Goal: Task Accomplishment & Management: Complete application form

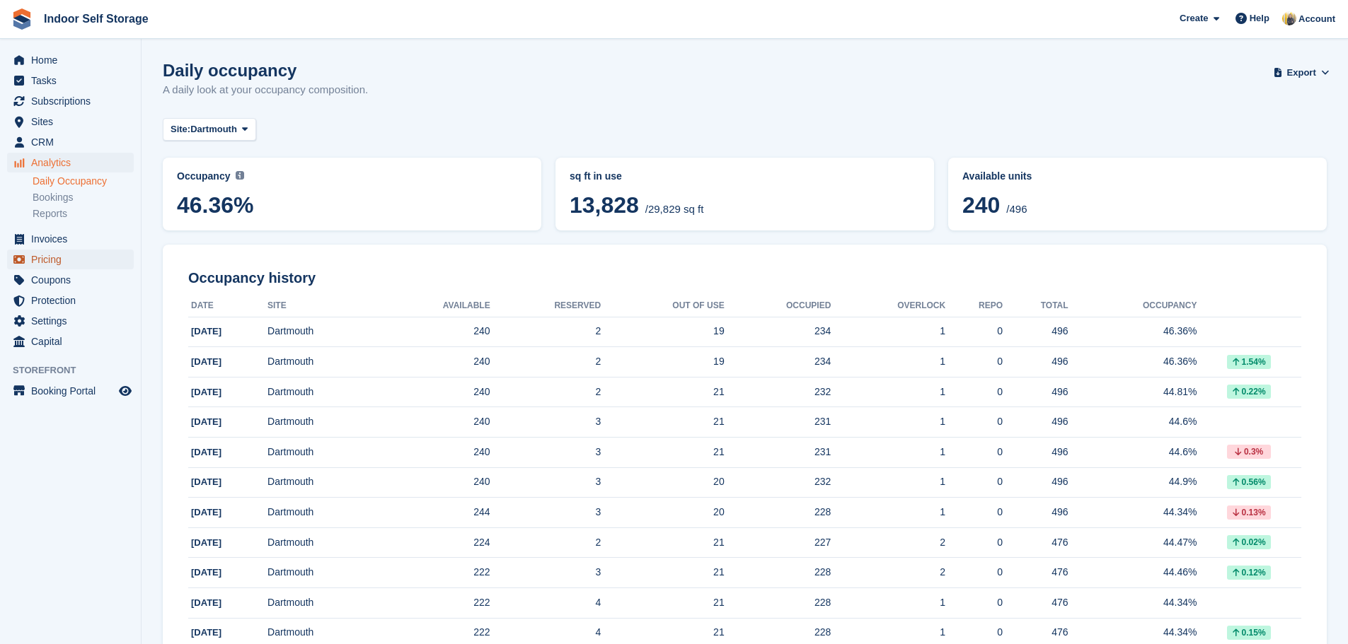
click at [54, 262] on span "Pricing" at bounding box center [73, 260] width 85 height 20
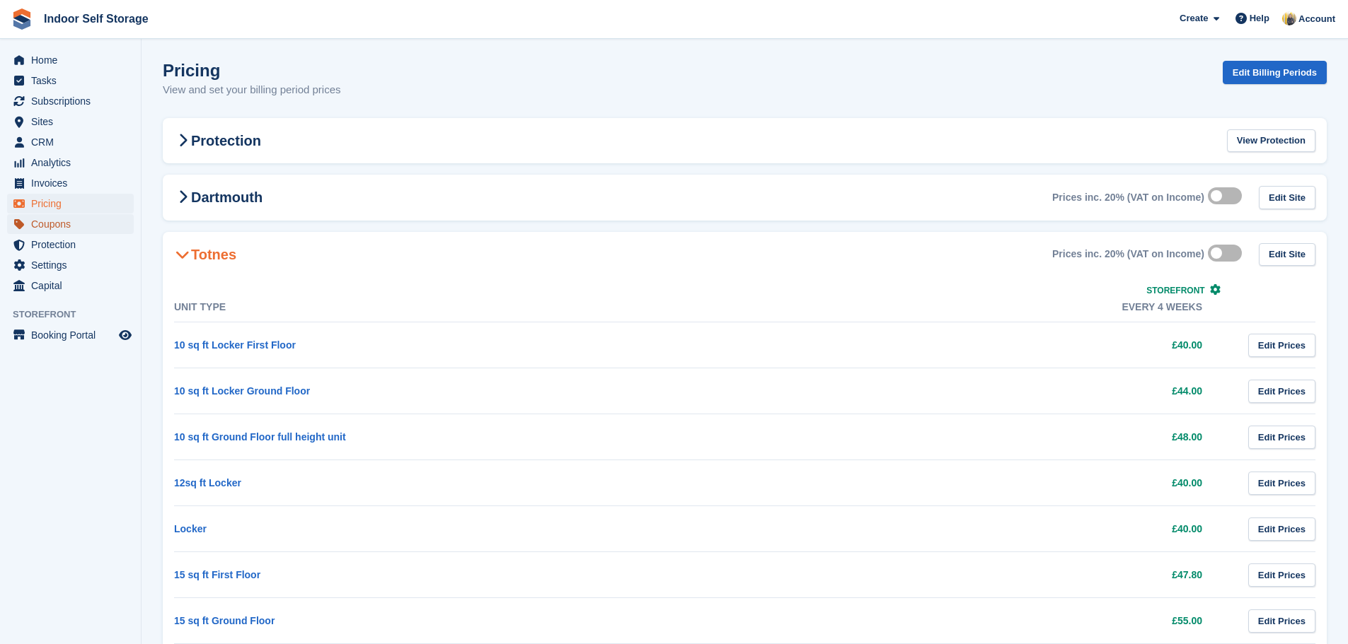
click at [50, 227] on span "Coupons" at bounding box center [73, 224] width 85 height 20
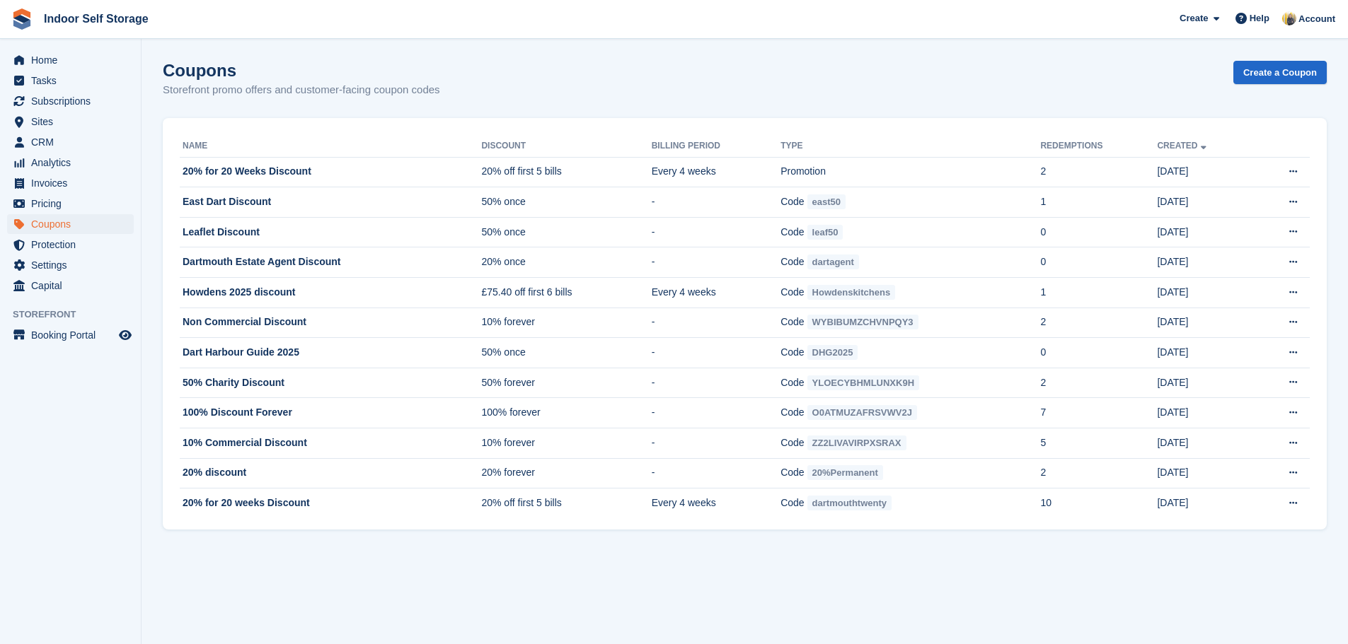
drag, startPoint x: 850, startPoint y: 87, endPoint x: 772, endPoint y: 79, distance: 79.0
click at [850, 87] on div "Coupons Storefront promo offers and customer-facing coupon codes Create a Coupon" at bounding box center [745, 88] width 1164 height 54
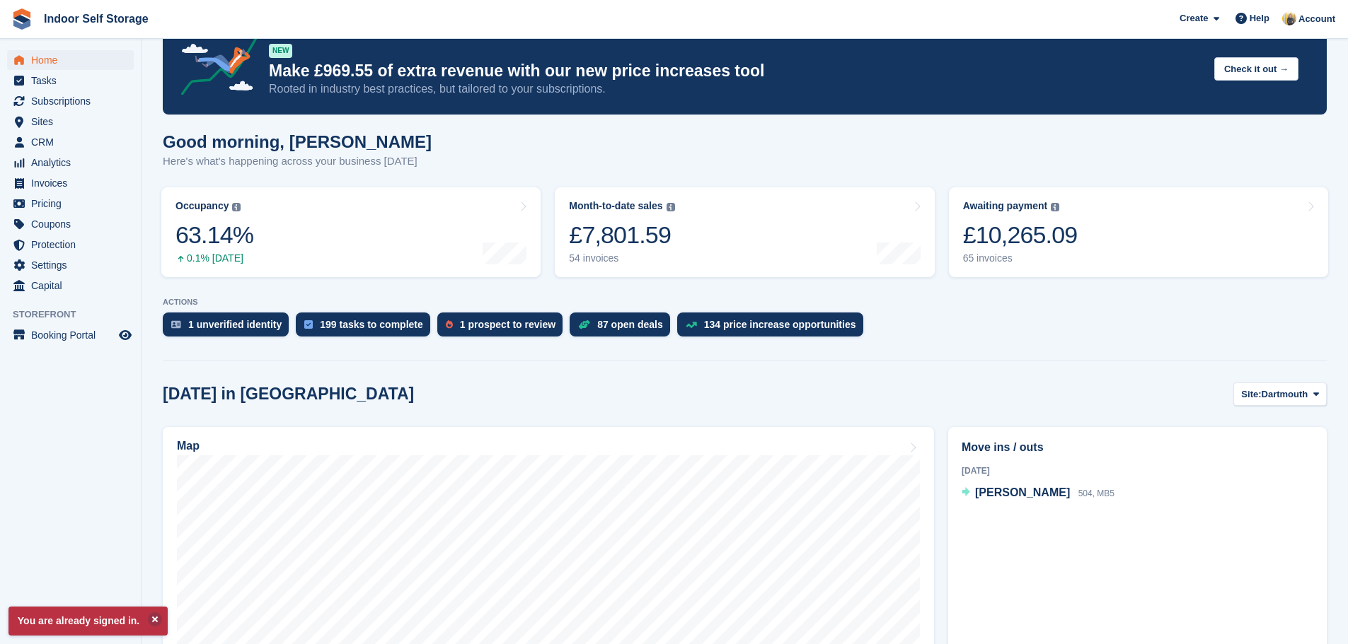
scroll to position [71, 0]
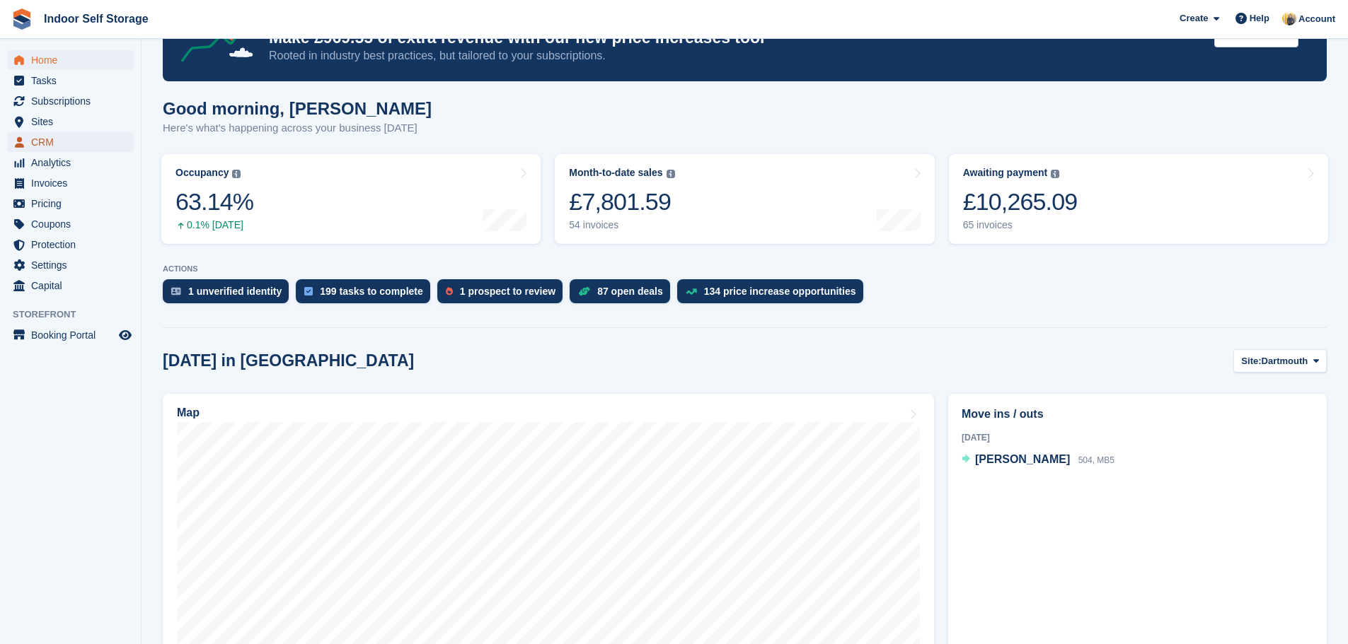
click at [47, 143] on span "CRM" at bounding box center [73, 142] width 85 height 20
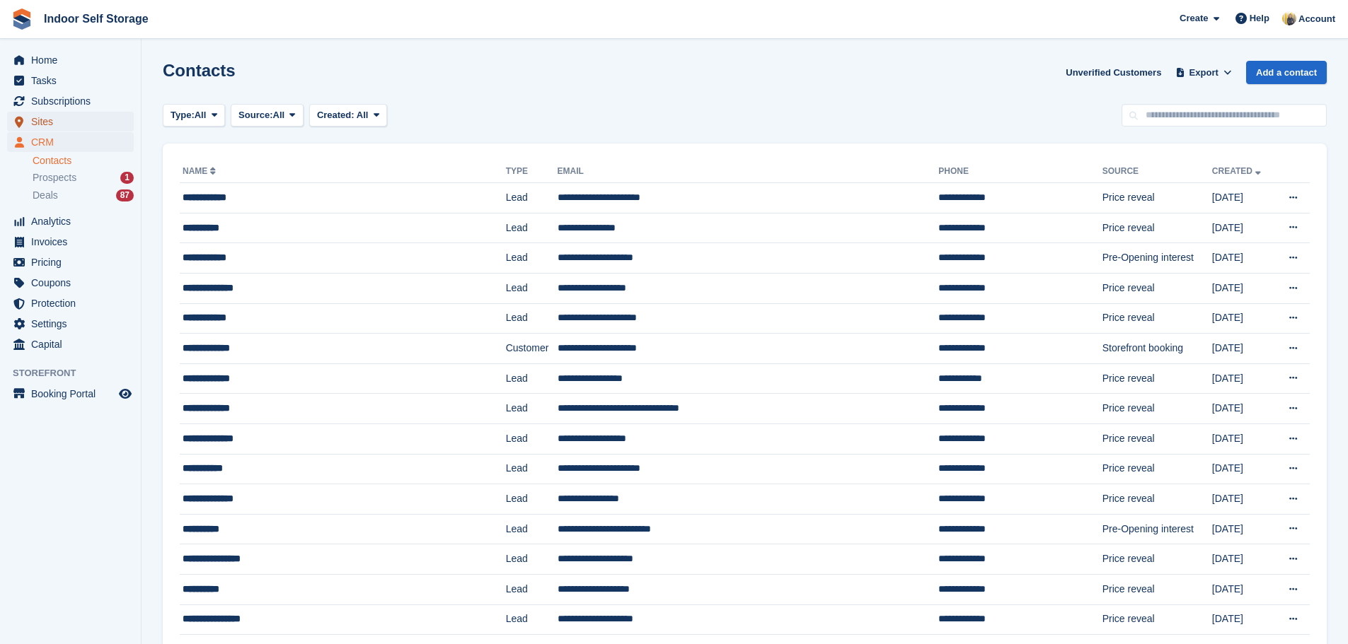
click at [50, 122] on span "Sites" at bounding box center [73, 122] width 85 height 20
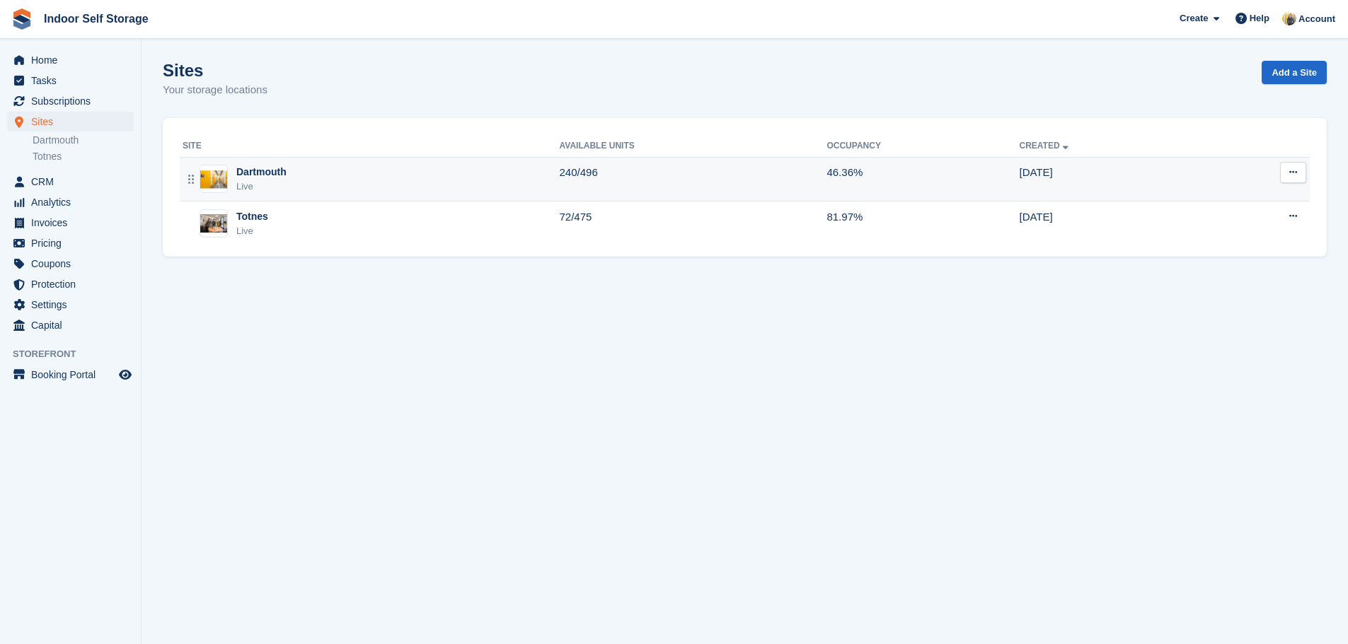
click at [288, 165] on div "Dartmouth Live" at bounding box center [371, 179] width 377 height 29
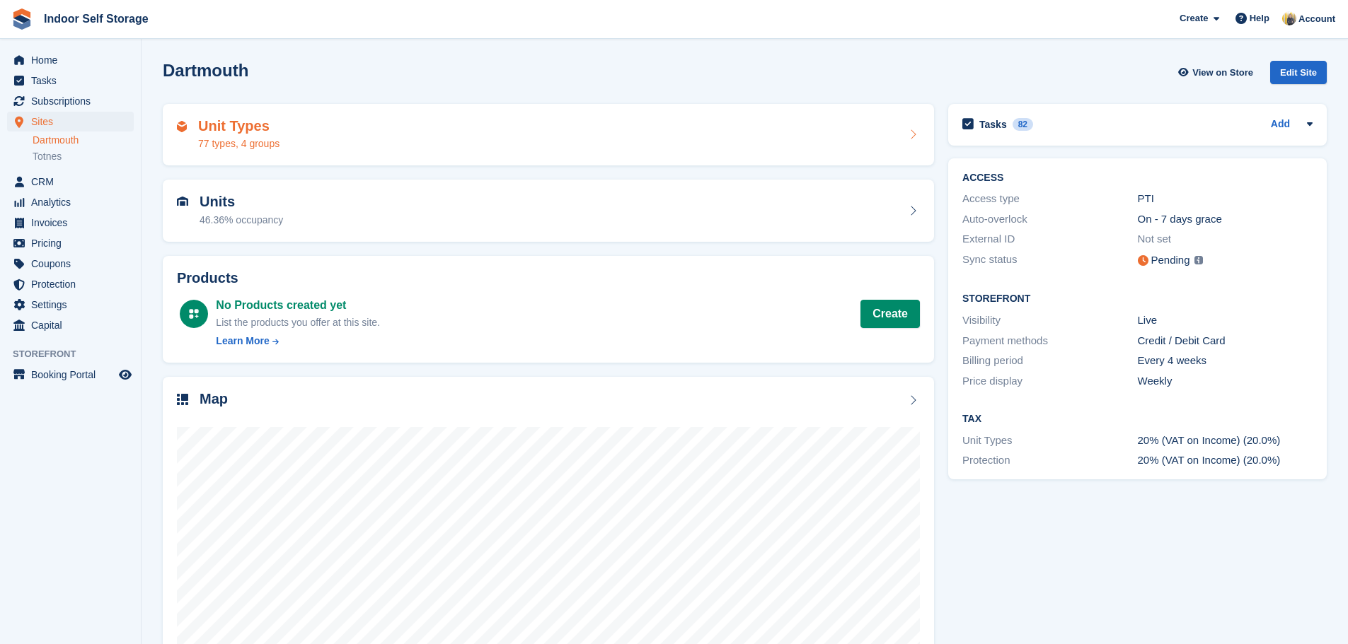
click at [417, 136] on div "Unit Types 77 types, 4 groups" at bounding box center [548, 135] width 743 height 34
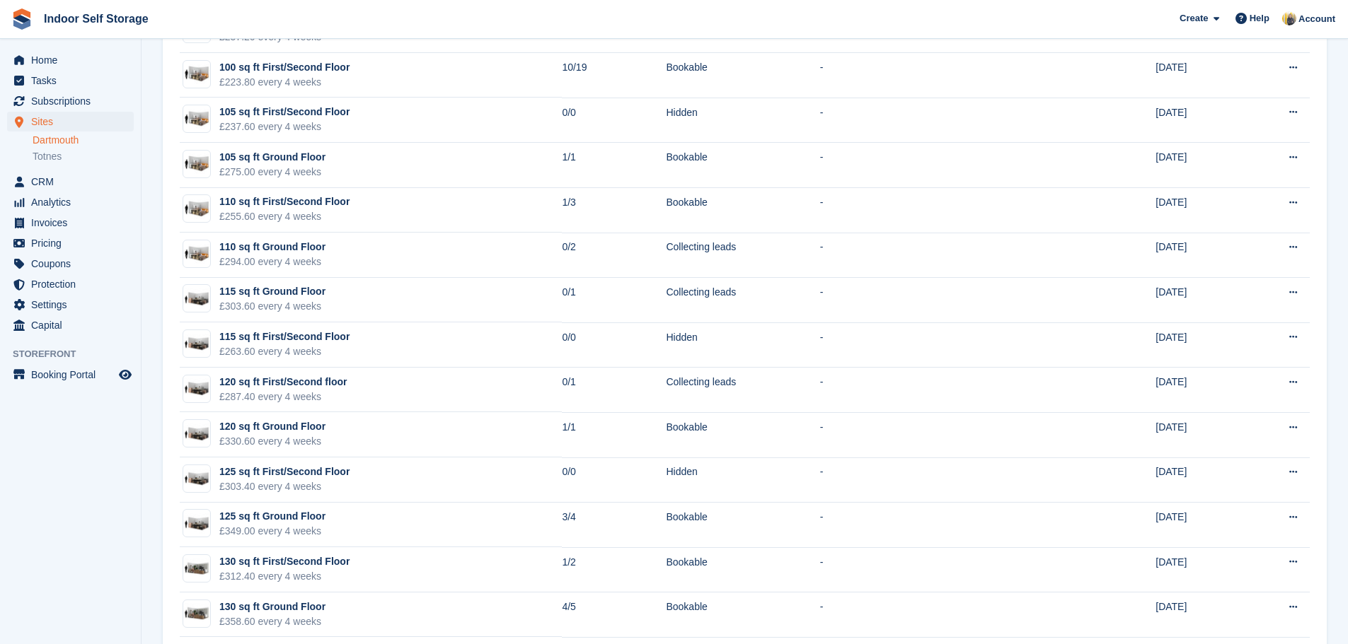
scroll to position [2052, 0]
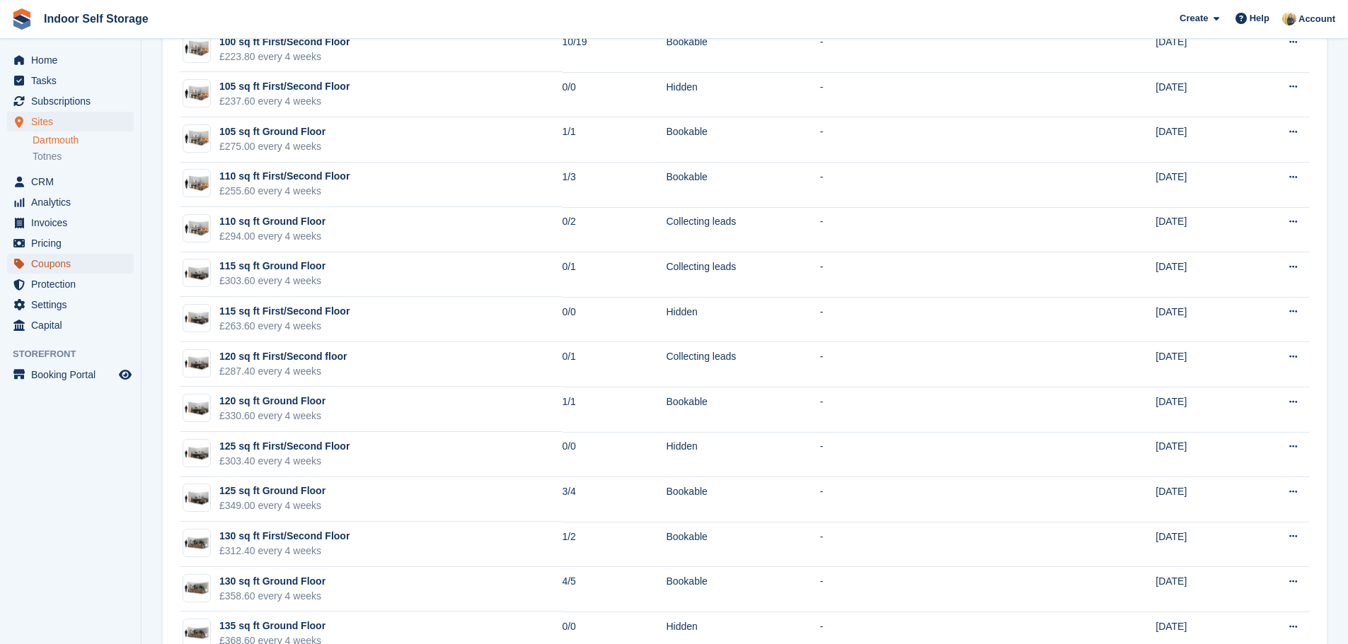
click at [57, 264] on span "Coupons" at bounding box center [73, 264] width 85 height 20
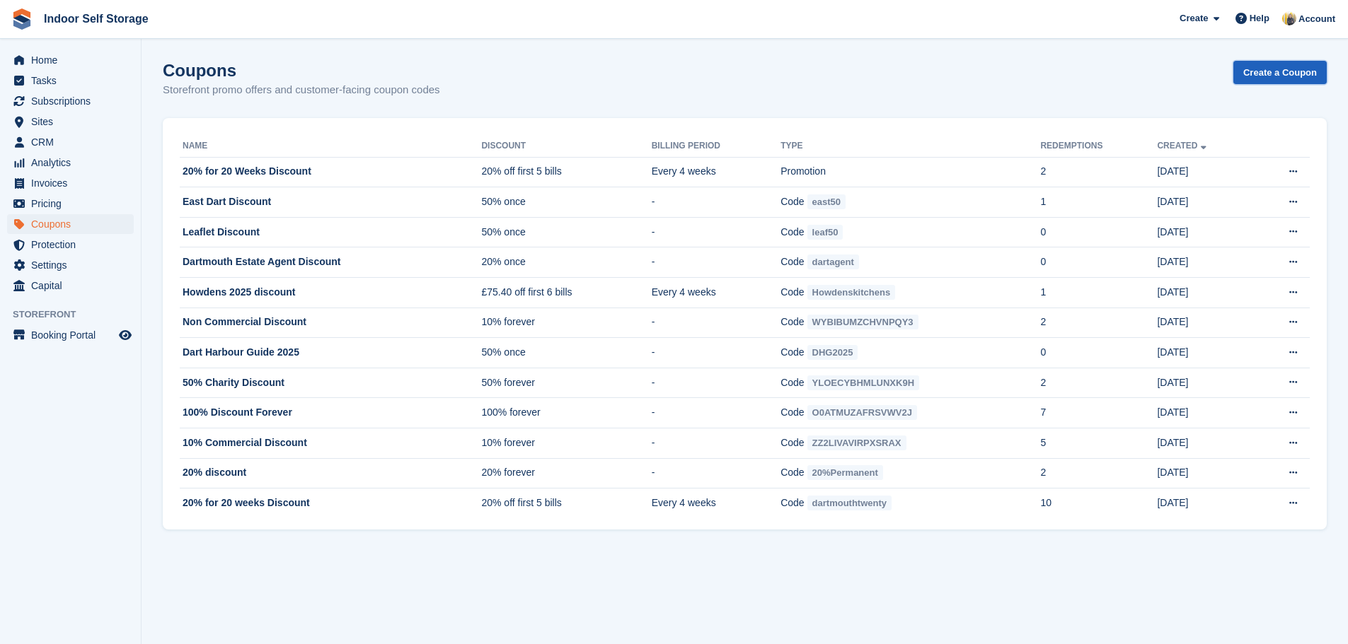
click at [1266, 71] on link "Create a Coupon" at bounding box center [1279, 72] width 93 height 23
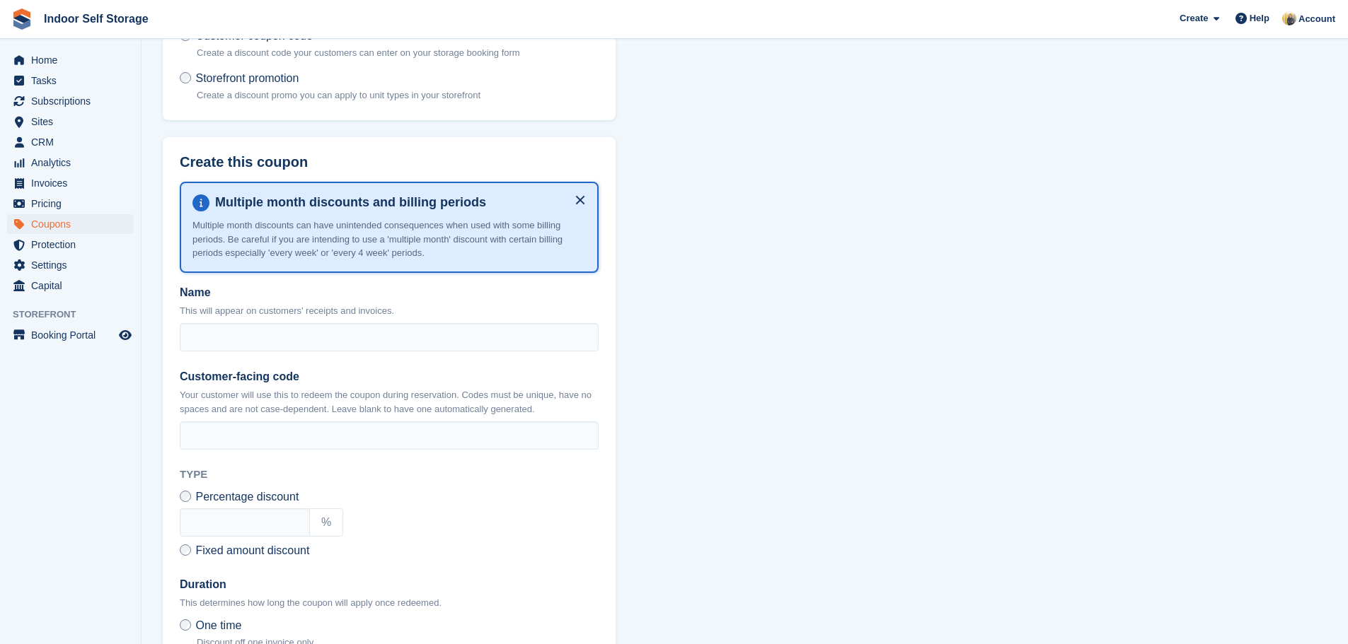
scroll to position [141, 0]
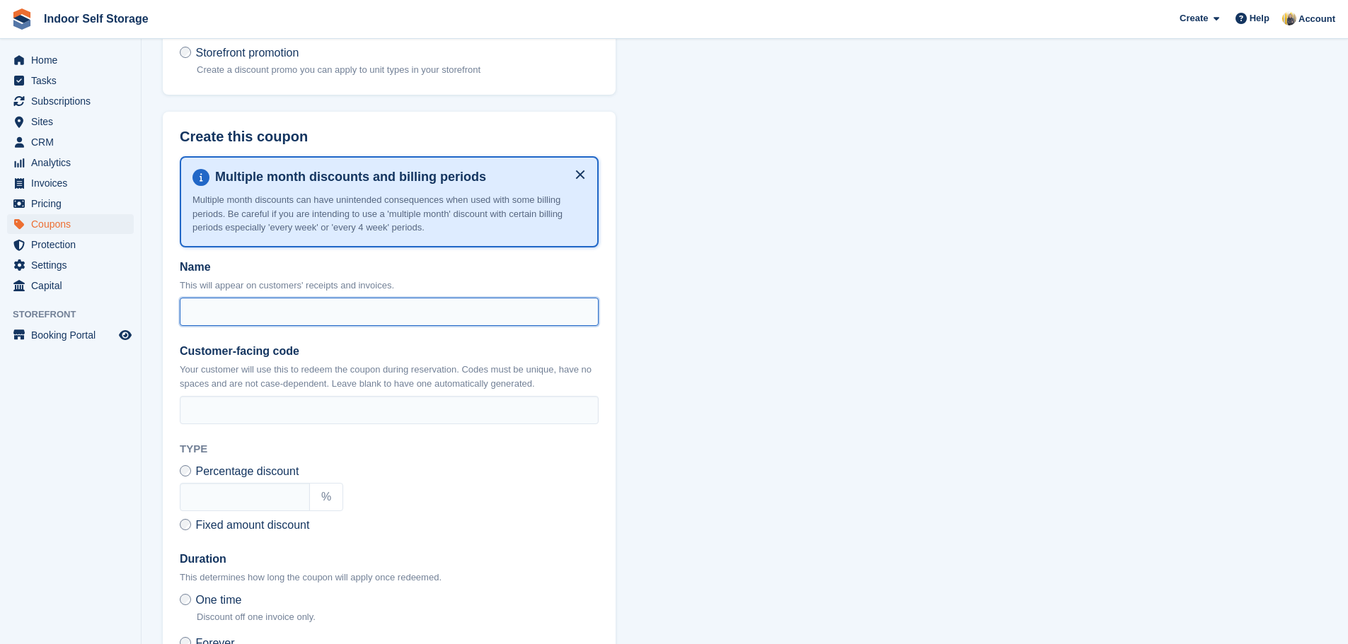
click at [279, 314] on input "Name" at bounding box center [389, 312] width 419 height 28
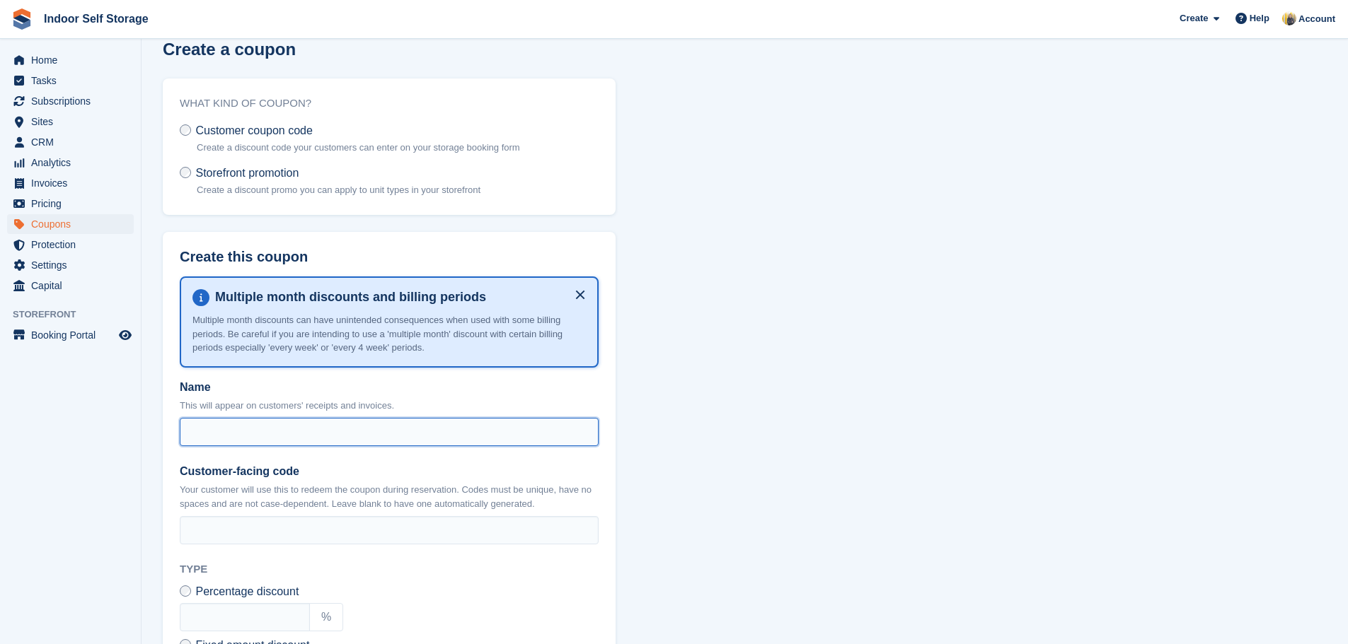
scroll to position [0, 0]
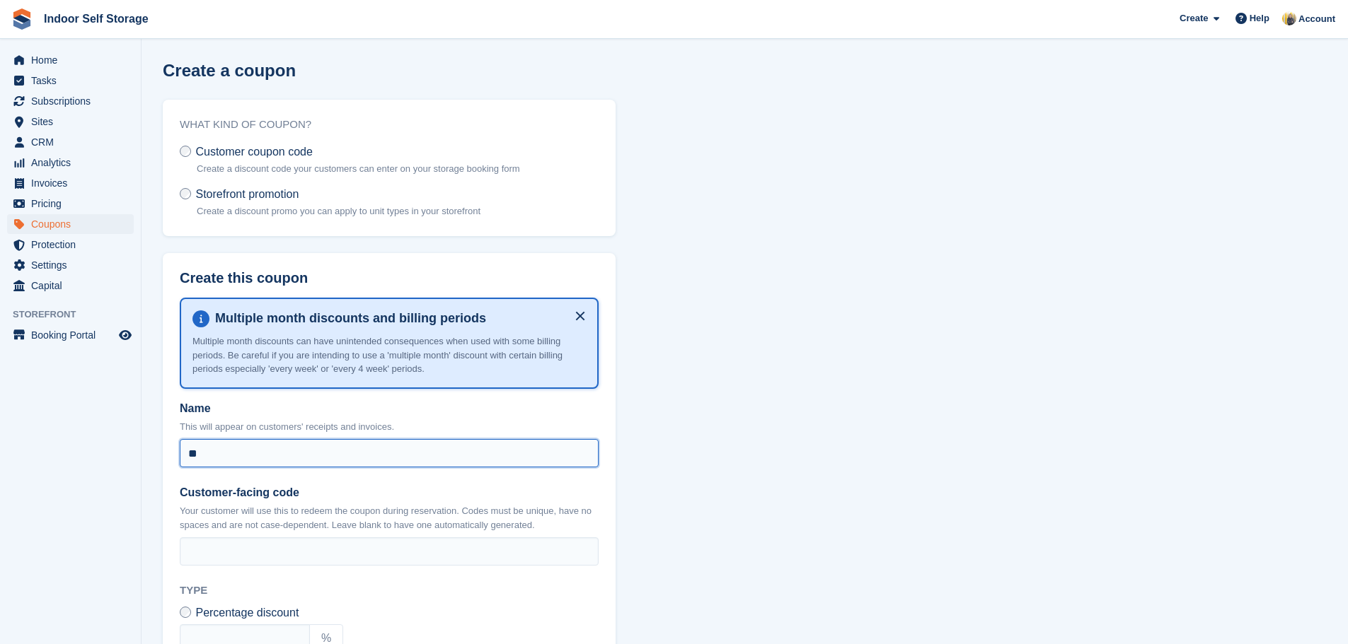
type input "*"
click at [255, 454] on input "**********" at bounding box center [389, 453] width 419 height 28
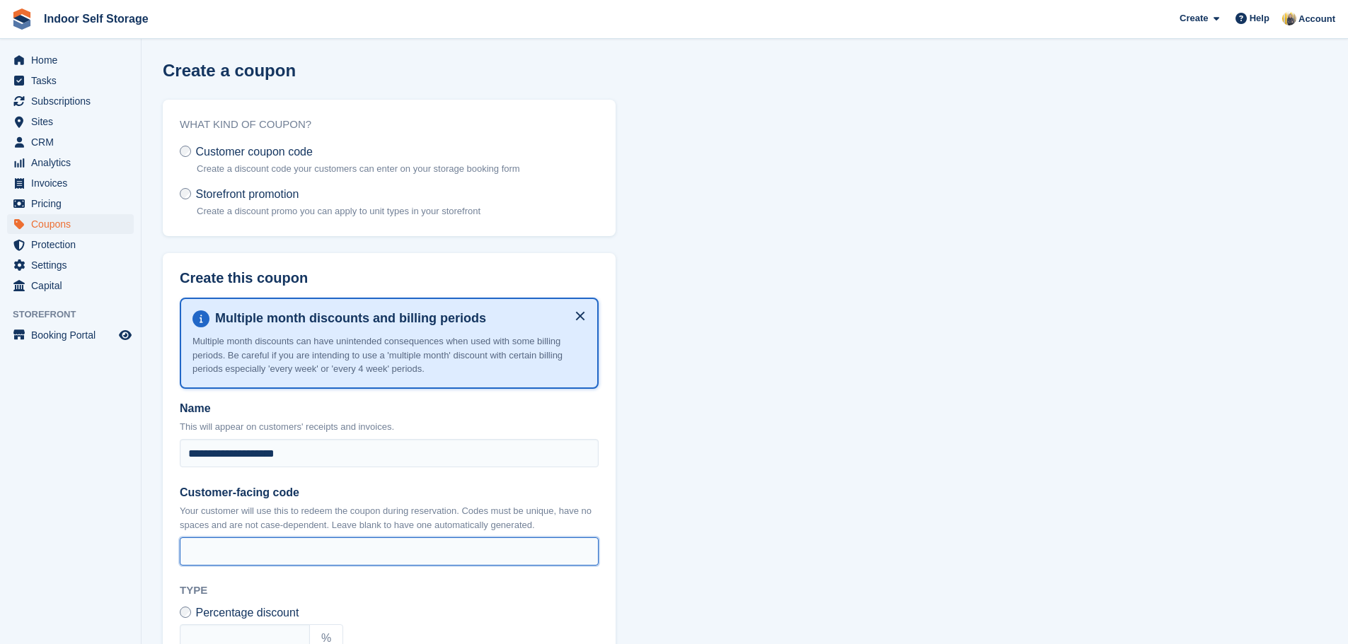
drag, startPoint x: 221, startPoint y: 544, endPoint x: 236, endPoint y: 550, distance: 16.6
click at [221, 544] on input "Customer-facing code" at bounding box center [389, 552] width 419 height 28
click at [289, 551] on input "Customer-facing code" at bounding box center [389, 552] width 419 height 28
drag, startPoint x: 386, startPoint y: 519, endPoint x: 414, endPoint y: 504, distance: 31.7
click at [387, 519] on p "Your customer will use this to redeem the coupon during reservation. Codes must…" at bounding box center [389, 518] width 419 height 28
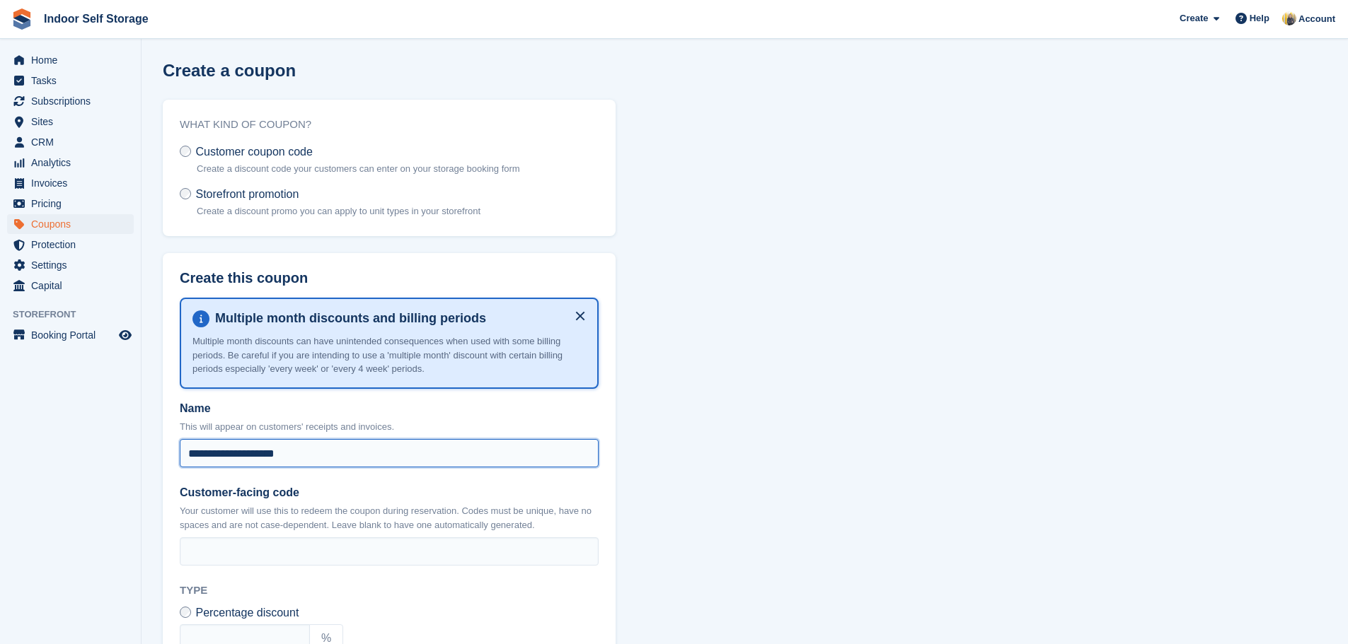
click at [329, 454] on input "**********" at bounding box center [389, 453] width 419 height 28
type input "**********"
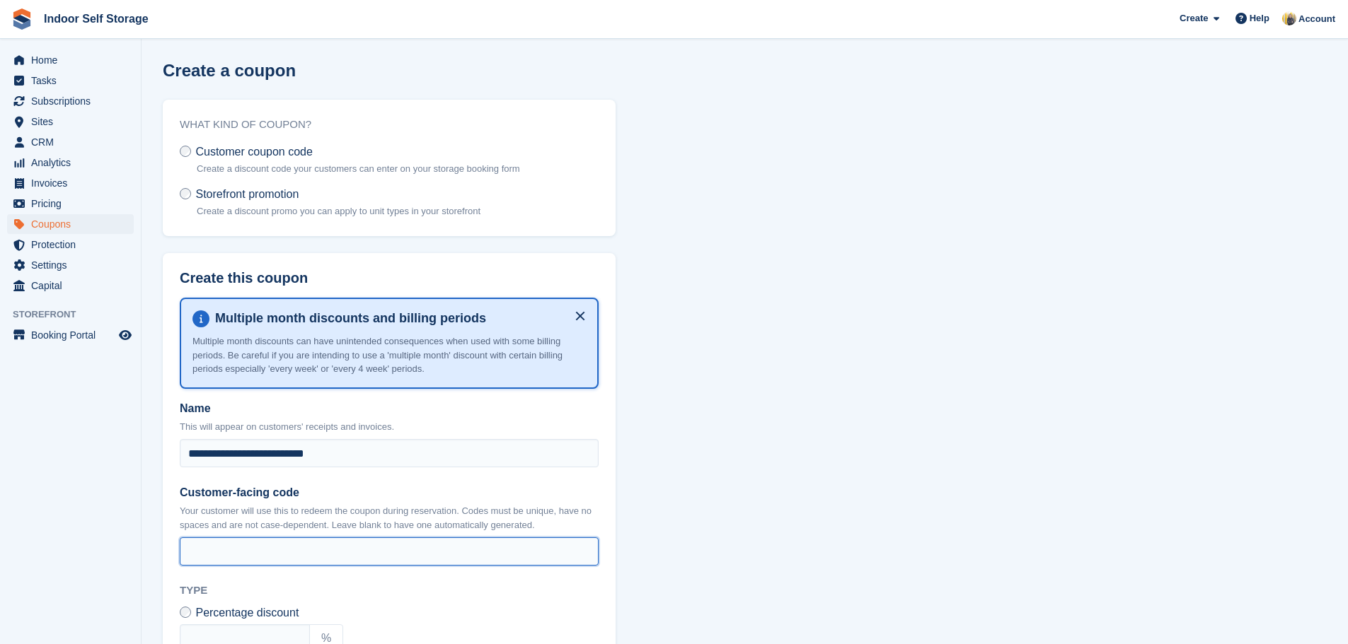
click at [240, 545] on input "Customer-facing code" at bounding box center [389, 552] width 419 height 28
type input "*"
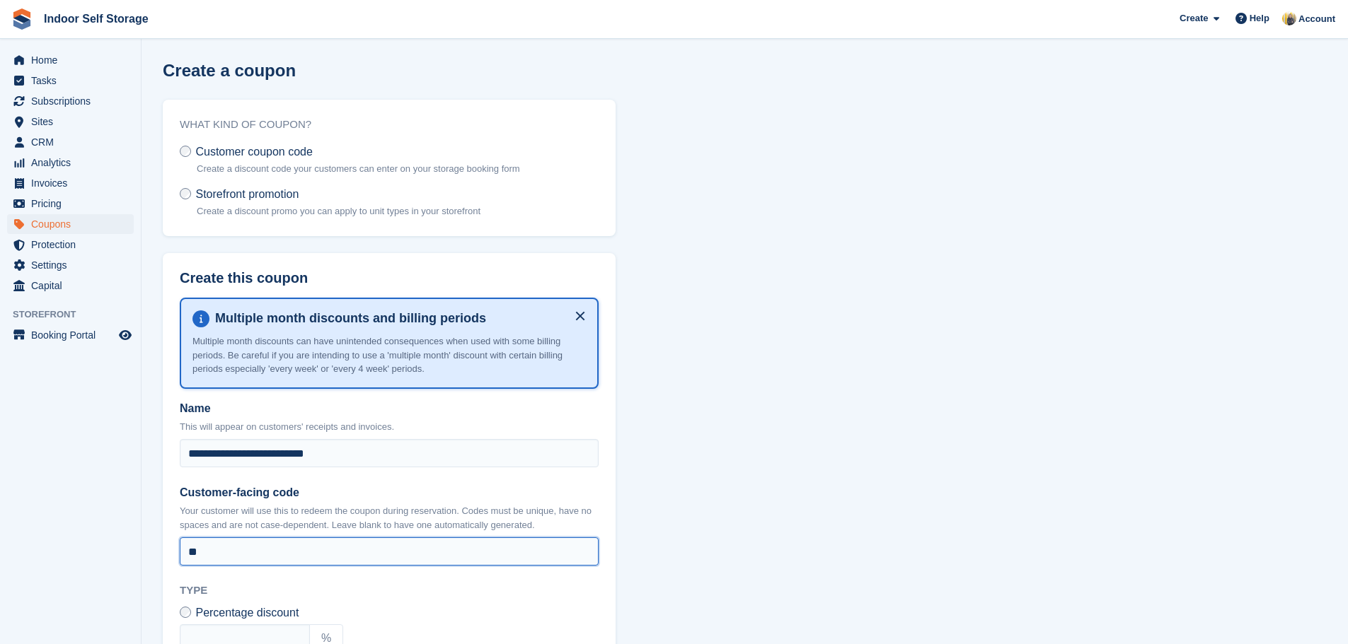
type input "*"
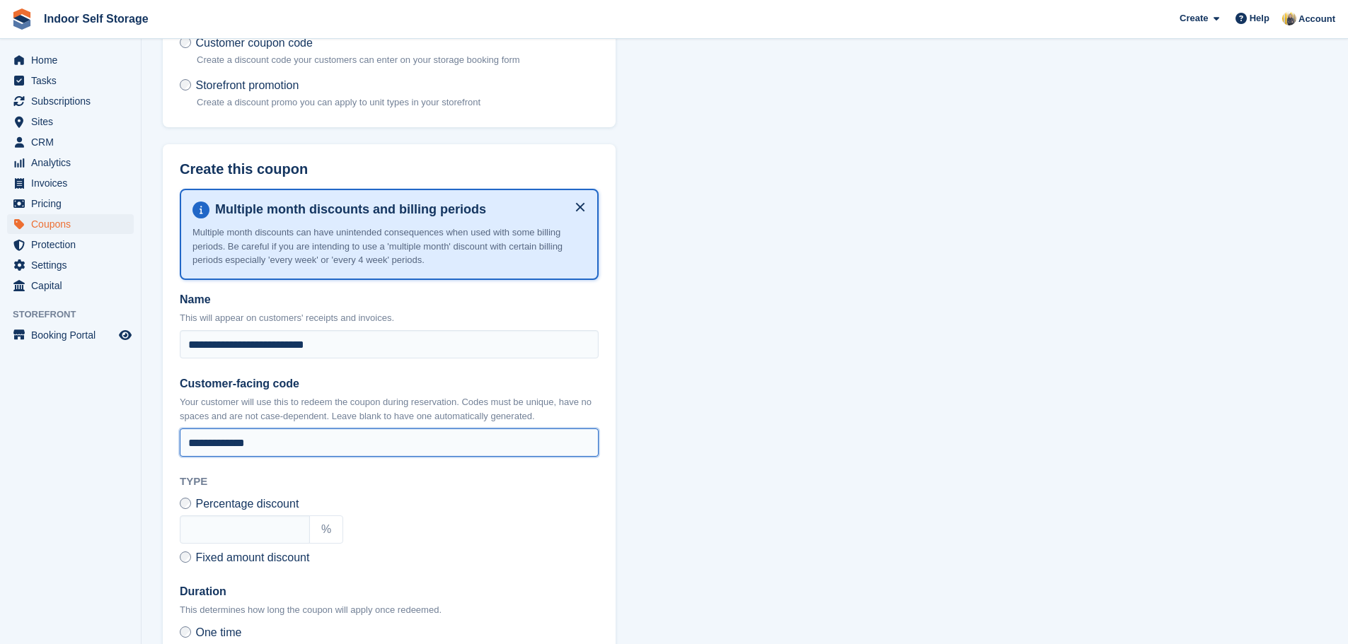
scroll to position [141, 0]
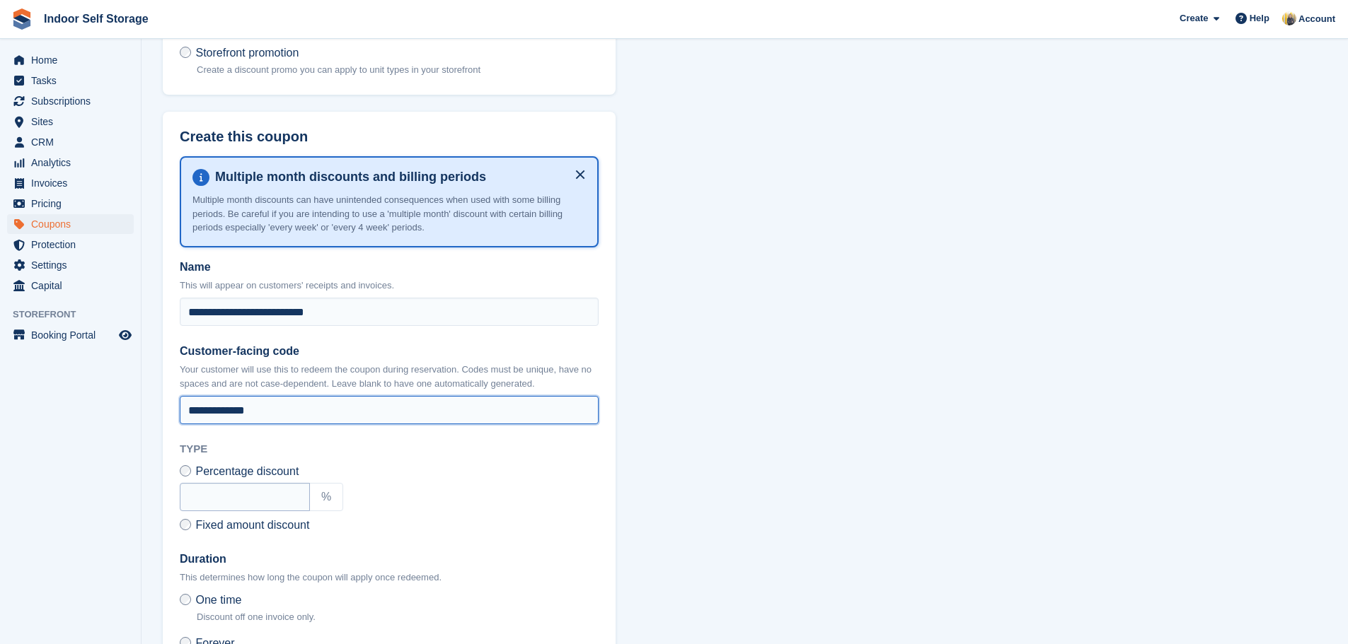
type input "**********"
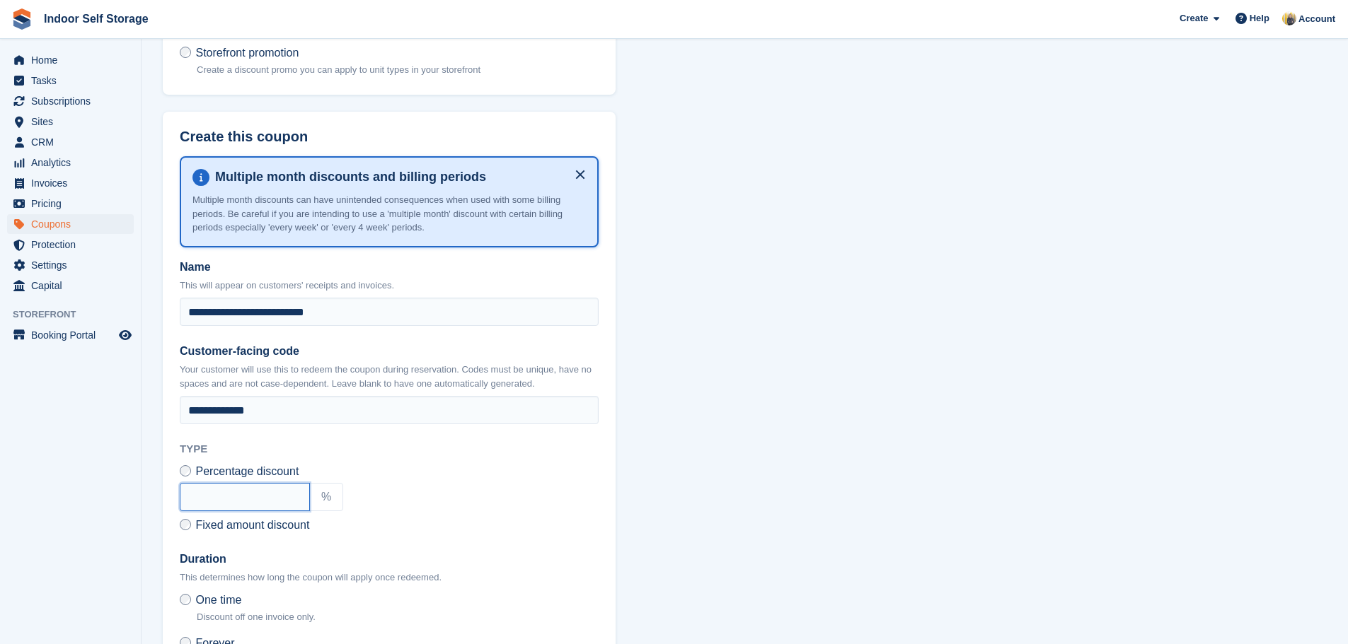
click at [265, 505] on input "text" at bounding box center [245, 497] width 130 height 28
type input "**"
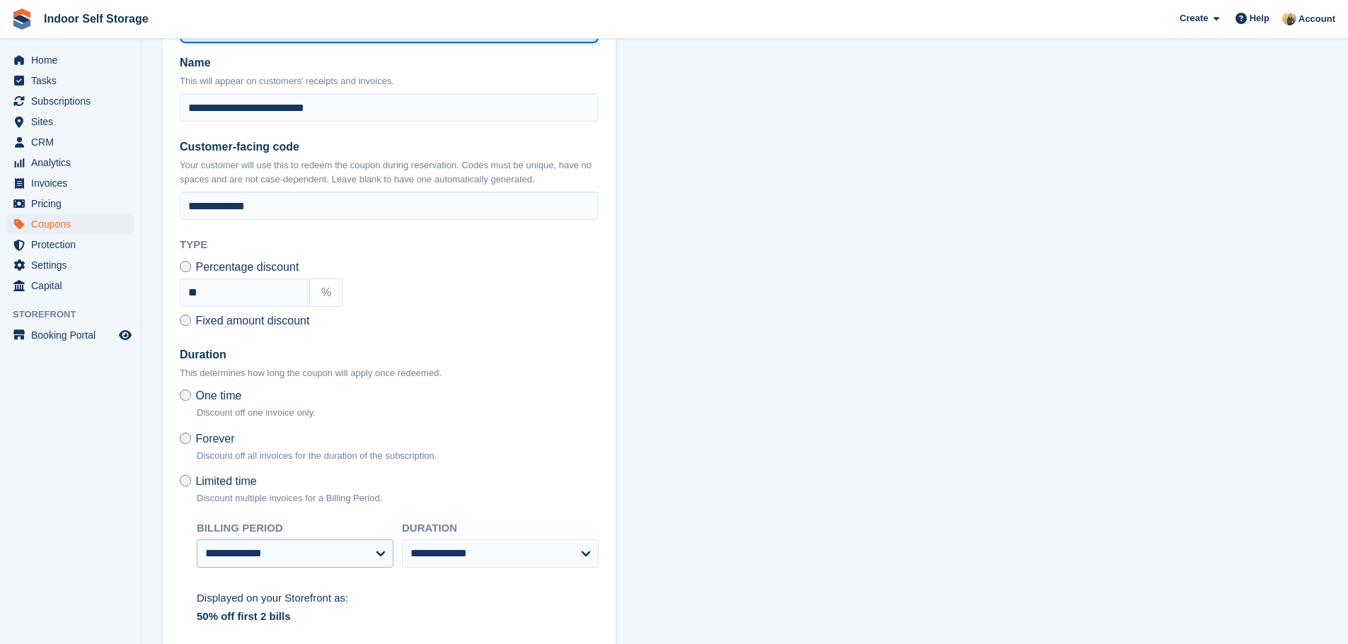
scroll to position [354, 0]
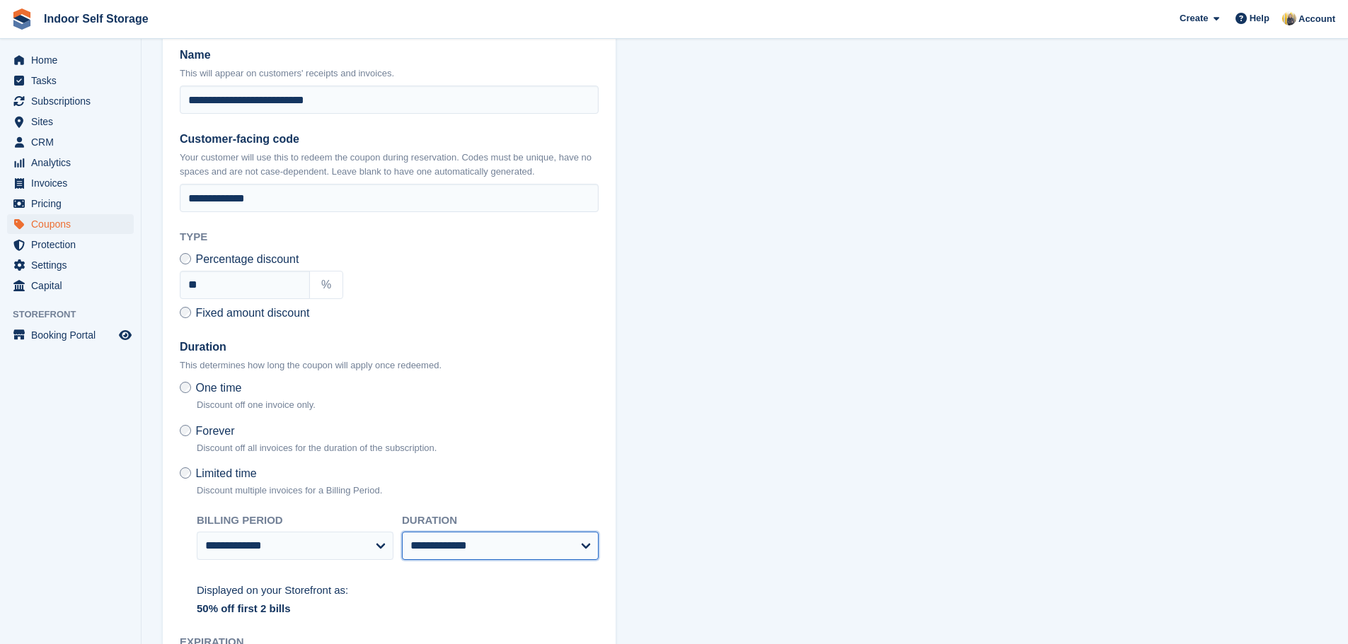
click at [470, 540] on select "**********" at bounding box center [500, 546] width 197 height 28
click at [388, 586] on div "Displayed on your Storefront as:" at bounding box center [398, 591] width 402 height 16
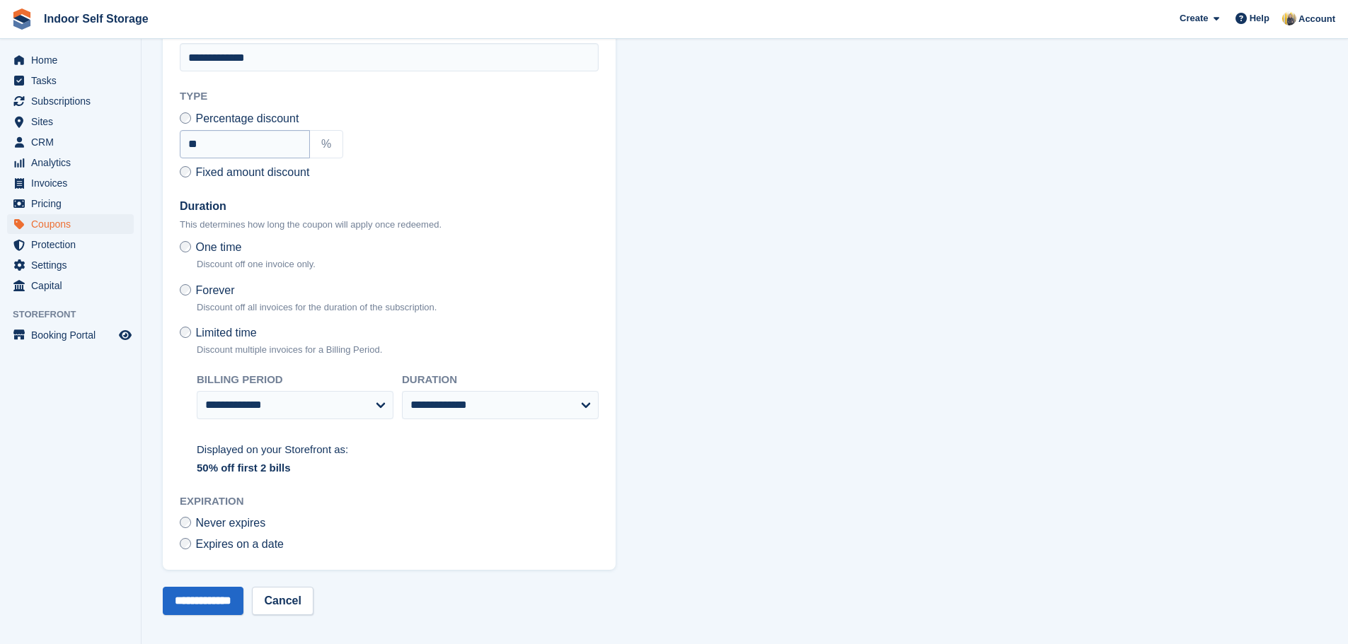
scroll to position [376, 0]
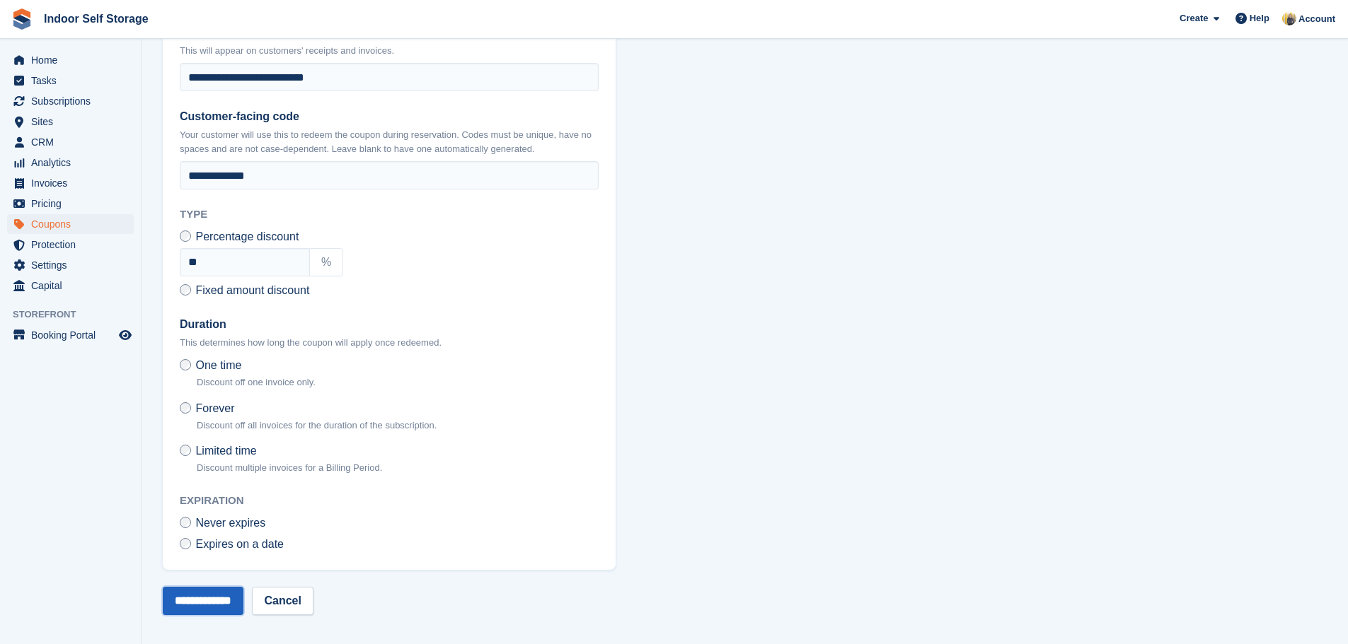
click at [212, 600] on input "**********" at bounding box center [203, 601] width 81 height 28
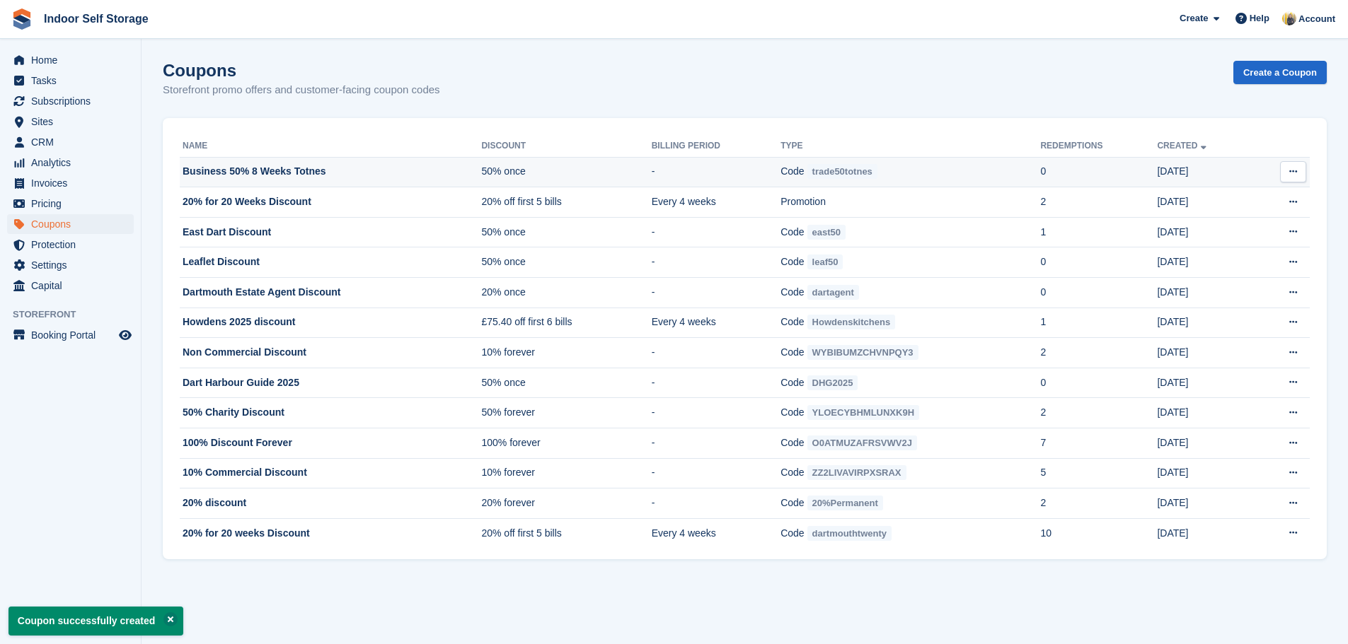
click at [1293, 173] on icon at bounding box center [1293, 171] width 8 height 9
click at [1209, 238] on p "Edit coupon" at bounding box center [1237, 236] width 123 height 18
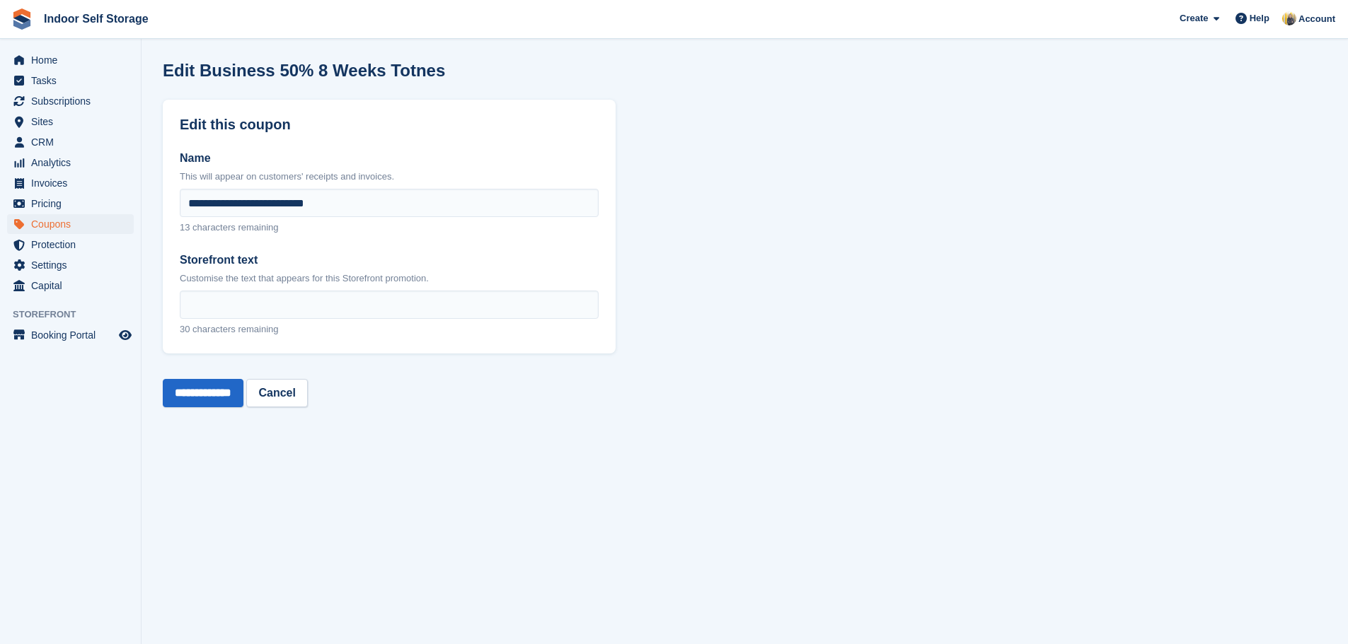
click at [570, 433] on section "**********" at bounding box center [744, 322] width 1206 height 644
click at [307, 395] on link "Cancel" at bounding box center [276, 393] width 61 height 28
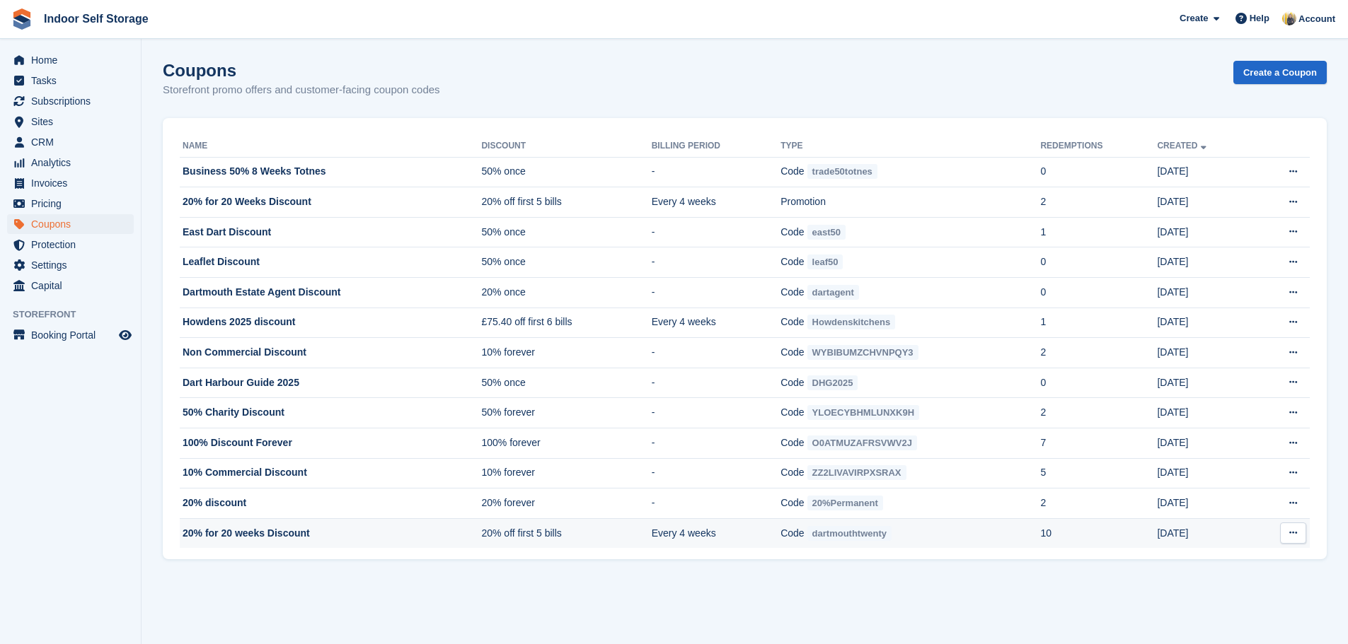
click at [1286, 536] on button at bounding box center [1293, 533] width 26 height 21
drag, startPoint x: 1198, startPoint y: 623, endPoint x: 741, endPoint y: 48, distance: 734.6
click at [1198, 623] on p "Delete coupon" at bounding box center [1237, 628] width 123 height 18
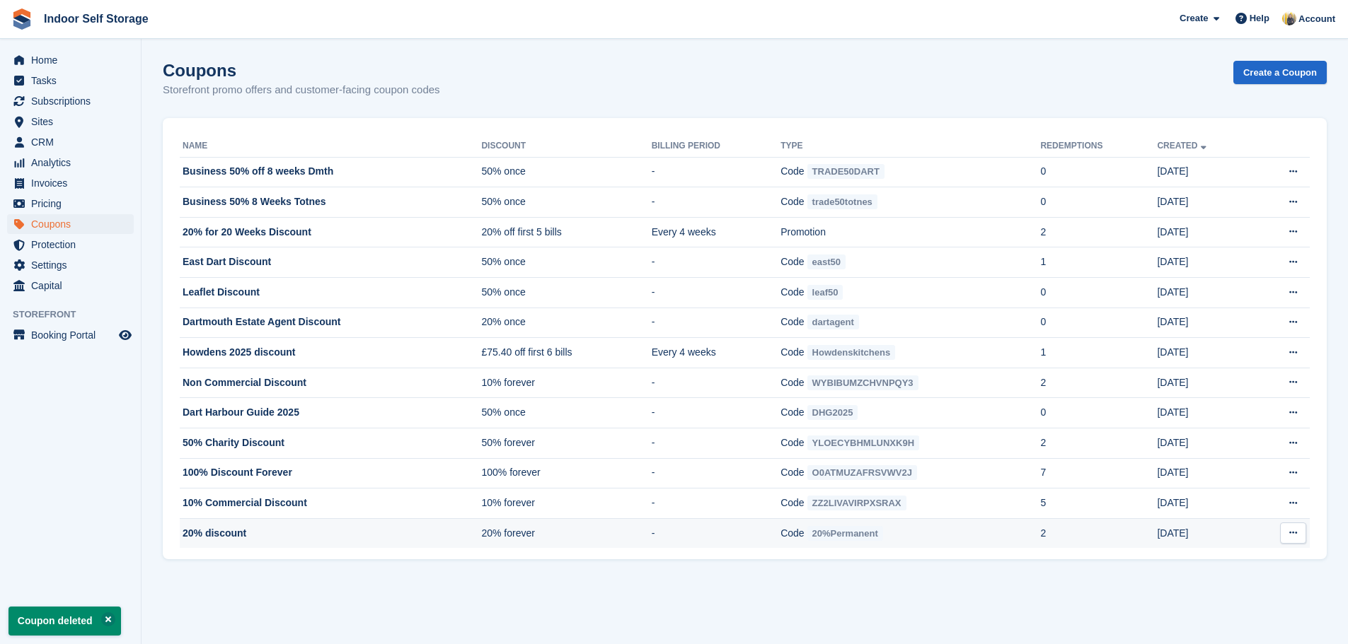
click at [1297, 533] on icon at bounding box center [1293, 532] width 8 height 9
click at [1208, 634] on p "Delete coupon" at bounding box center [1237, 628] width 123 height 18
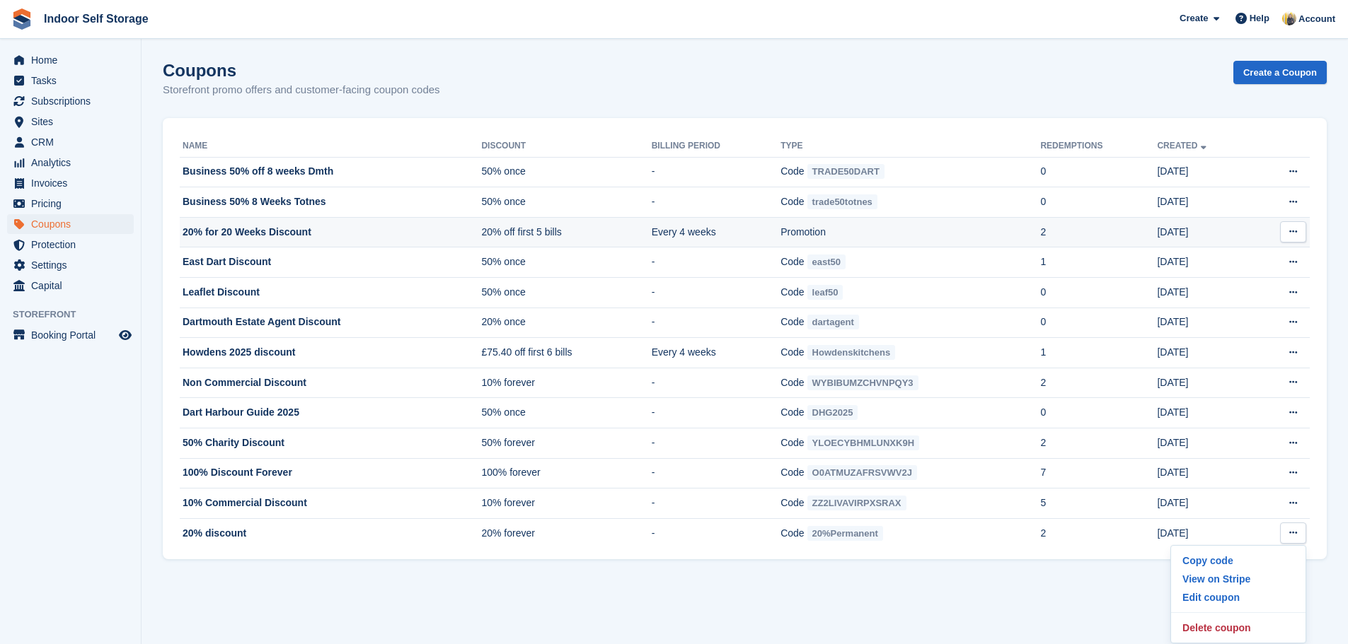
click at [1030, 233] on td "Promotion" at bounding box center [910, 232] width 260 height 30
click at [583, 233] on td "20% off first 5 bills" at bounding box center [566, 232] width 170 height 30
click at [1289, 228] on icon at bounding box center [1293, 231] width 8 height 9
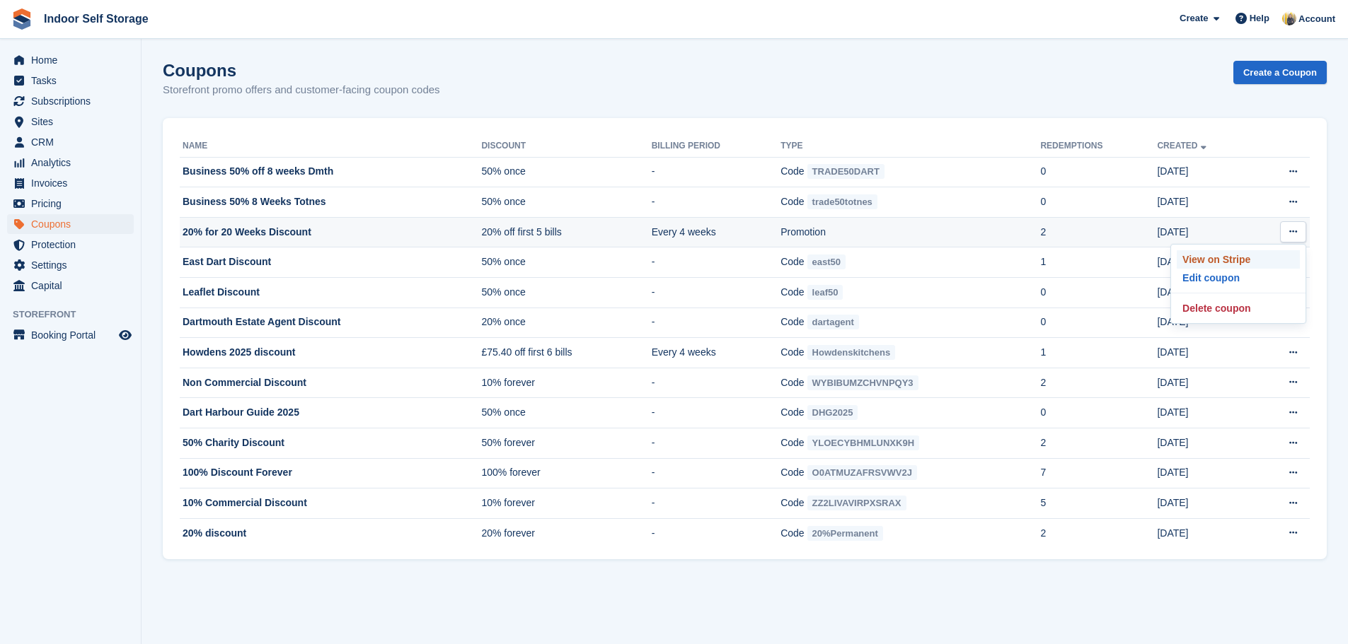
click at [1241, 258] on p "View on Stripe" at bounding box center [1237, 259] width 123 height 18
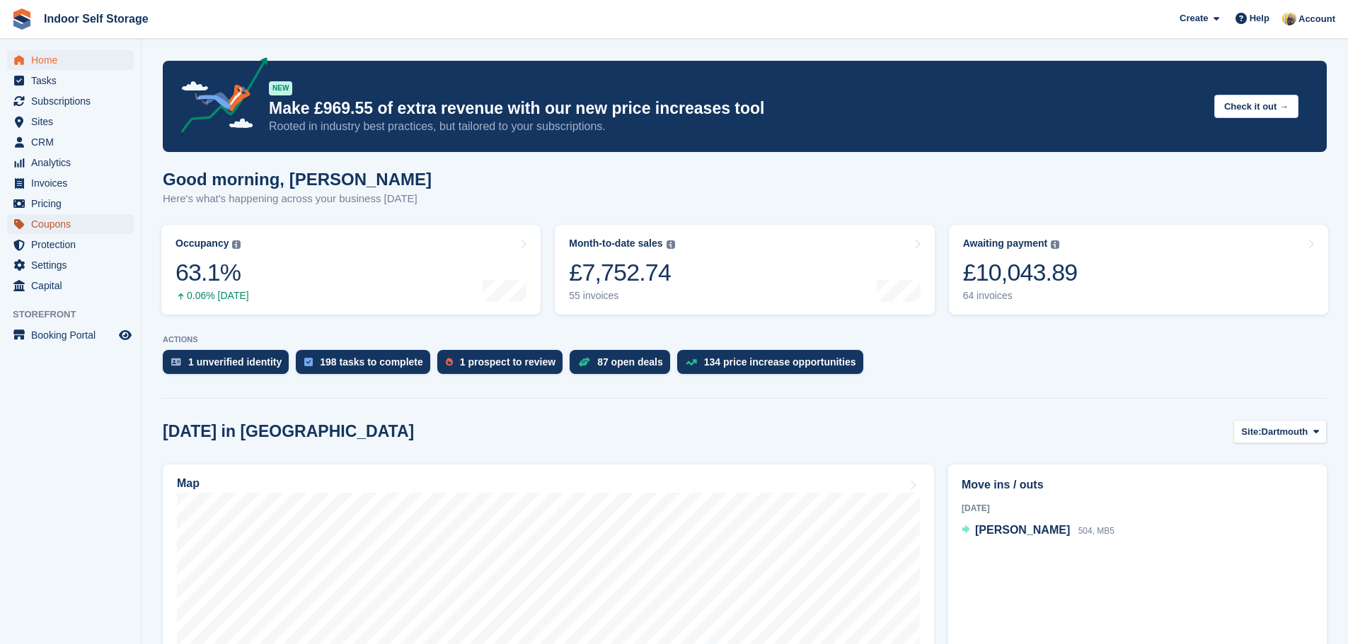
click at [57, 225] on span "Coupons" at bounding box center [73, 224] width 85 height 20
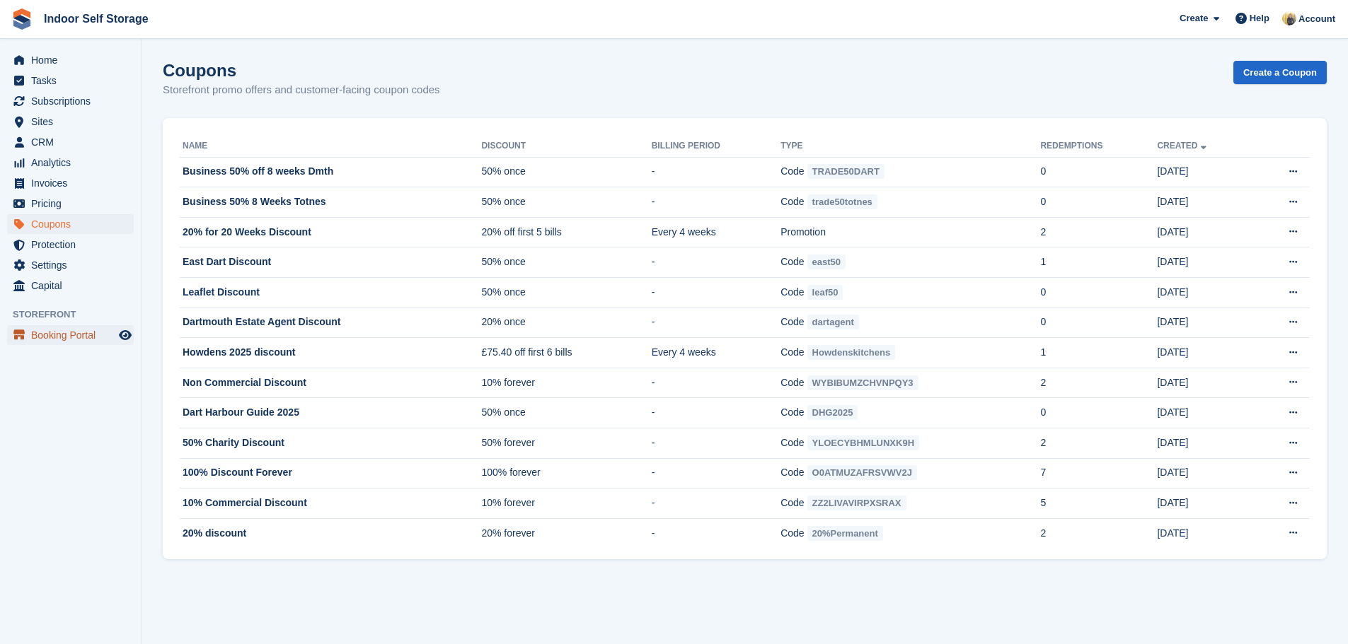
click at [83, 335] on span "Booking Portal" at bounding box center [73, 335] width 85 height 20
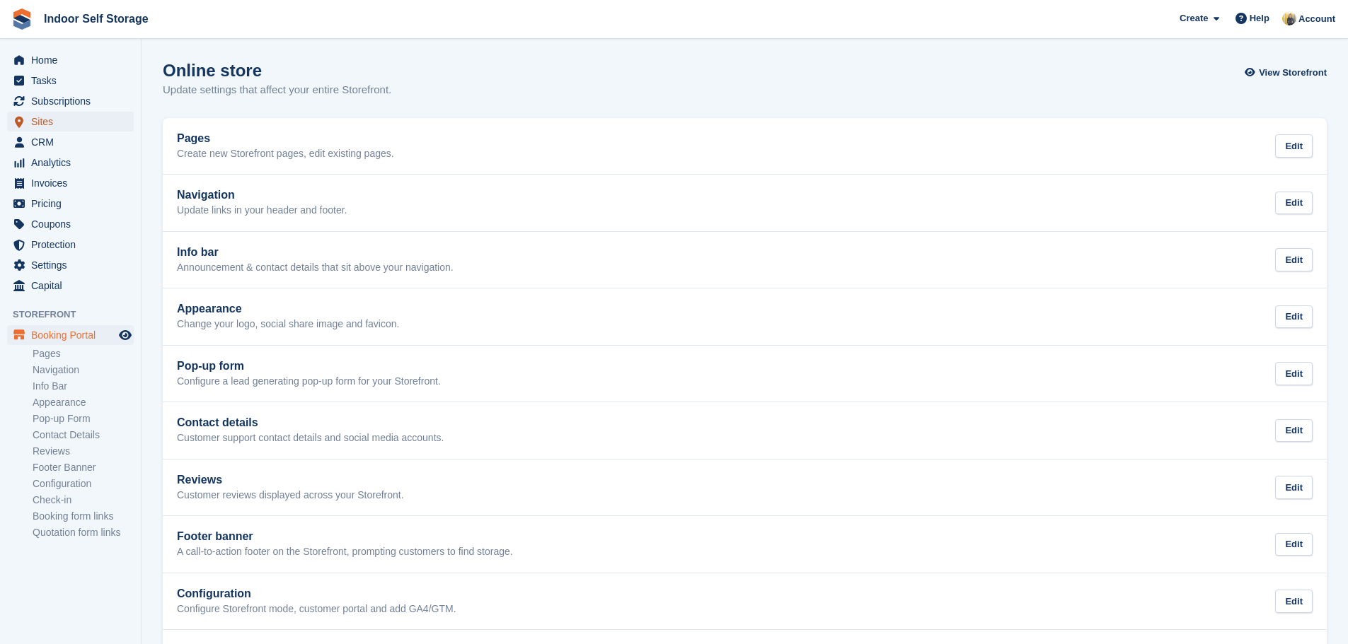
click at [60, 121] on span "Sites" at bounding box center [73, 122] width 85 height 20
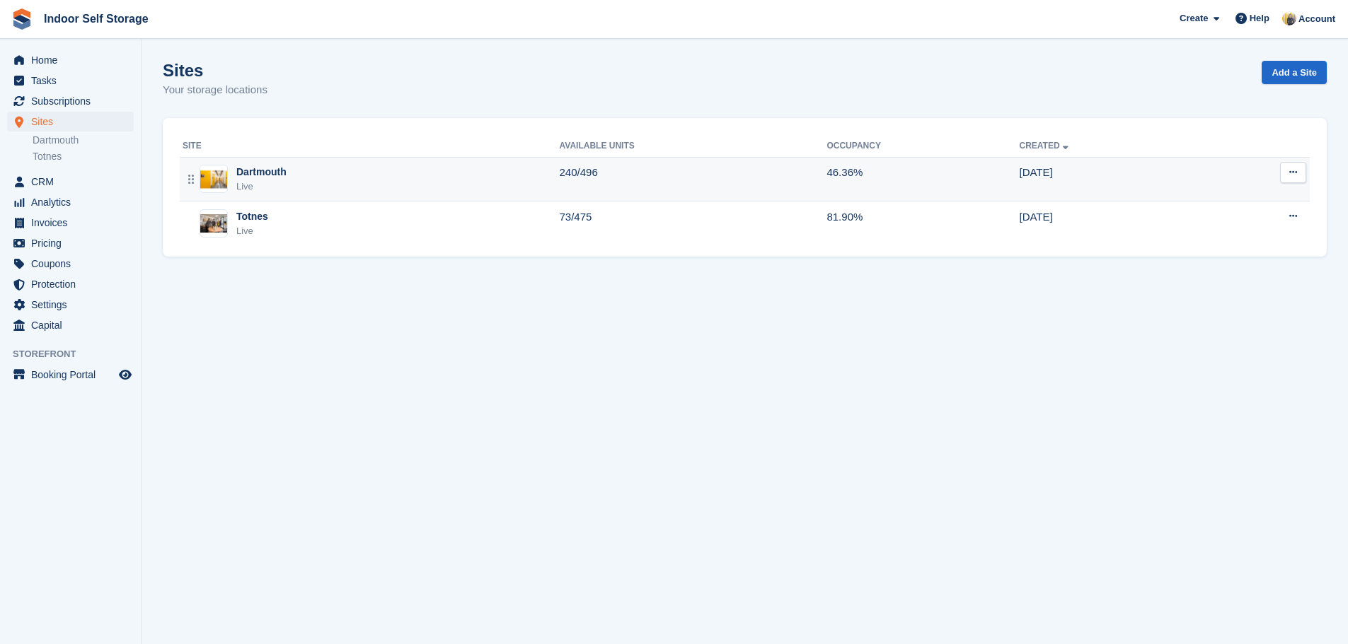
click at [293, 170] on div "Dartmouth Live" at bounding box center [371, 179] width 377 height 29
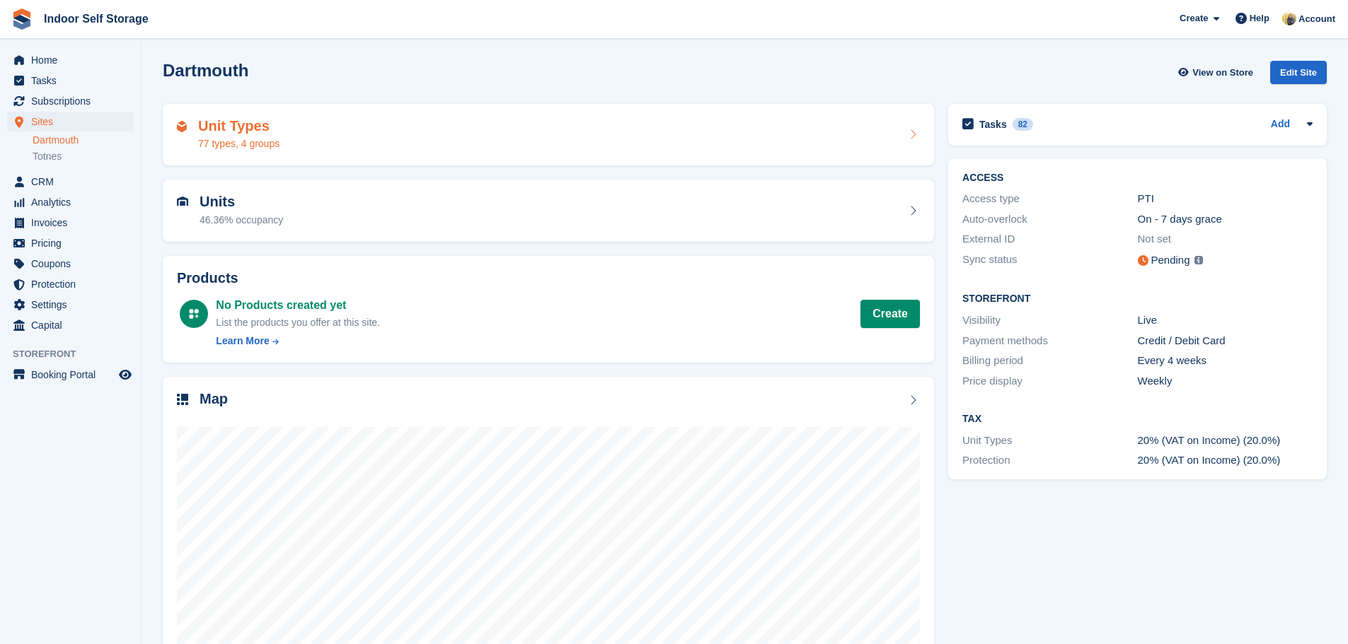
click at [318, 137] on div "Unit Types 77 types, 4 groups" at bounding box center [548, 135] width 743 height 34
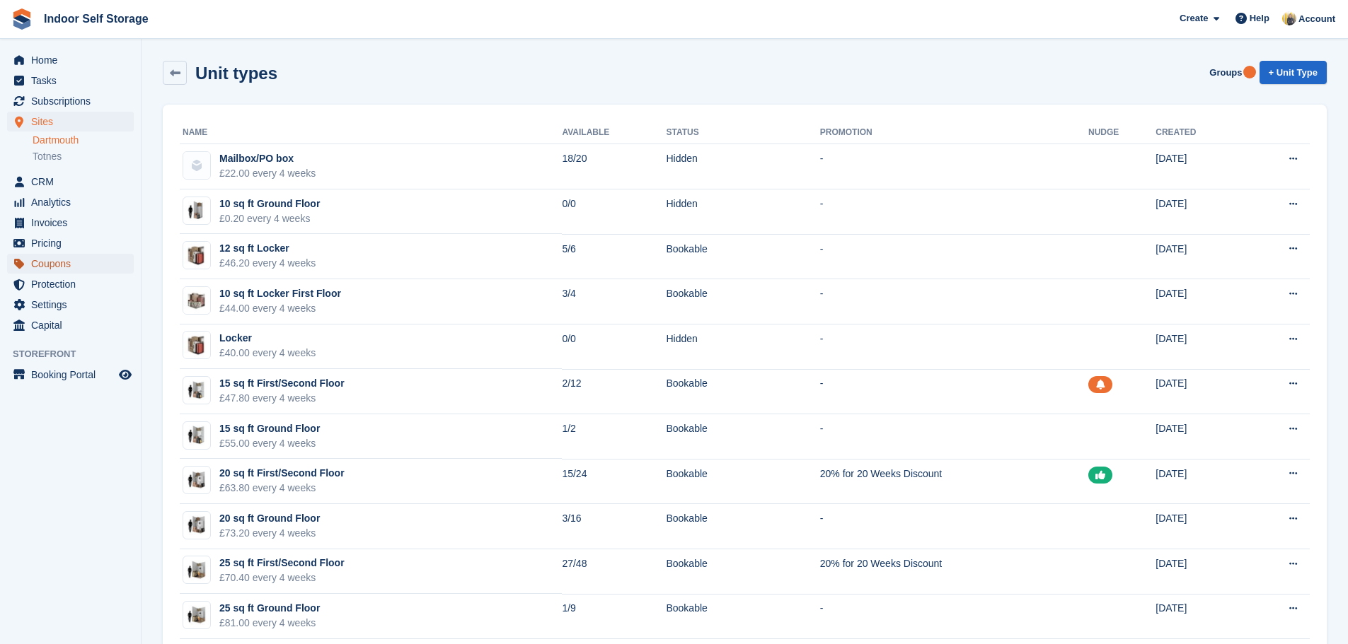
click at [64, 270] on span "Coupons" at bounding box center [73, 264] width 85 height 20
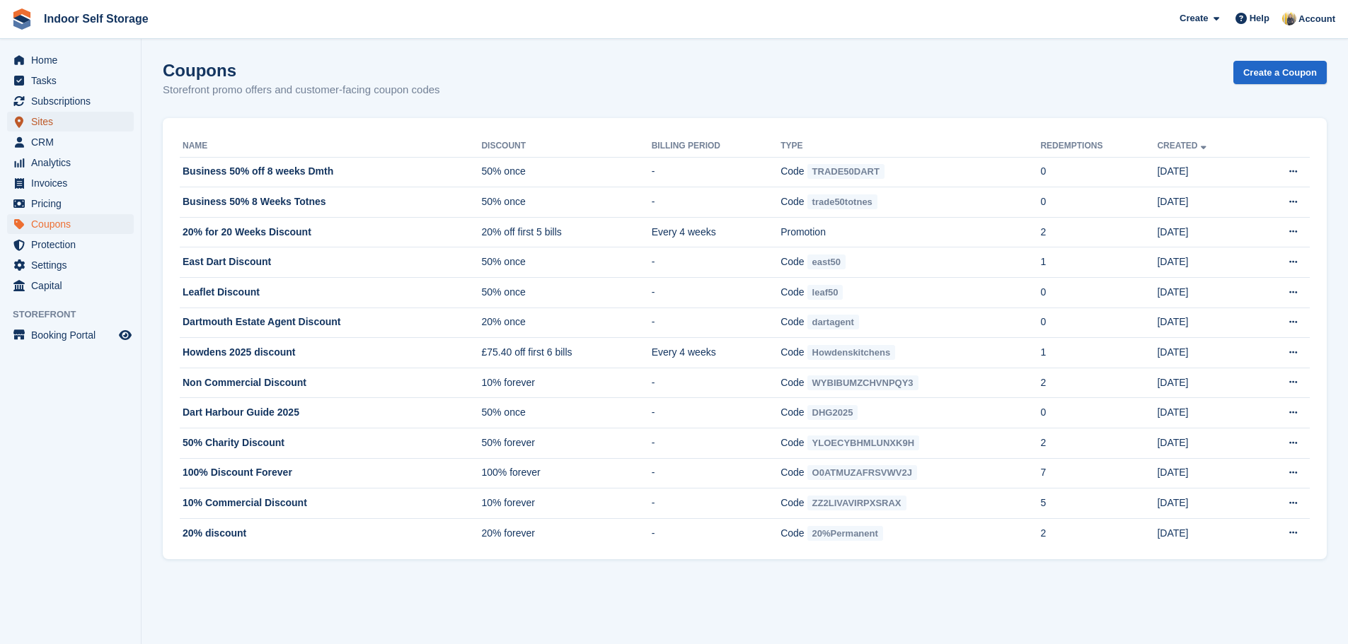
click at [62, 117] on span "Sites" at bounding box center [73, 122] width 85 height 20
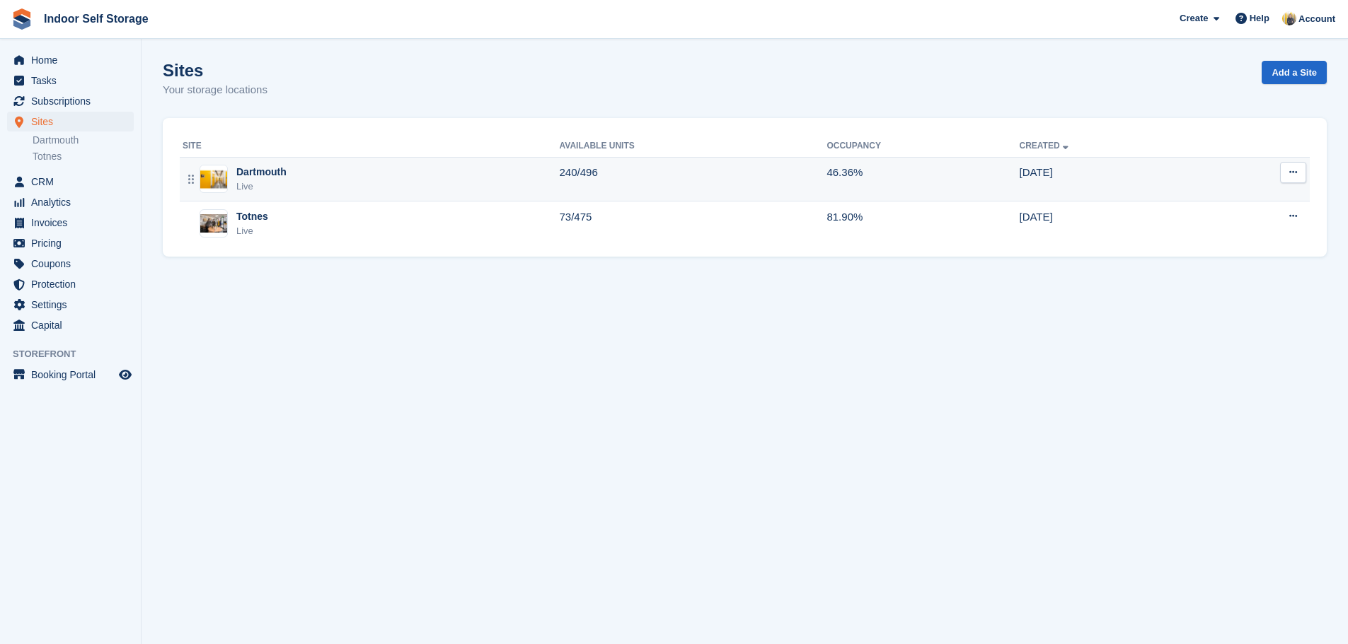
click at [362, 185] on div "Dartmouth Live" at bounding box center [371, 179] width 377 height 29
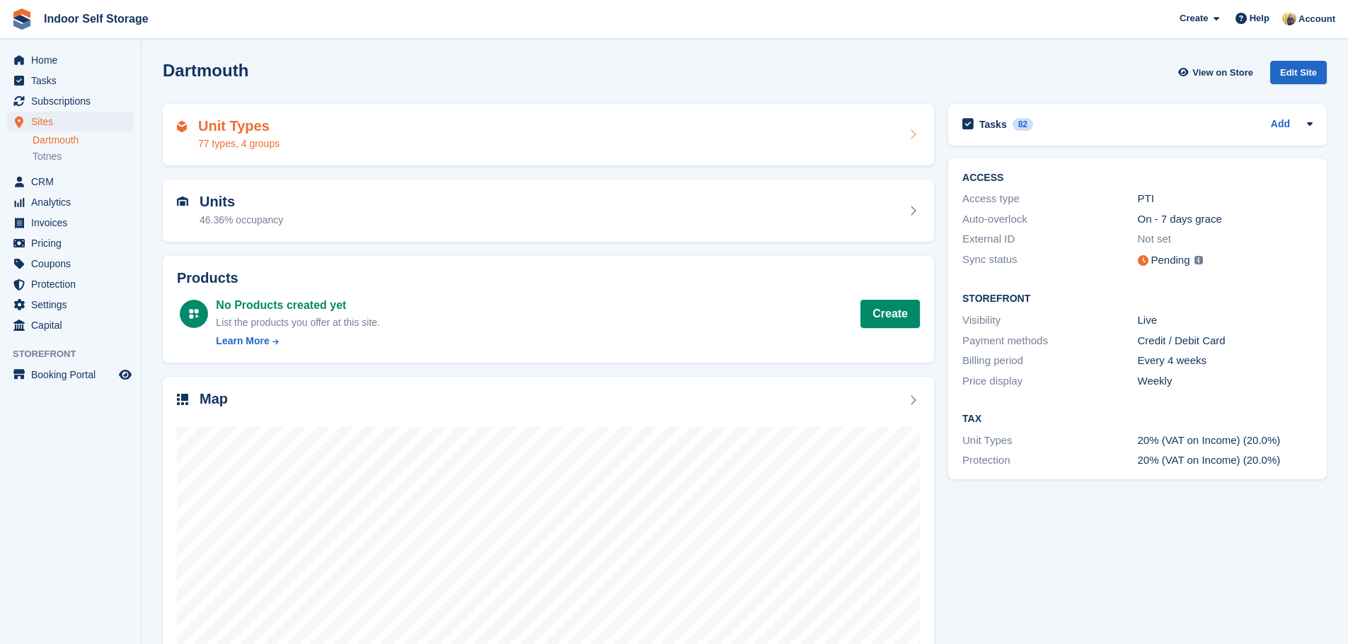
click at [464, 145] on div "Unit Types 77 types, 4 groups" at bounding box center [548, 135] width 743 height 34
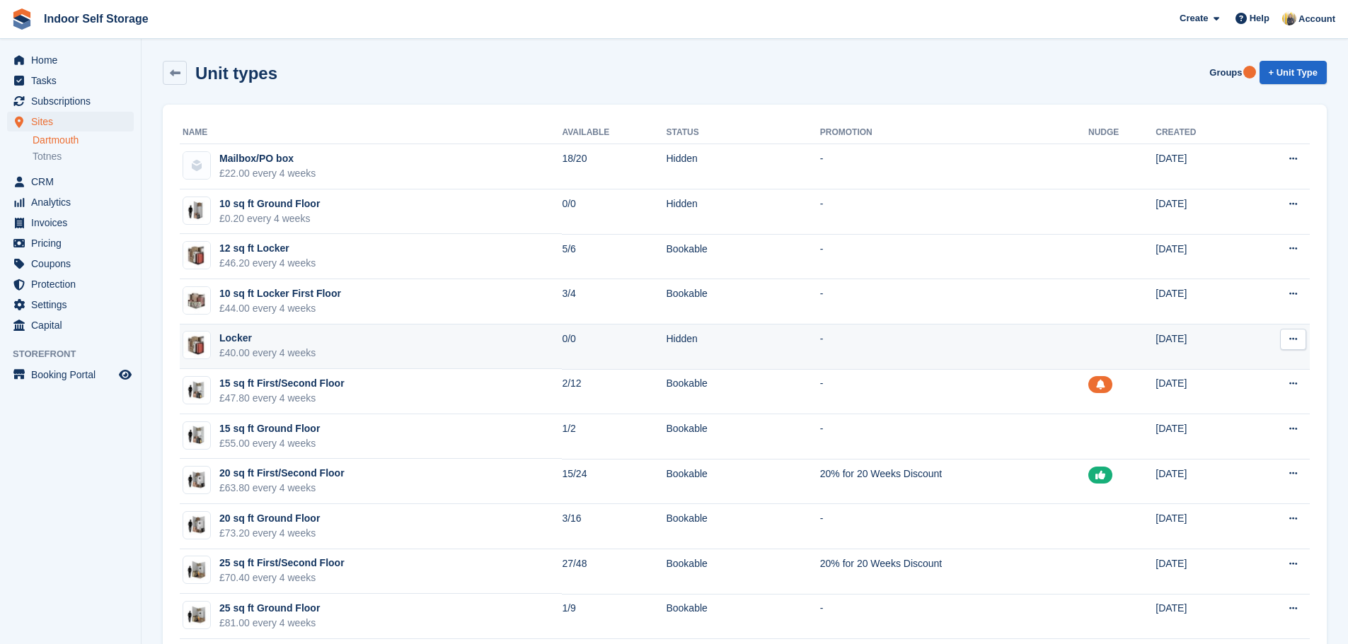
scroll to position [141, 0]
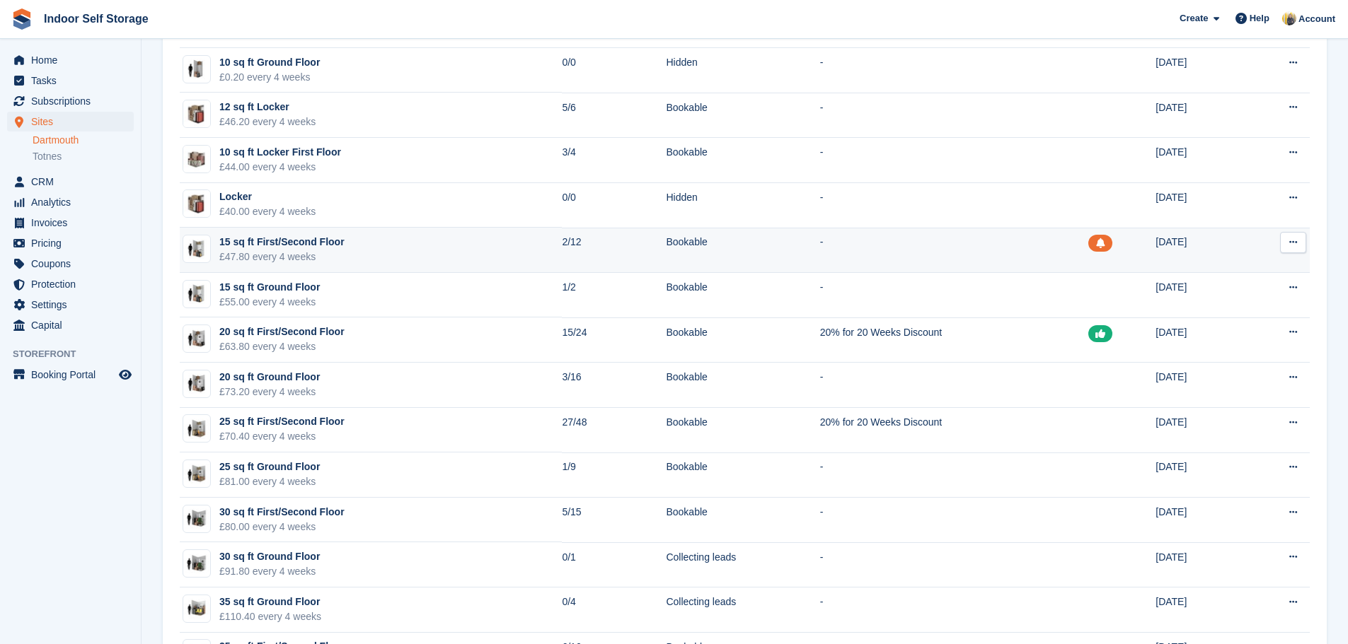
click at [1096, 242] on icon at bounding box center [1100, 243] width 8 height 10
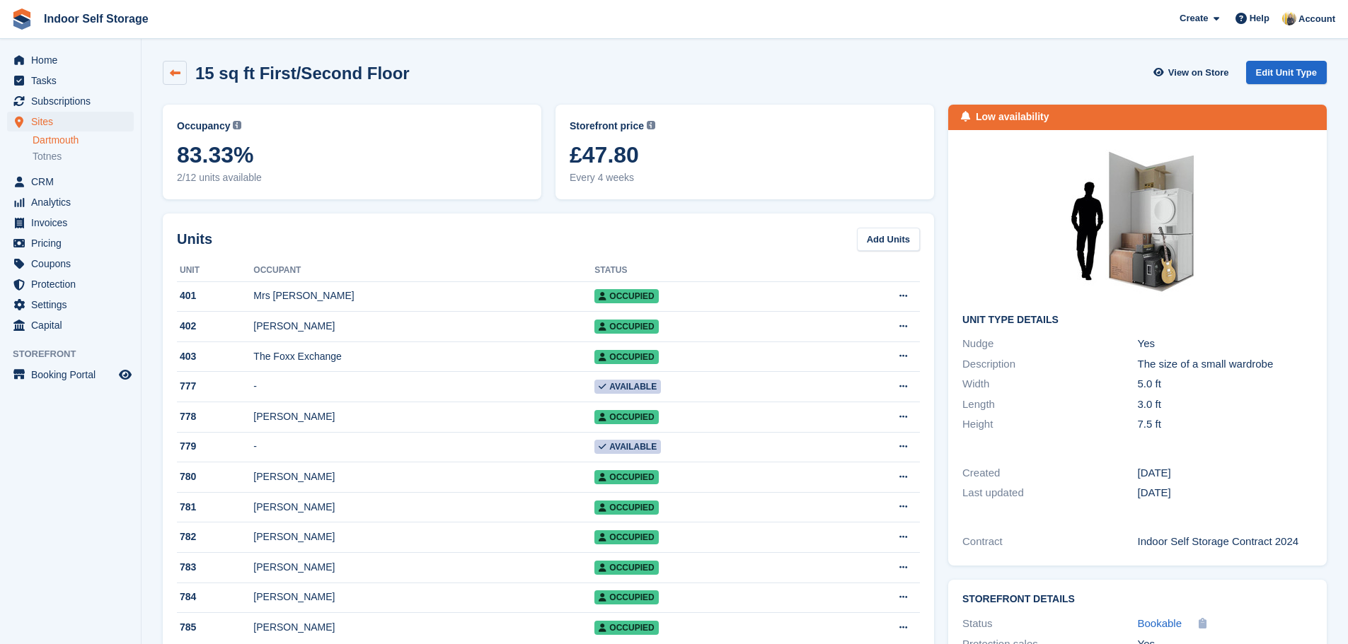
click at [181, 76] on link at bounding box center [175, 73] width 24 height 24
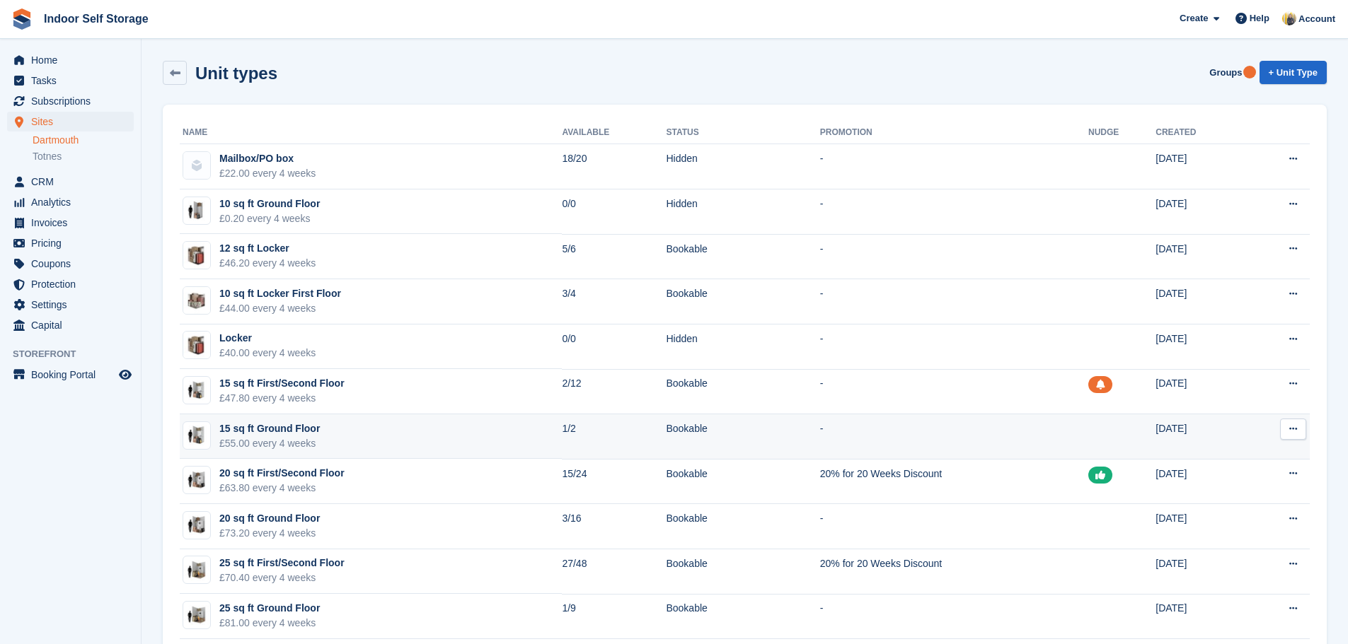
scroll to position [71, 0]
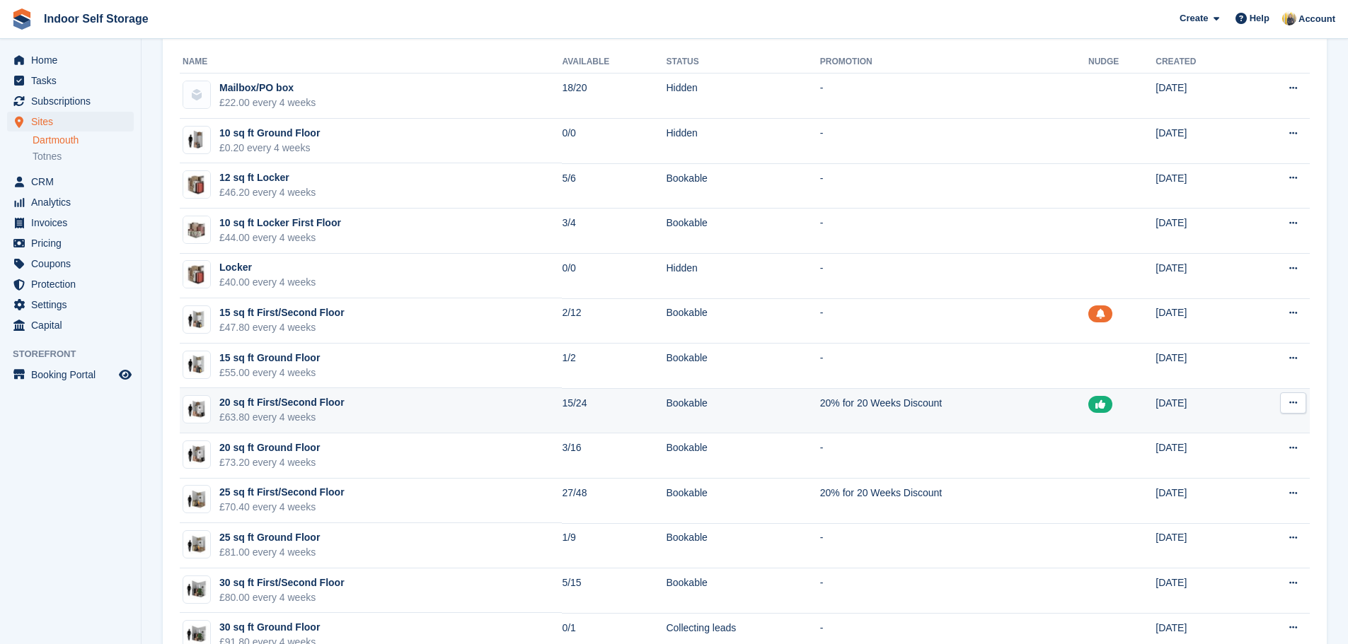
click at [1095, 403] on icon at bounding box center [1100, 405] width 10 height 10
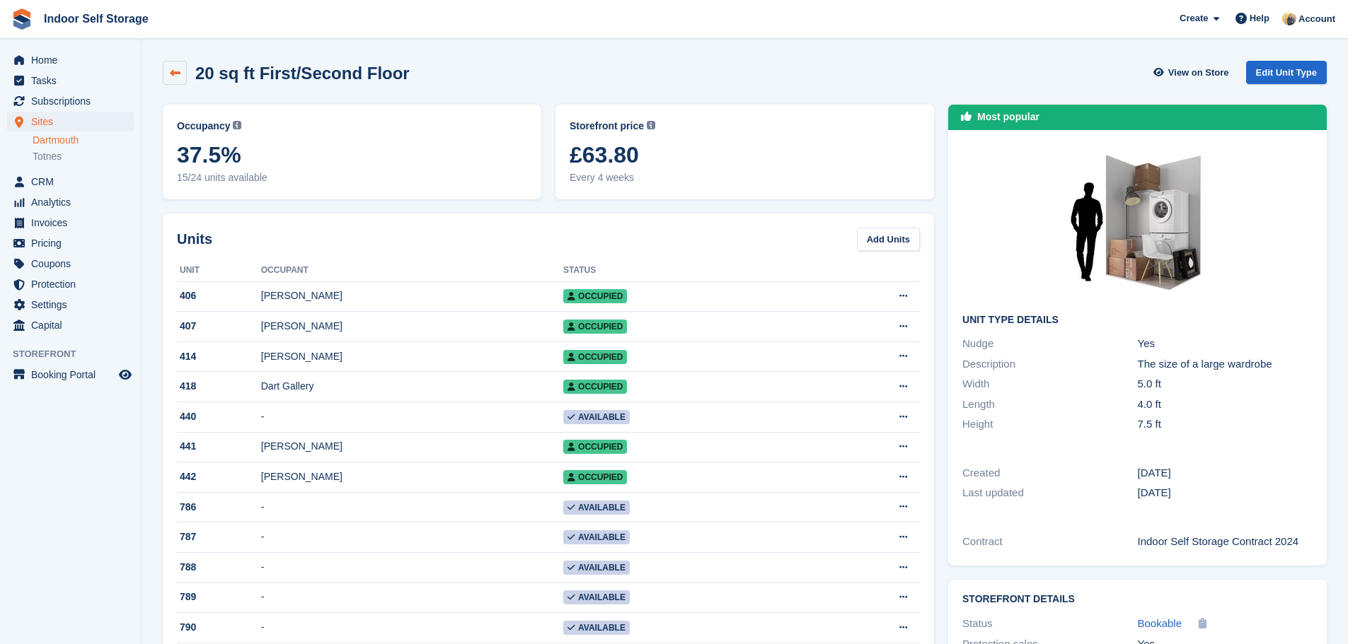
click at [173, 75] on icon at bounding box center [175, 73] width 11 height 11
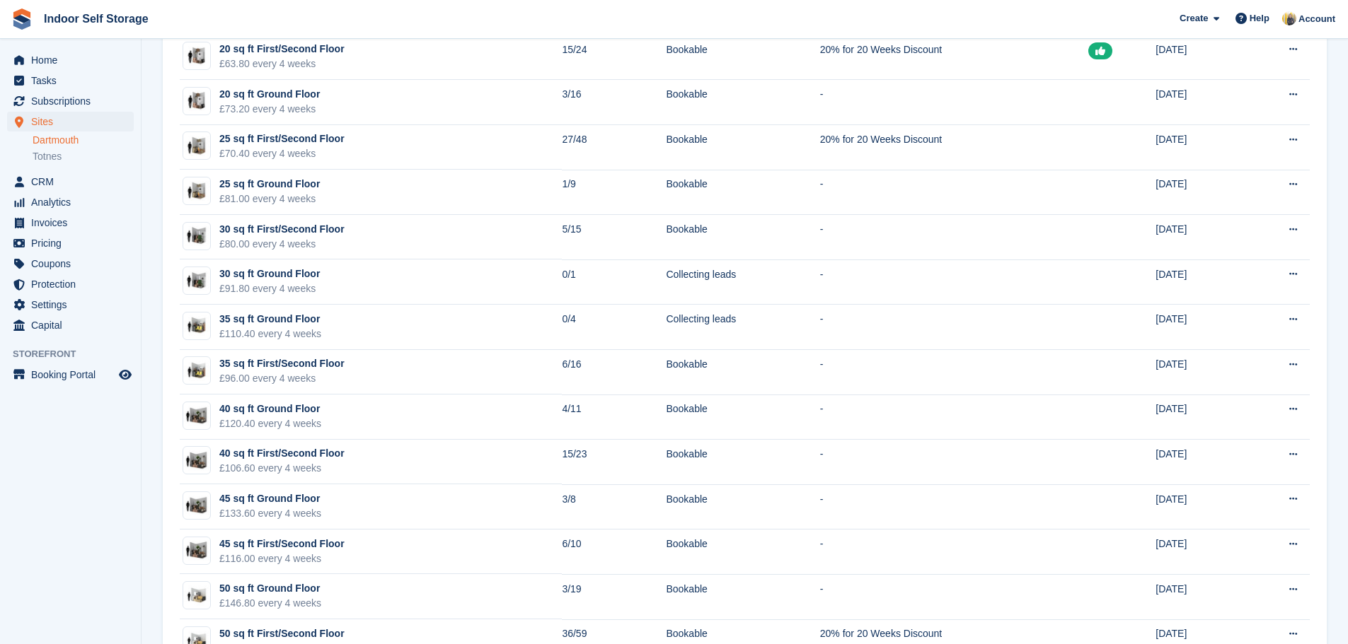
scroll to position [283, 0]
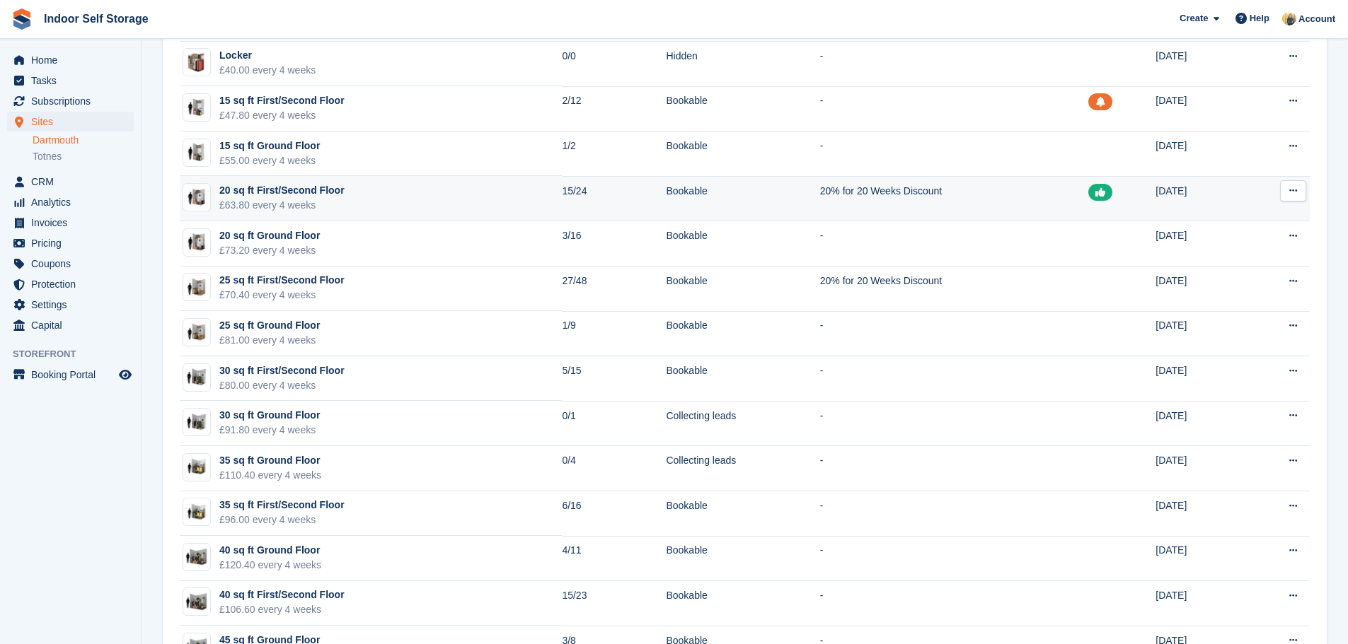
click at [1295, 191] on icon at bounding box center [1293, 190] width 8 height 9
click at [1219, 217] on p "Edit unit type" at bounding box center [1237, 218] width 123 height 18
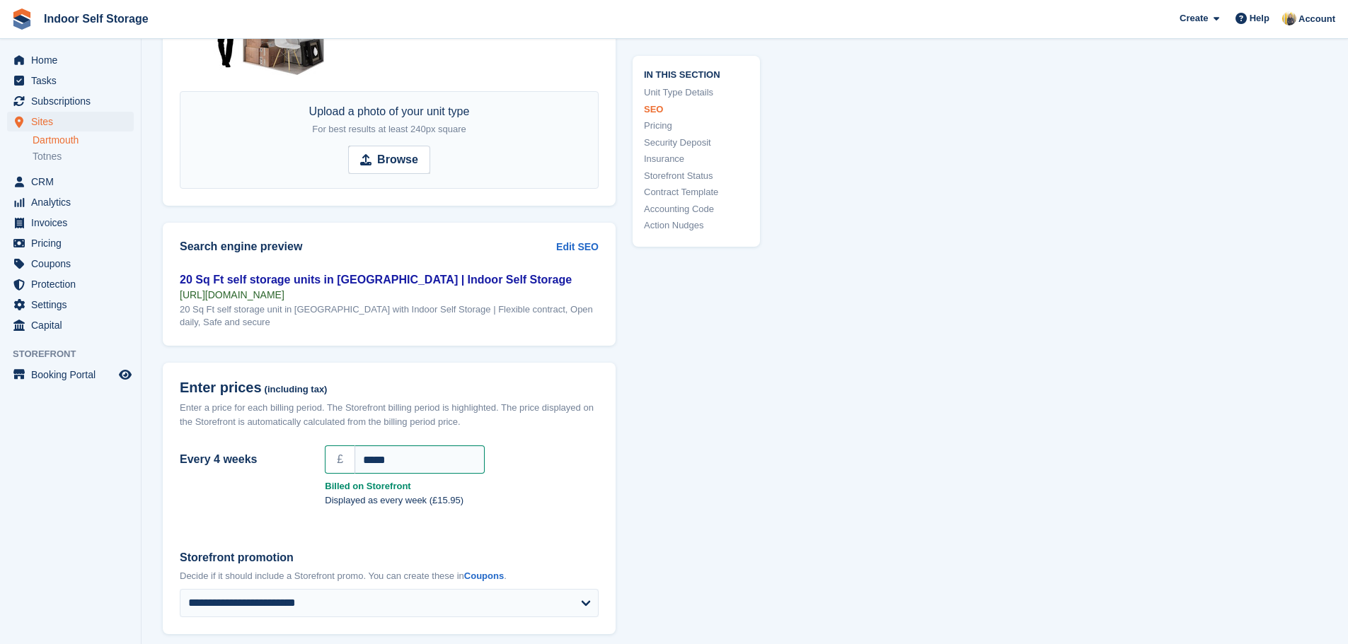
scroll to position [1273, 0]
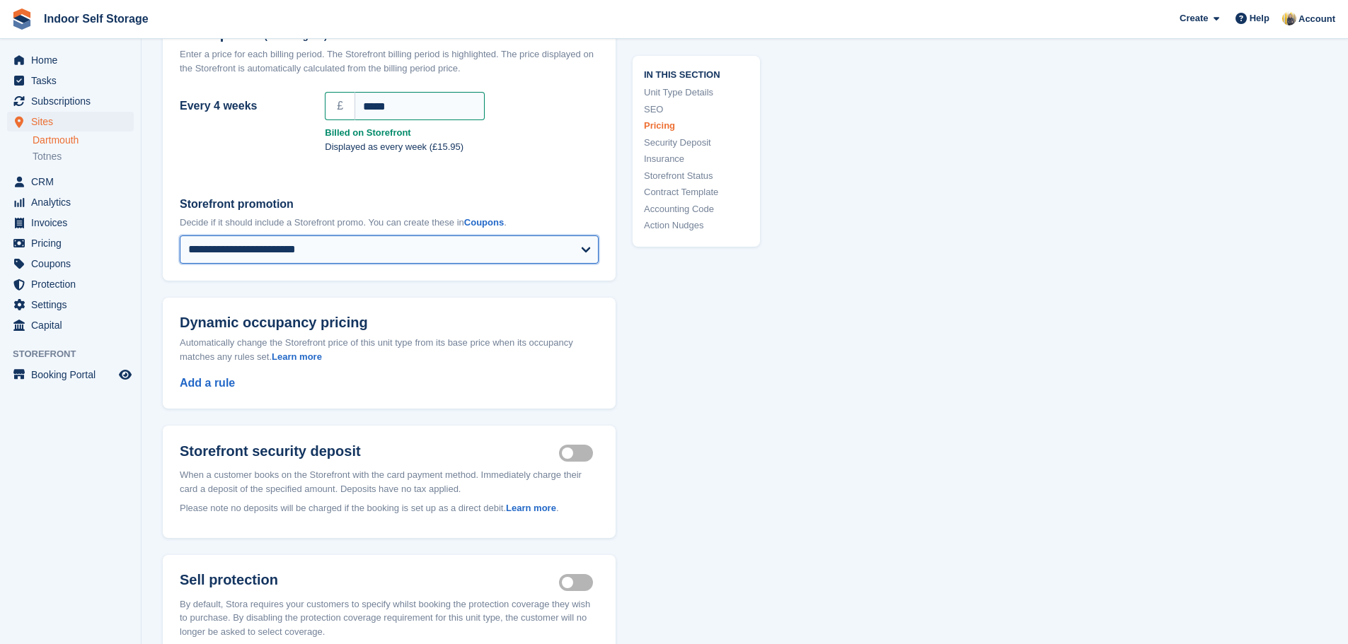
click at [584, 262] on select "**********" at bounding box center [389, 250] width 419 height 28
select select
click at [180, 247] on select "**********" at bounding box center [389, 250] width 419 height 28
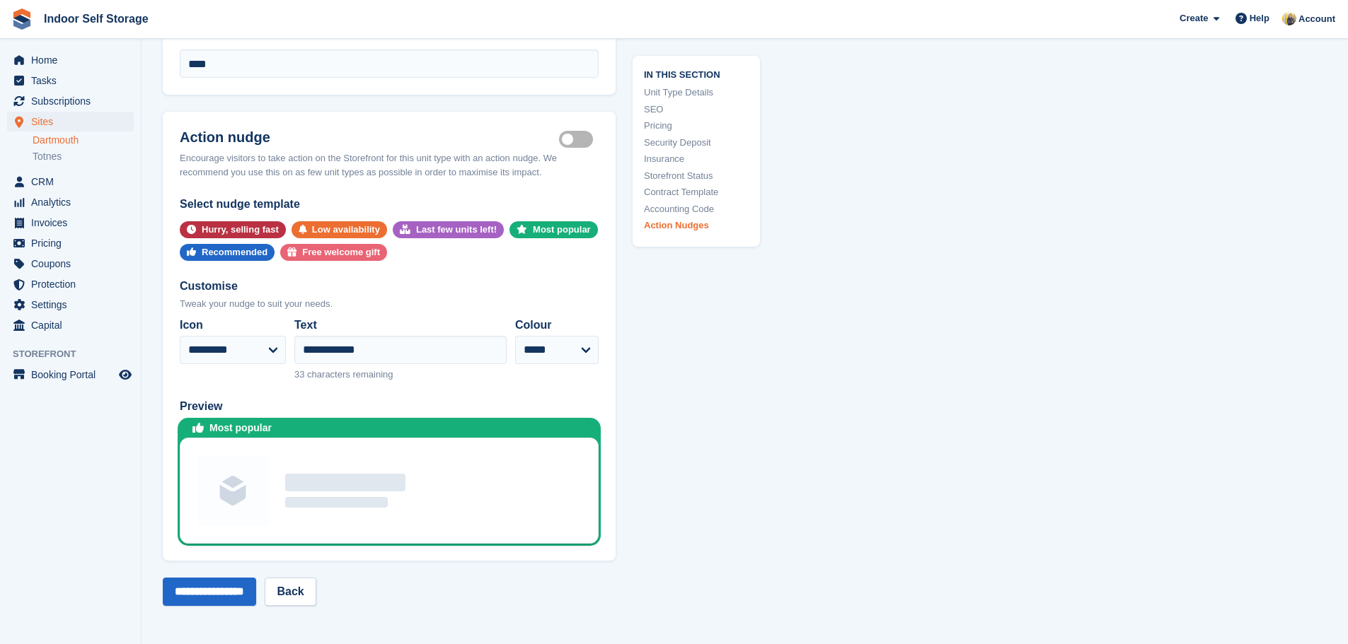
scroll to position [2759, 0]
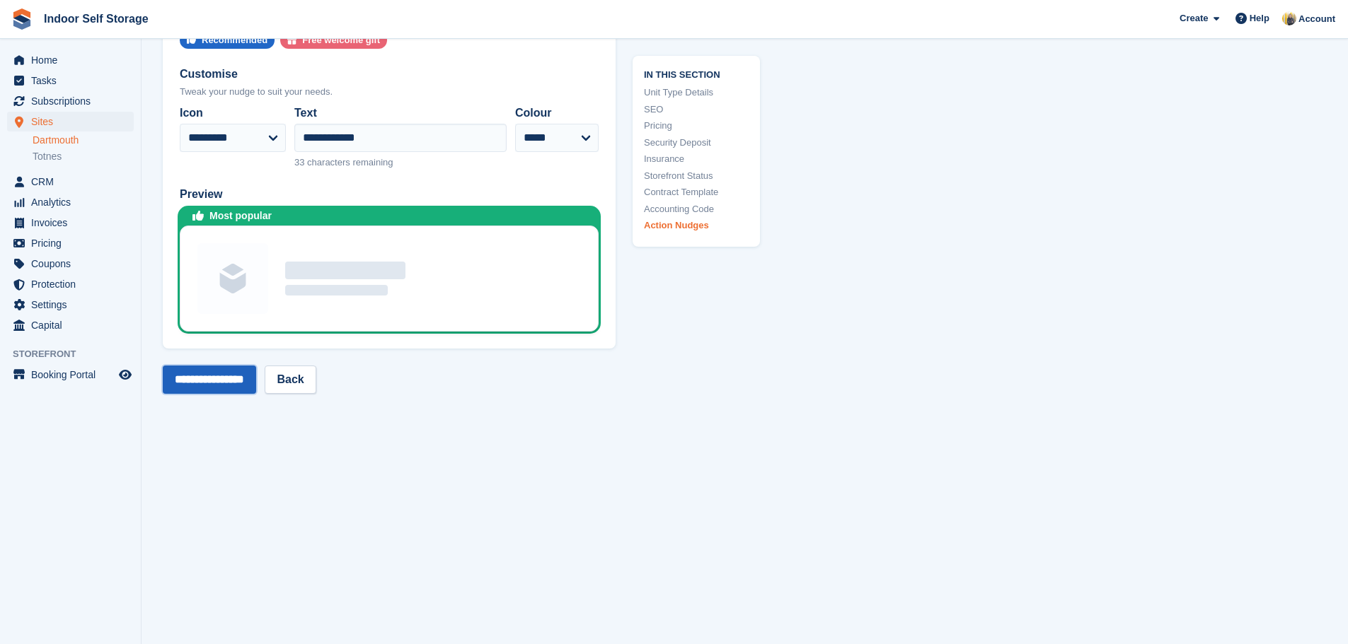
click at [231, 394] on input "**********" at bounding box center [209, 380] width 93 height 28
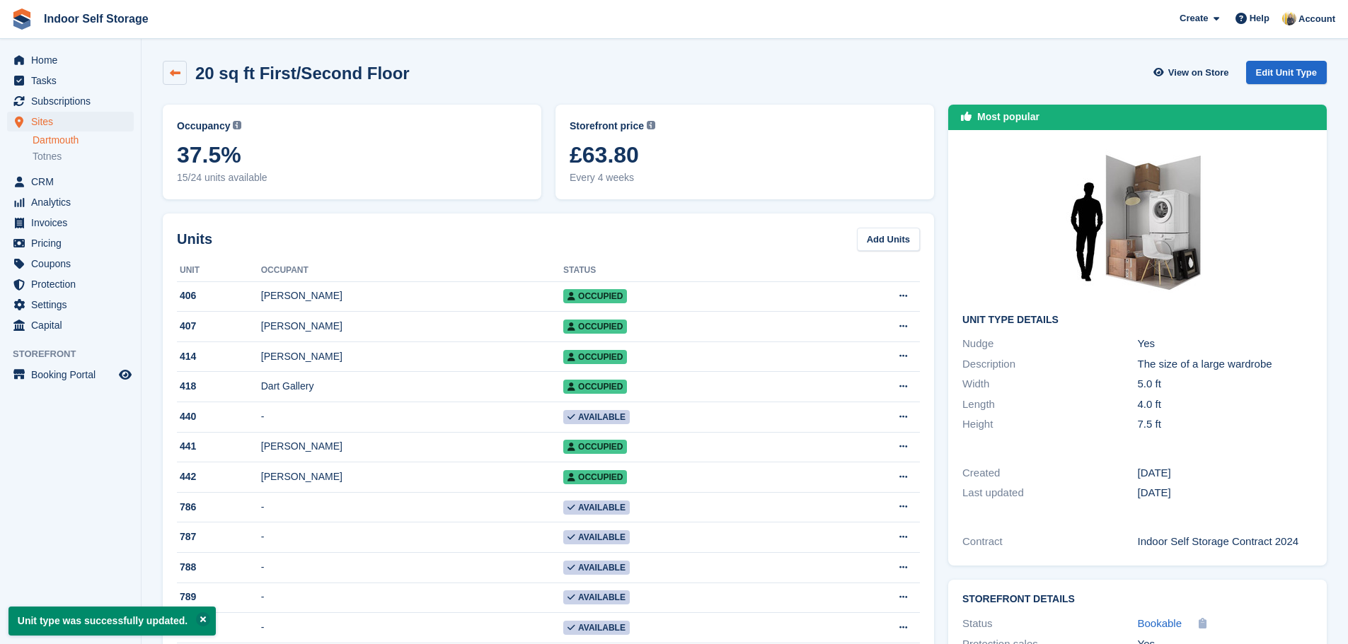
click at [170, 76] on icon at bounding box center [175, 73] width 11 height 11
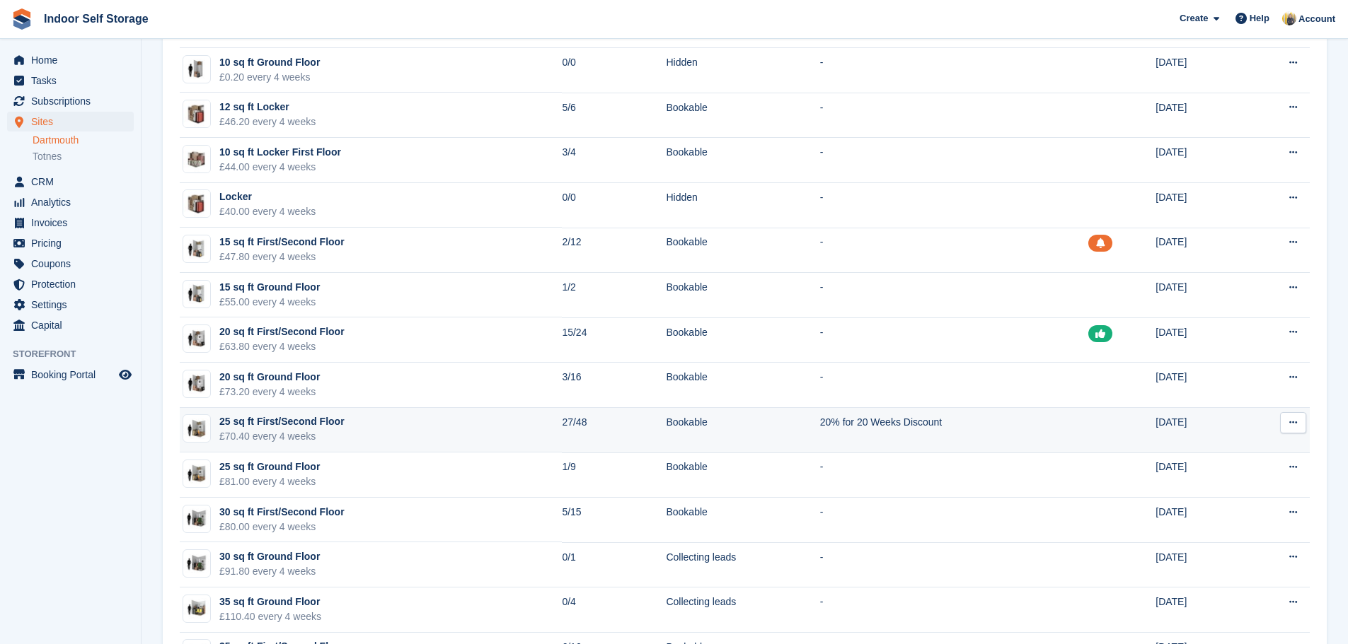
scroll to position [212, 0]
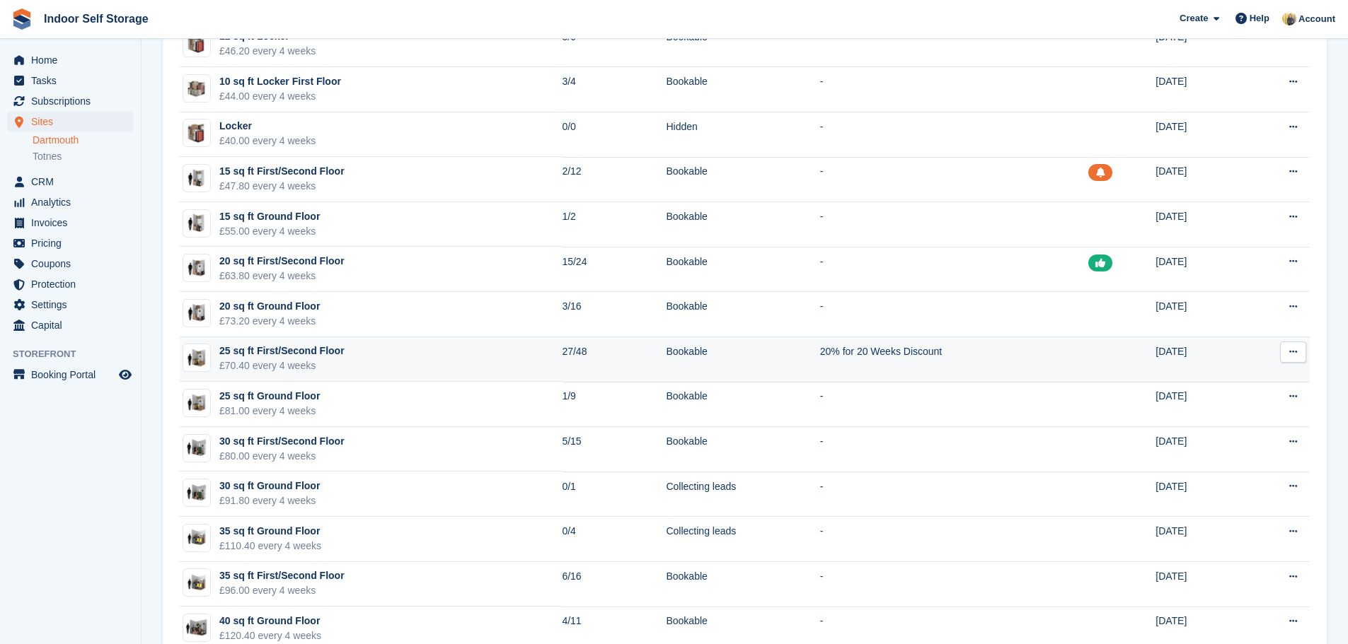
click at [1292, 354] on icon at bounding box center [1293, 351] width 8 height 9
click at [1220, 384] on p "Edit unit type" at bounding box center [1237, 380] width 123 height 18
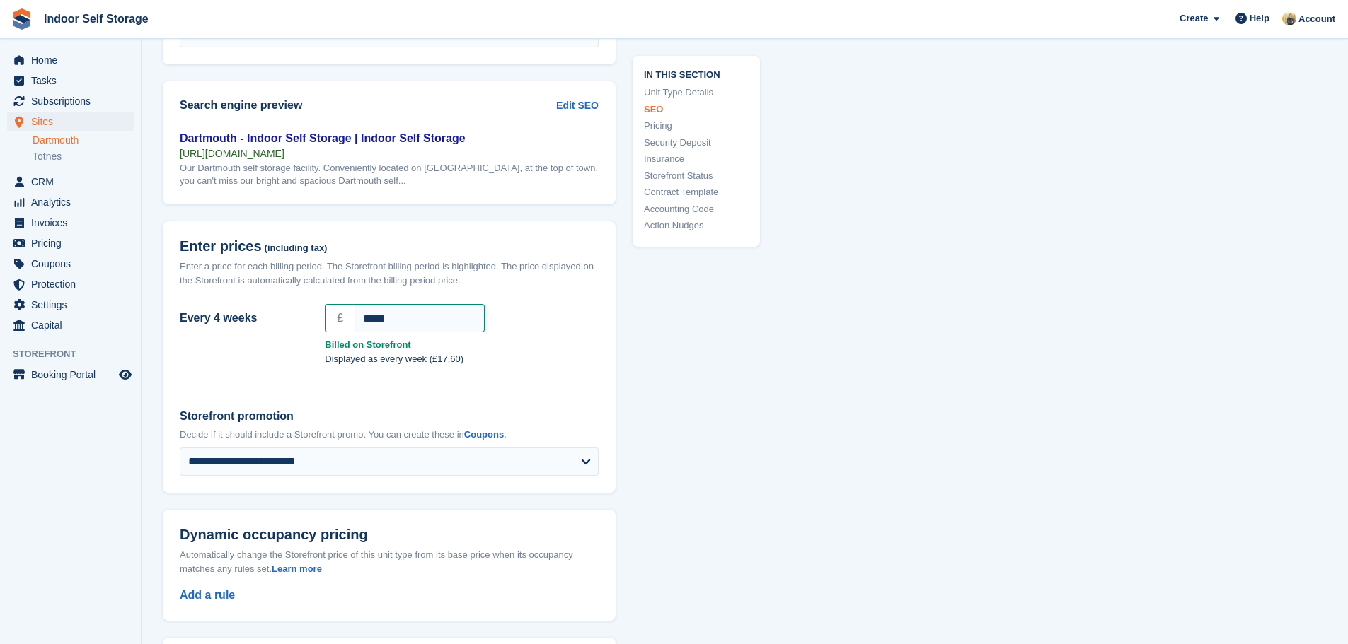
scroll to position [1203, 0]
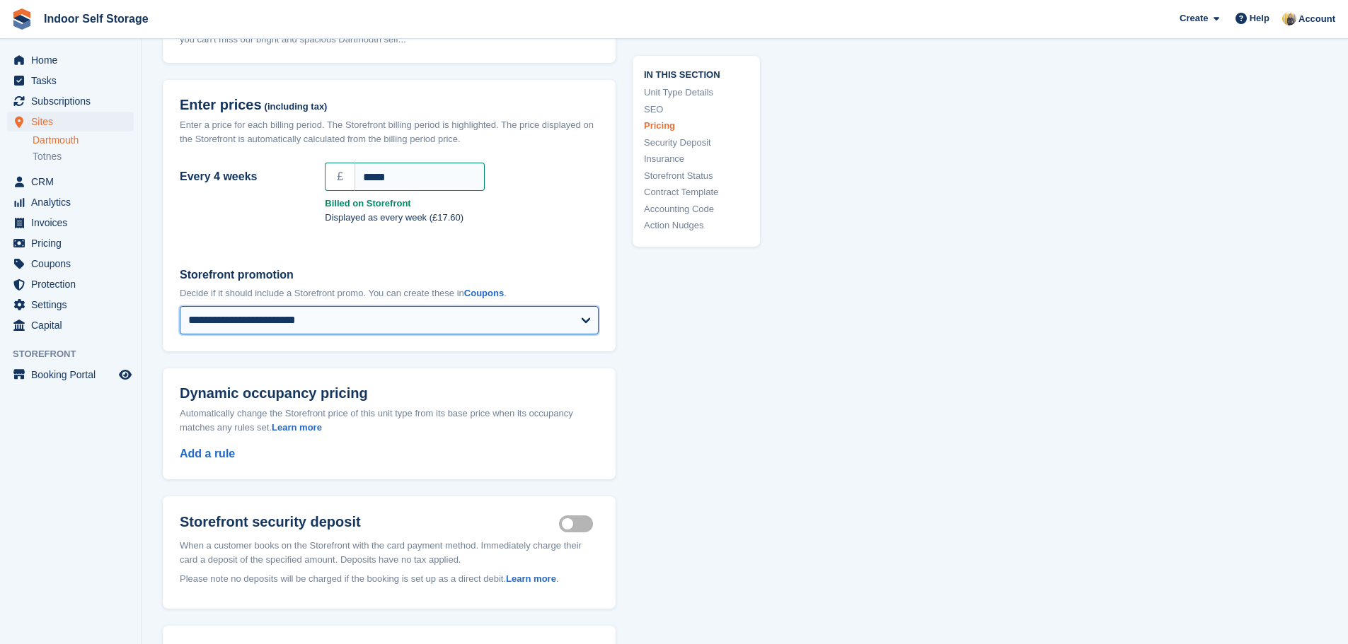
click at [376, 335] on select "**********" at bounding box center [389, 320] width 419 height 28
select select
click at [180, 318] on select "**********" at bounding box center [389, 320] width 419 height 28
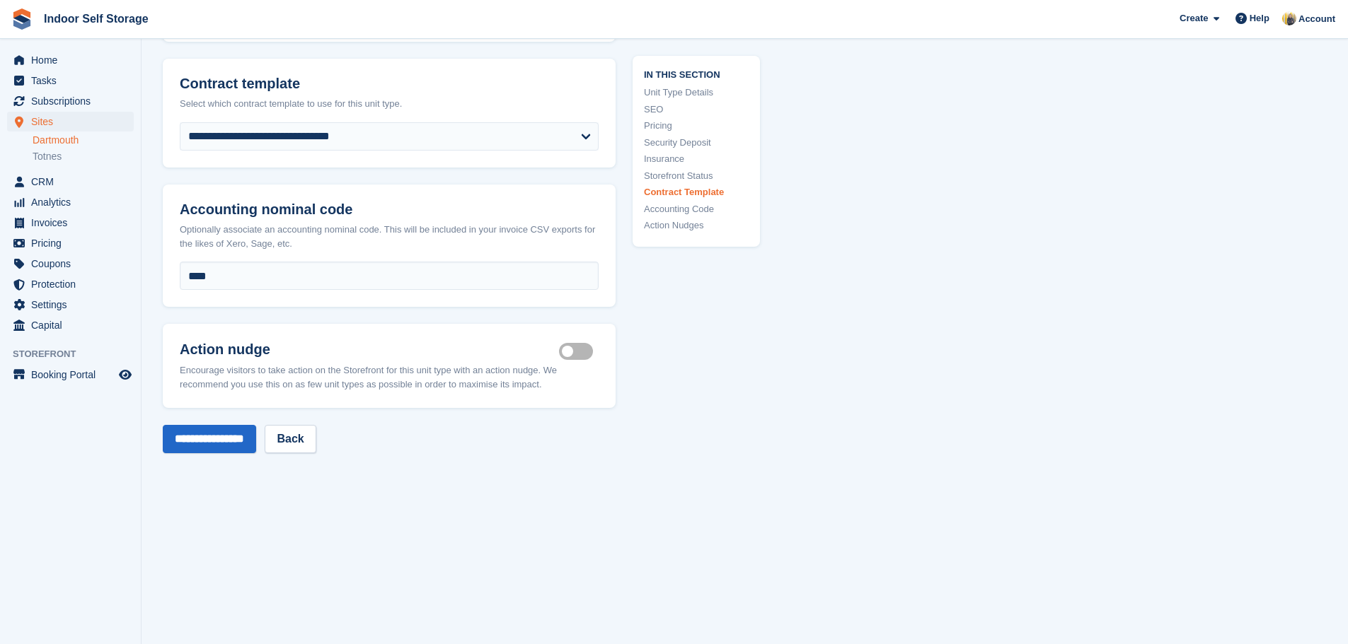
scroll to position [2405, 0]
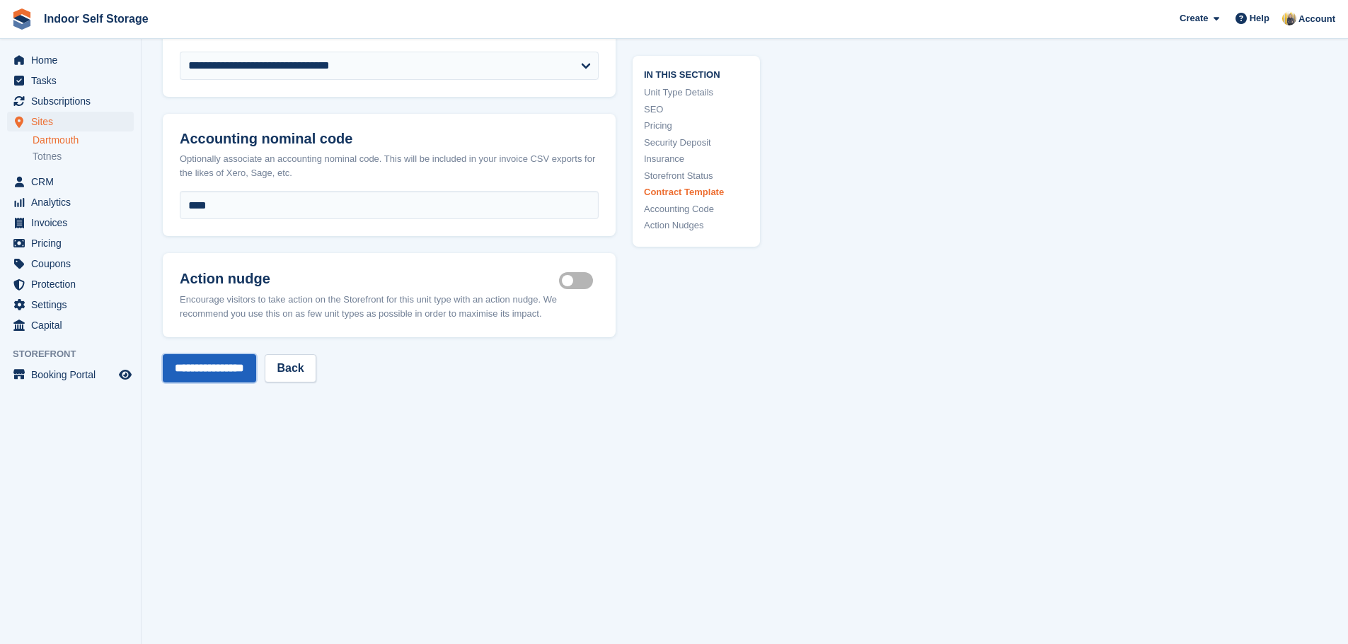
click at [245, 378] on input "**********" at bounding box center [209, 368] width 93 height 28
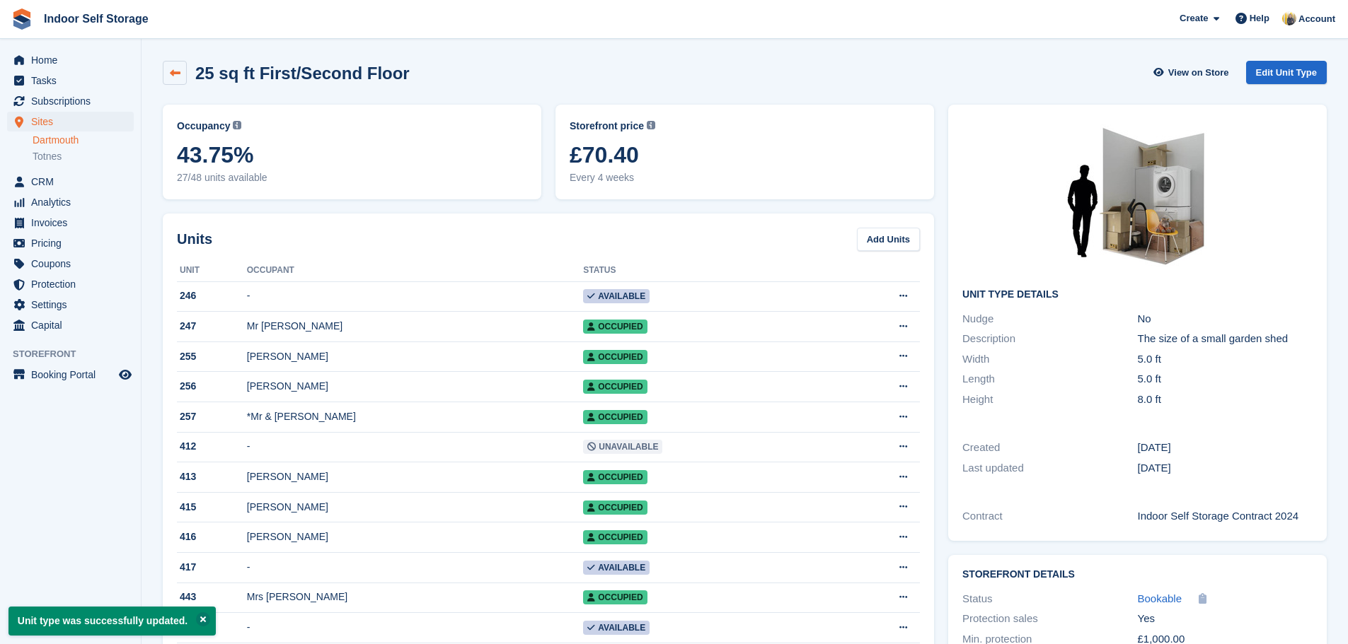
click at [175, 73] on icon at bounding box center [175, 73] width 11 height 11
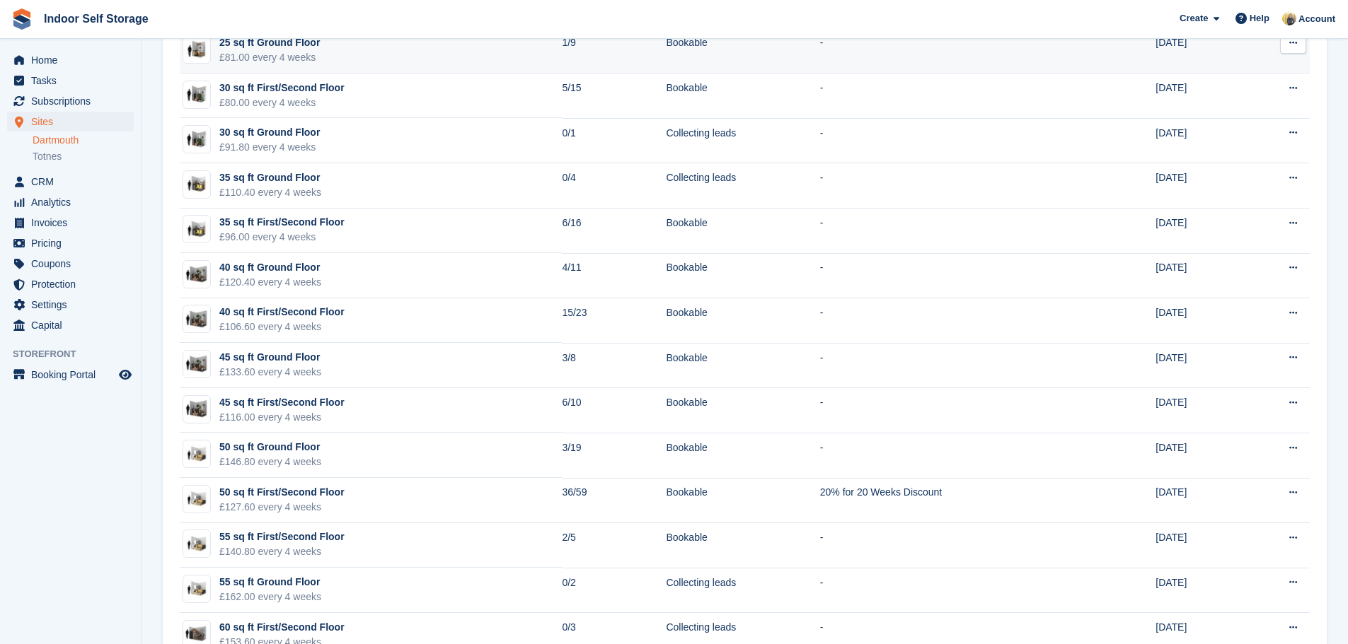
scroll to position [778, 0]
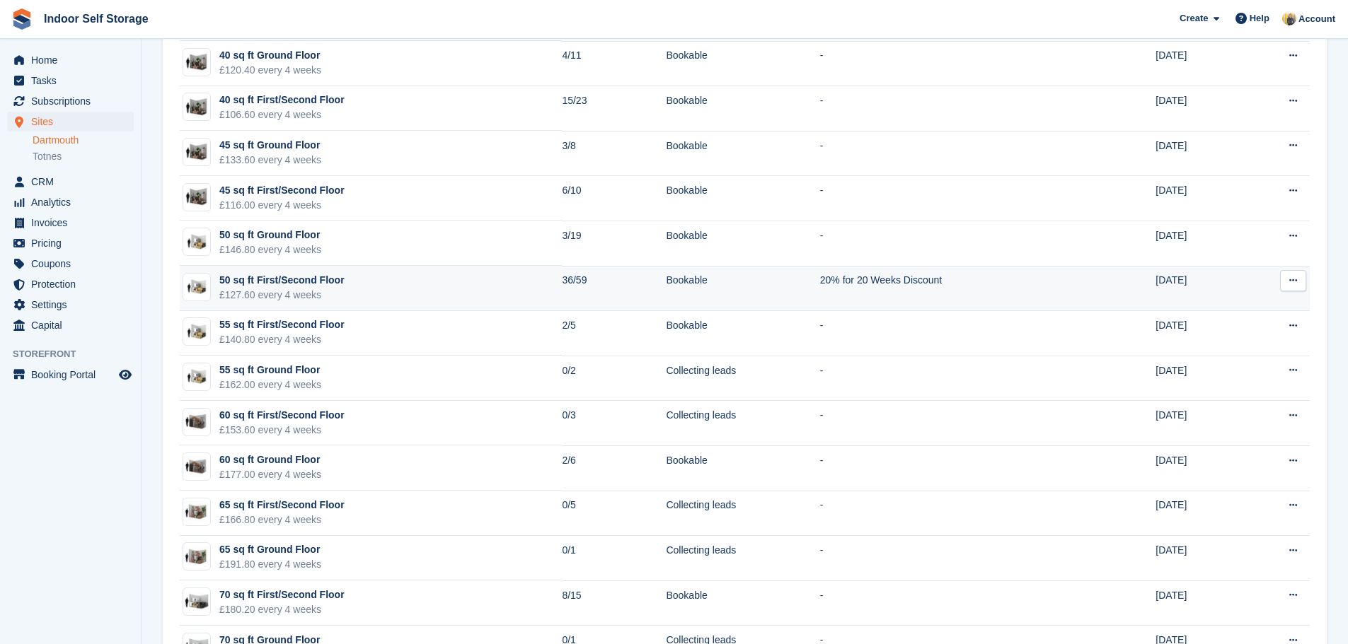
click at [1290, 284] on icon at bounding box center [1293, 280] width 8 height 9
click at [1229, 308] on p "Edit unit type" at bounding box center [1237, 308] width 123 height 18
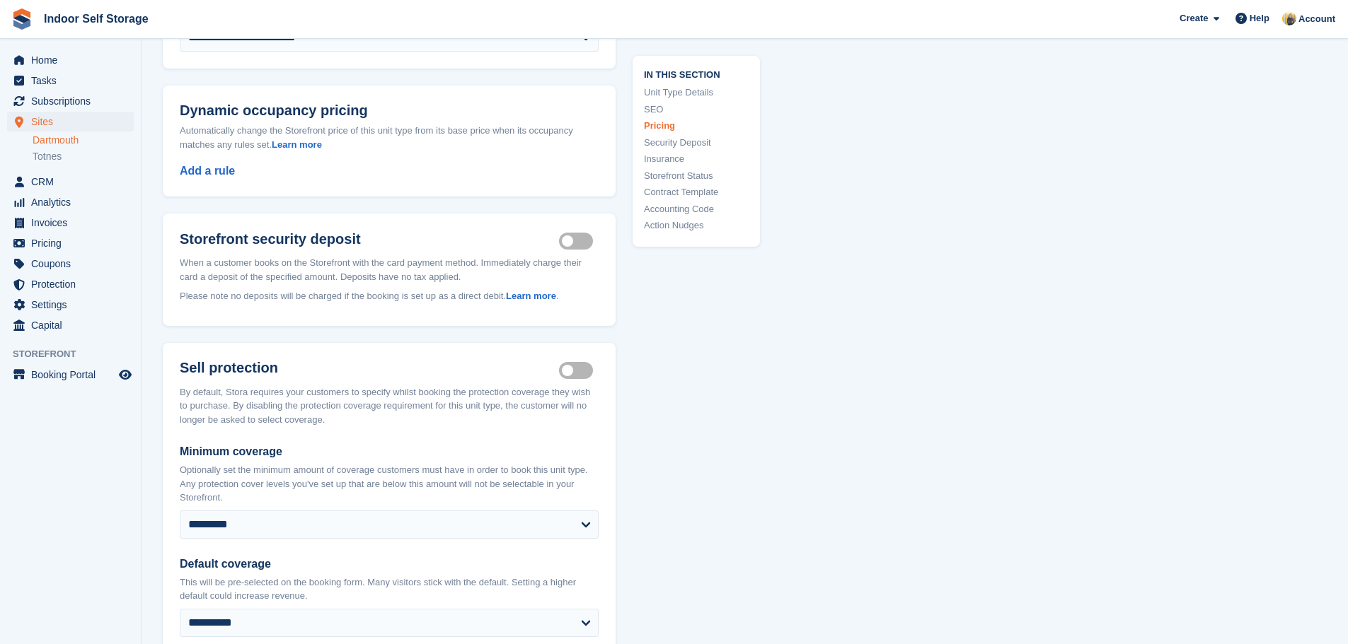
scroll to position [1273, 0]
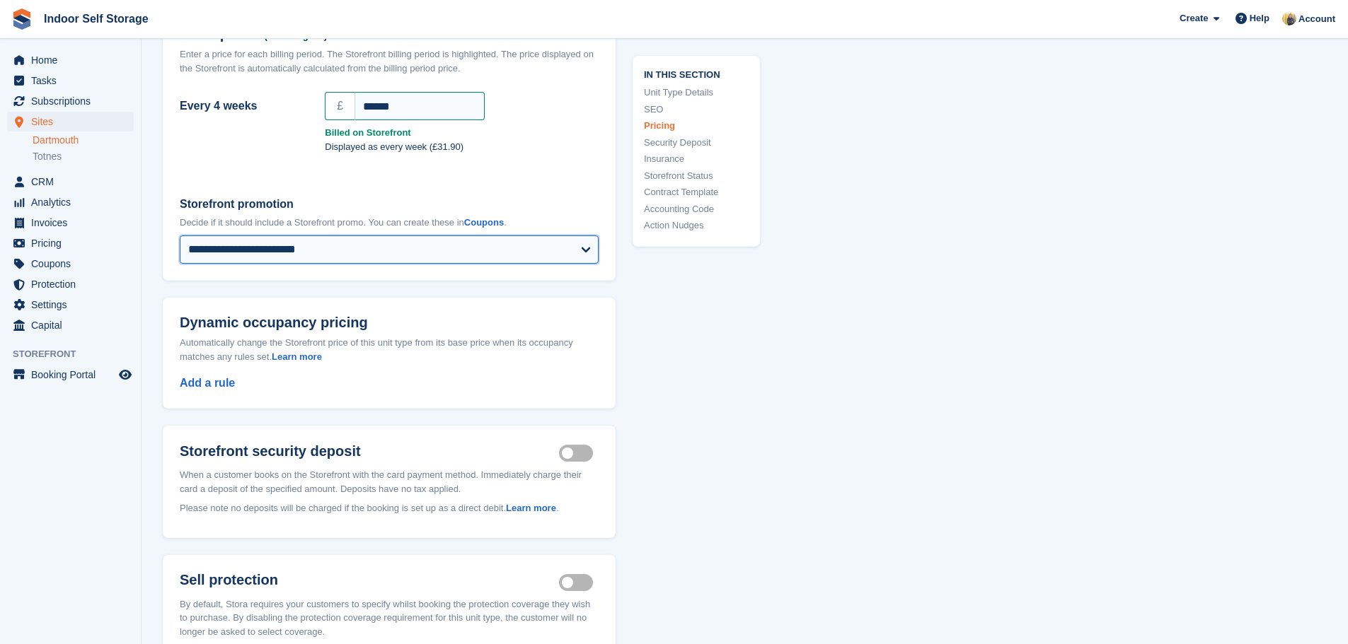
click at [424, 260] on select "**********" at bounding box center [389, 250] width 419 height 28
select select
click at [180, 247] on select "**********" at bounding box center [389, 250] width 419 height 28
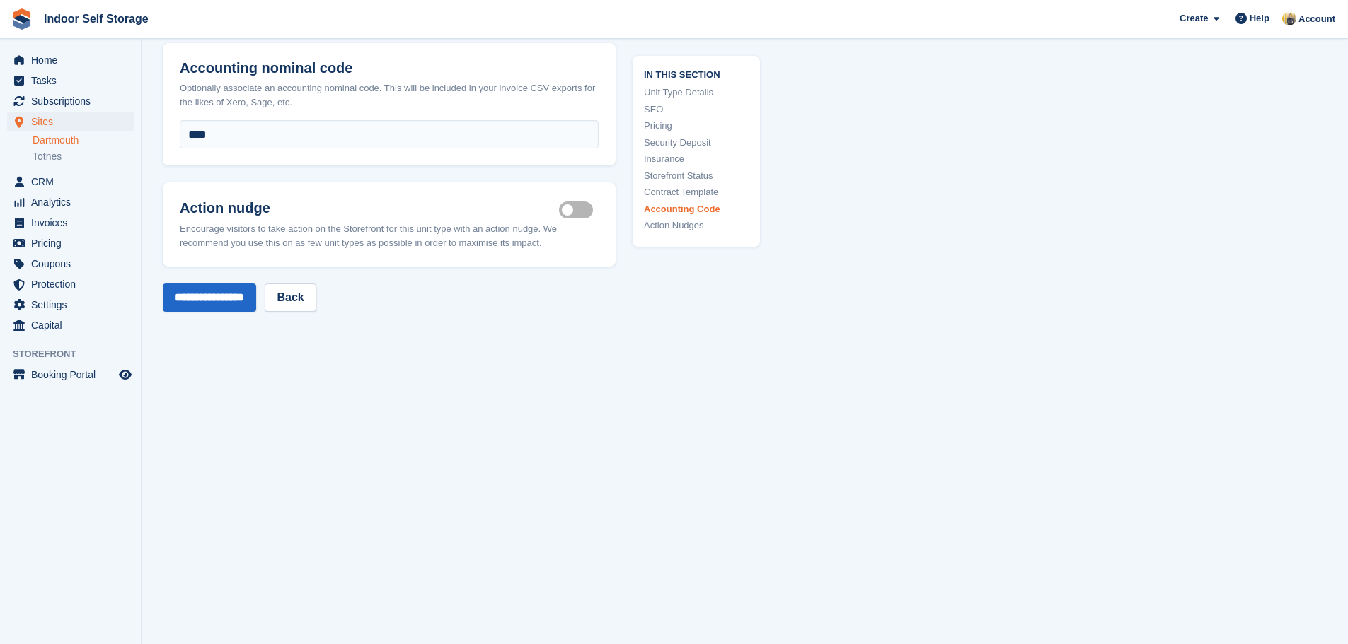
scroll to position [2511, 0]
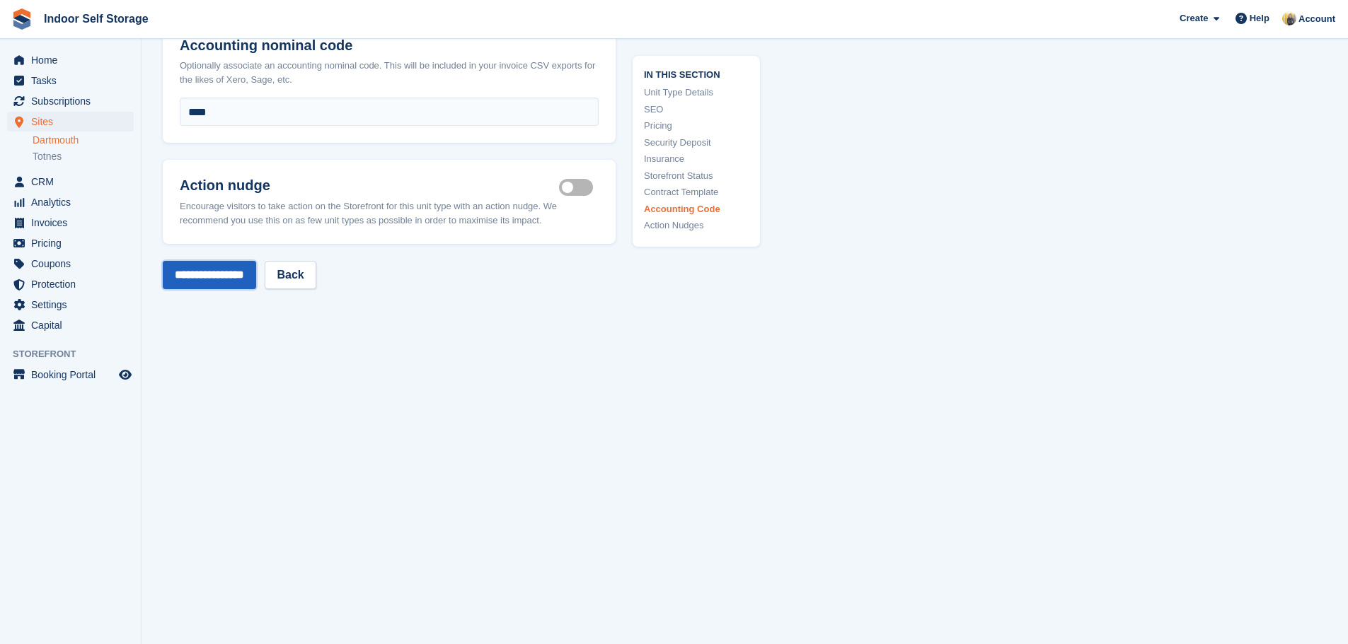
click at [255, 276] on input "**********" at bounding box center [209, 275] width 93 height 28
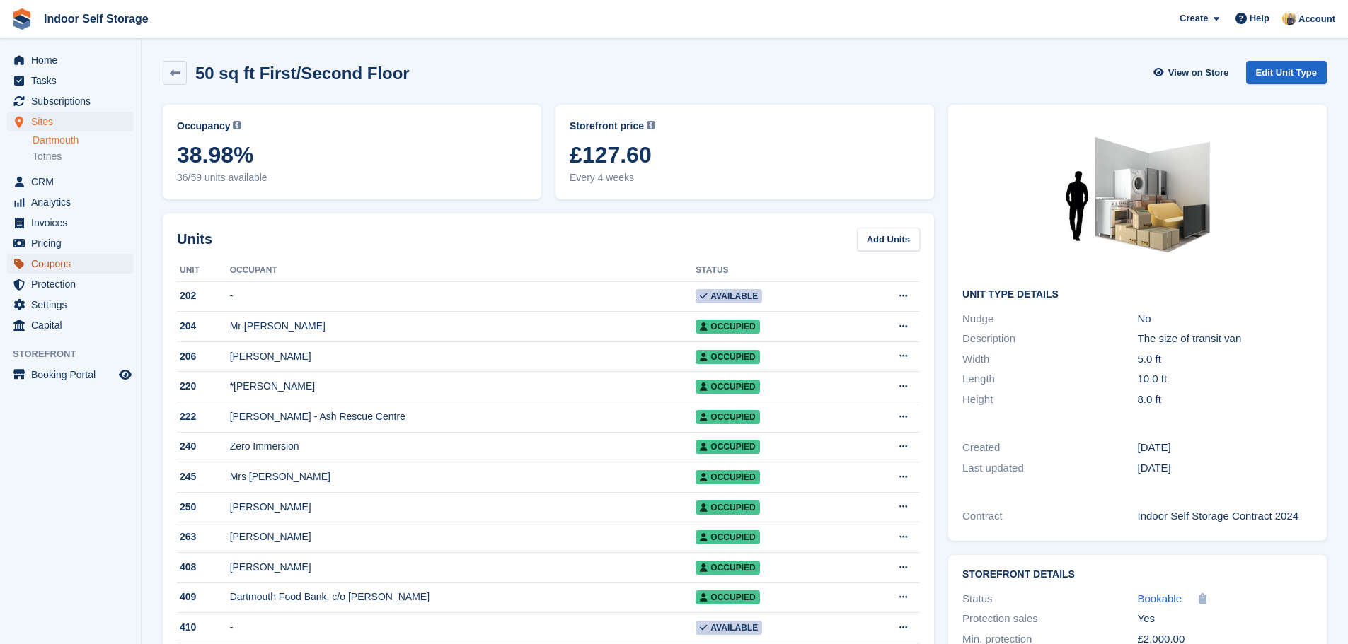
click at [79, 266] on span "Coupons" at bounding box center [73, 264] width 85 height 20
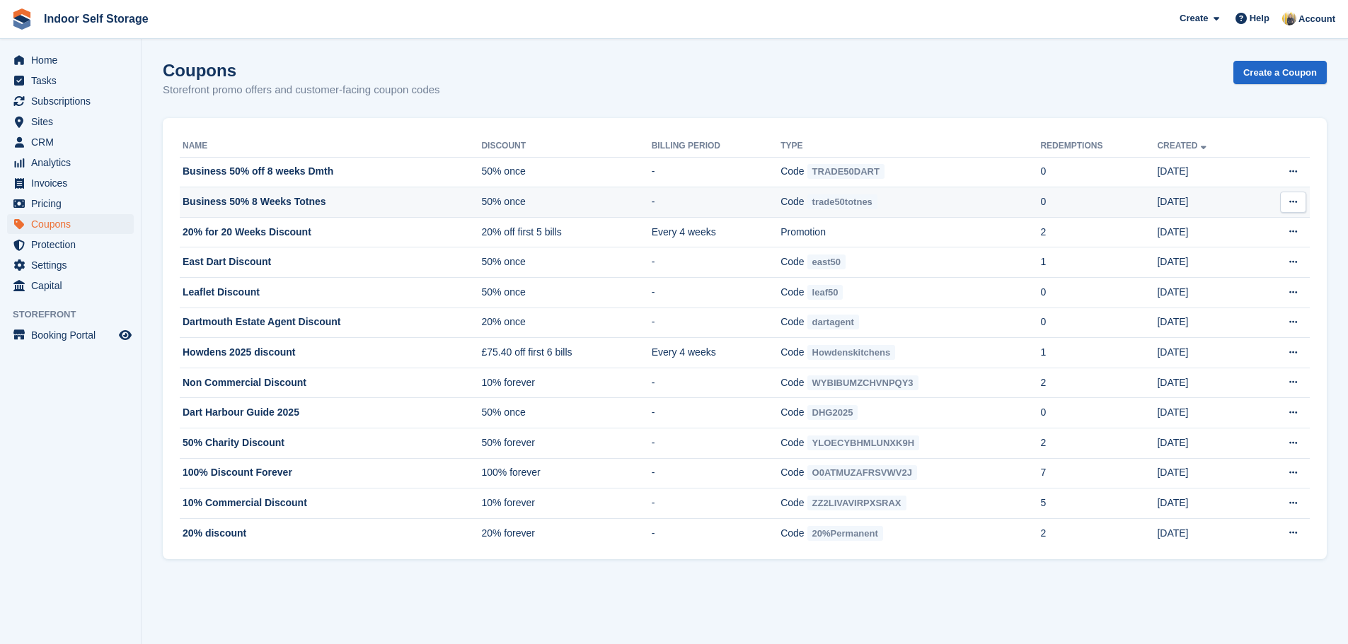
click at [1294, 202] on icon at bounding box center [1293, 201] width 8 height 9
click at [1201, 267] on p "Edit coupon" at bounding box center [1237, 267] width 123 height 18
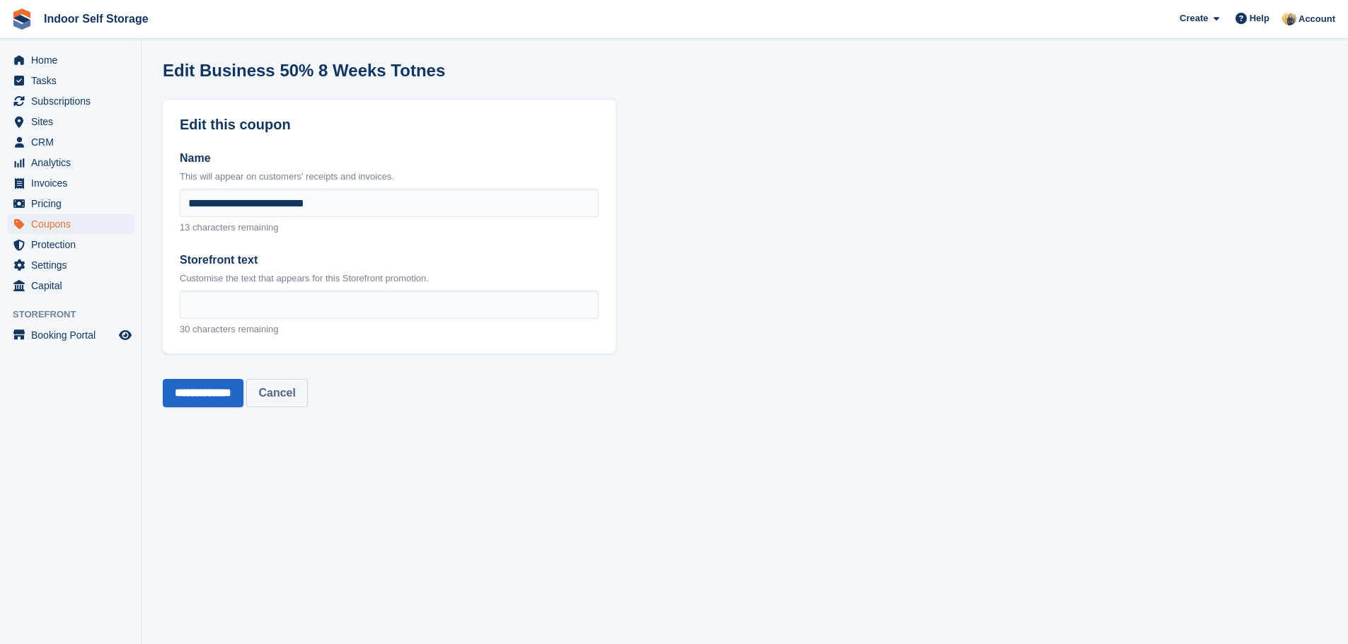
click at [296, 393] on link "Cancel" at bounding box center [276, 393] width 61 height 28
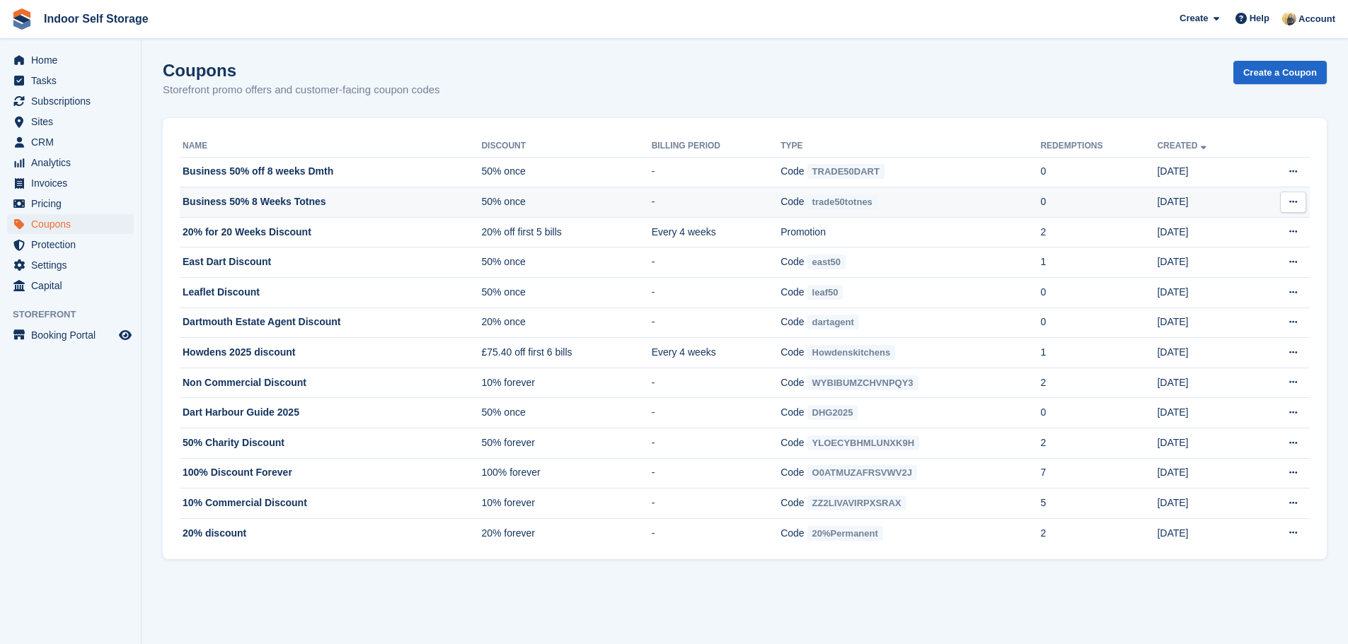
click at [1293, 204] on icon at bounding box center [1293, 201] width 8 height 9
click at [1218, 293] on p "Delete coupon" at bounding box center [1237, 297] width 123 height 18
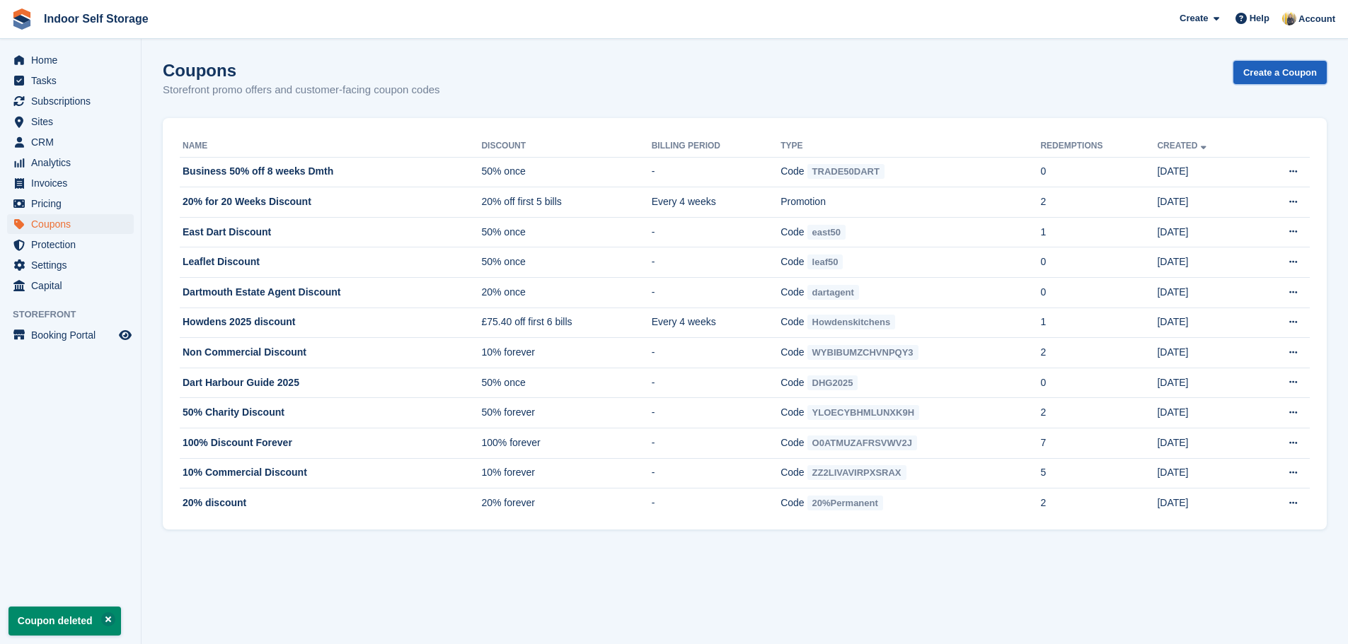
click at [1256, 78] on link "Create a Coupon" at bounding box center [1279, 72] width 93 height 23
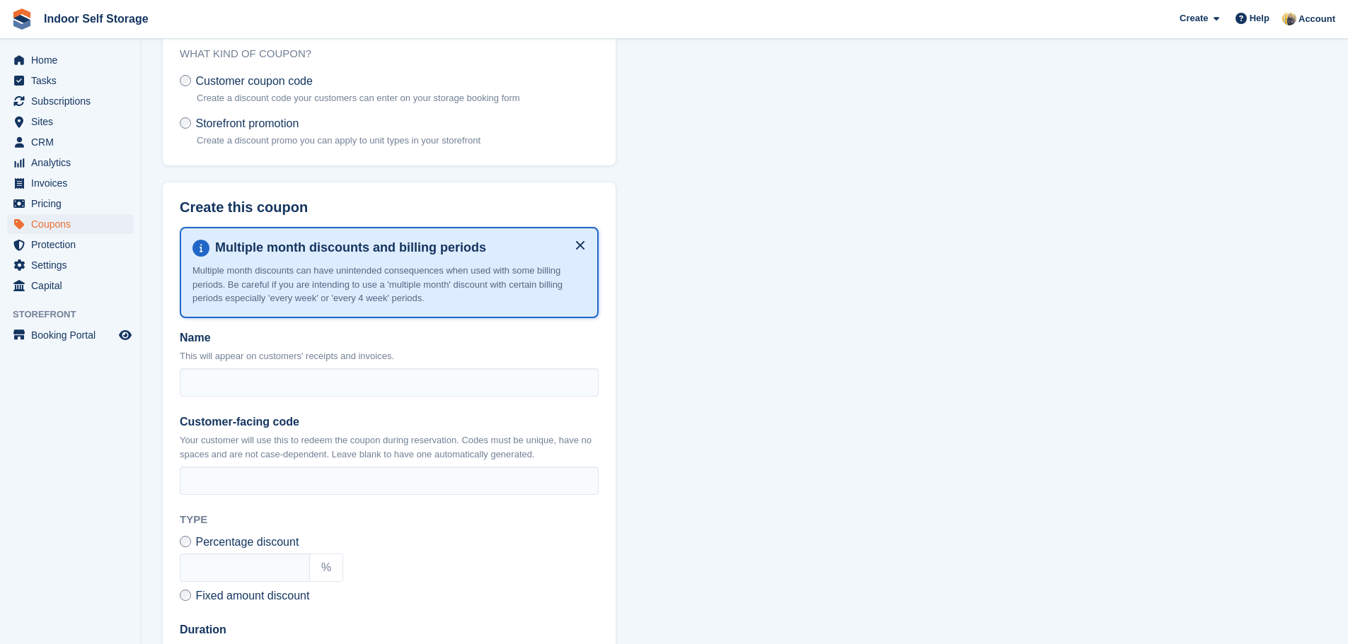
scroll to position [141, 0]
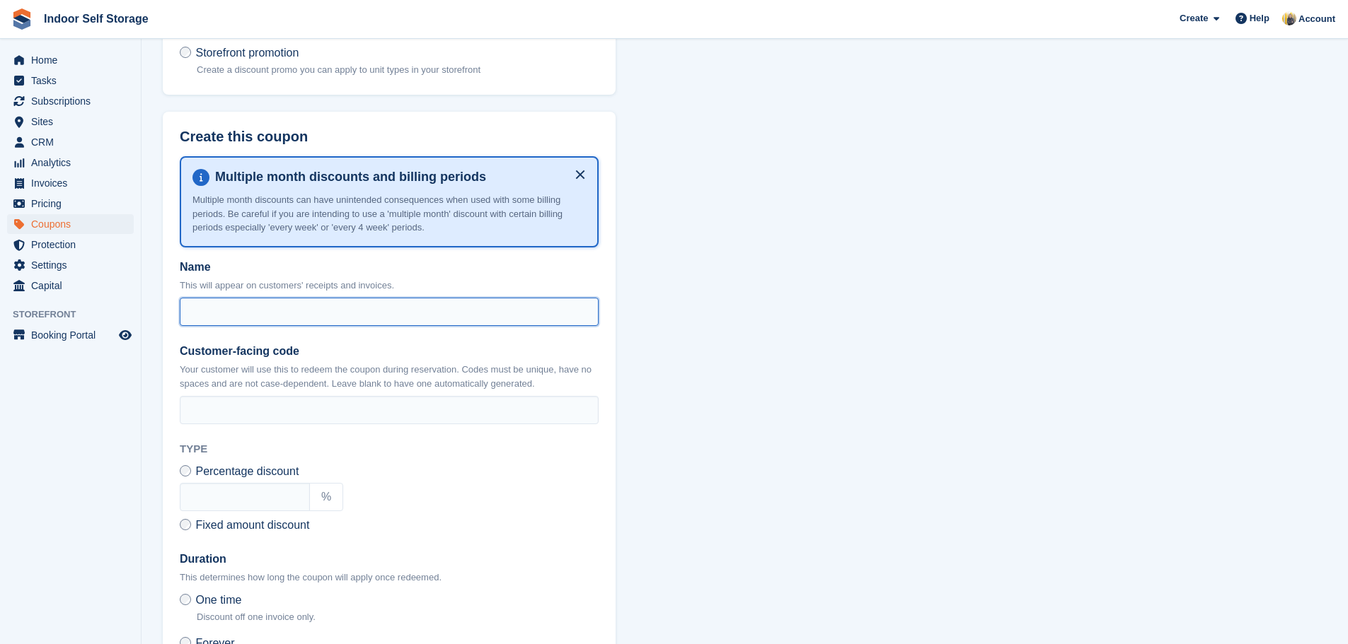
click at [247, 306] on input "Name" at bounding box center [389, 312] width 419 height 28
type input "*"
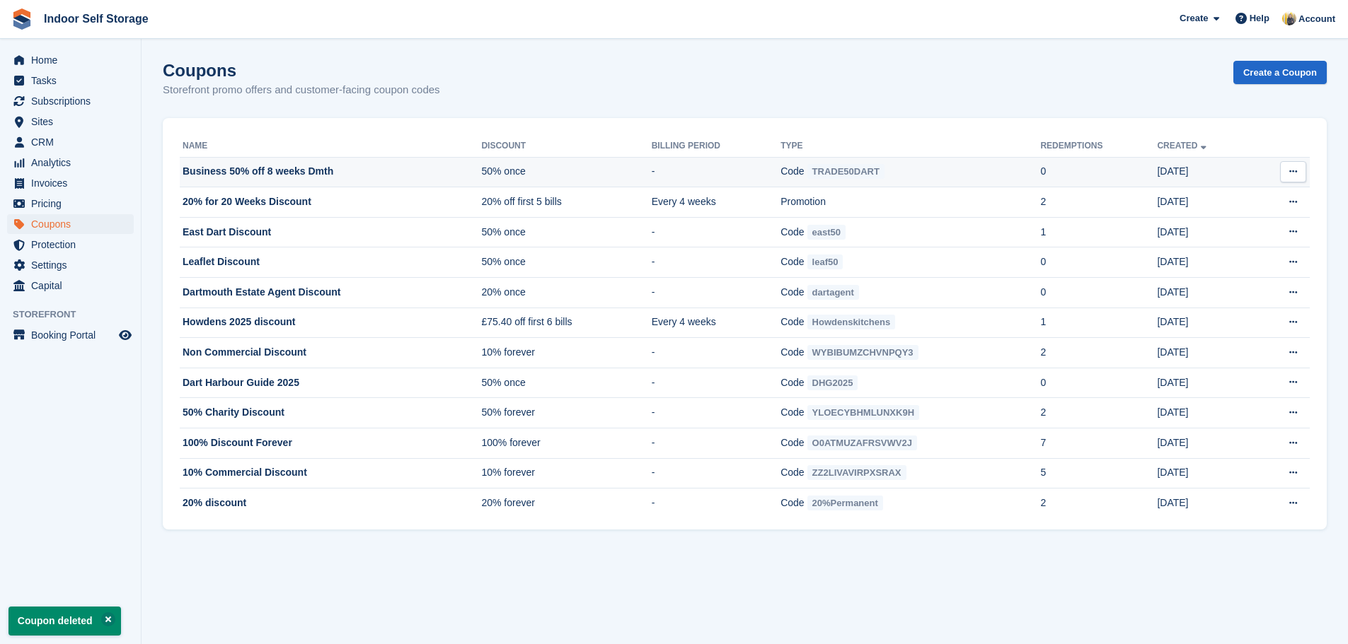
click at [347, 178] on td "Business 50% off 8 weeks Dmth" at bounding box center [330, 172] width 301 height 30
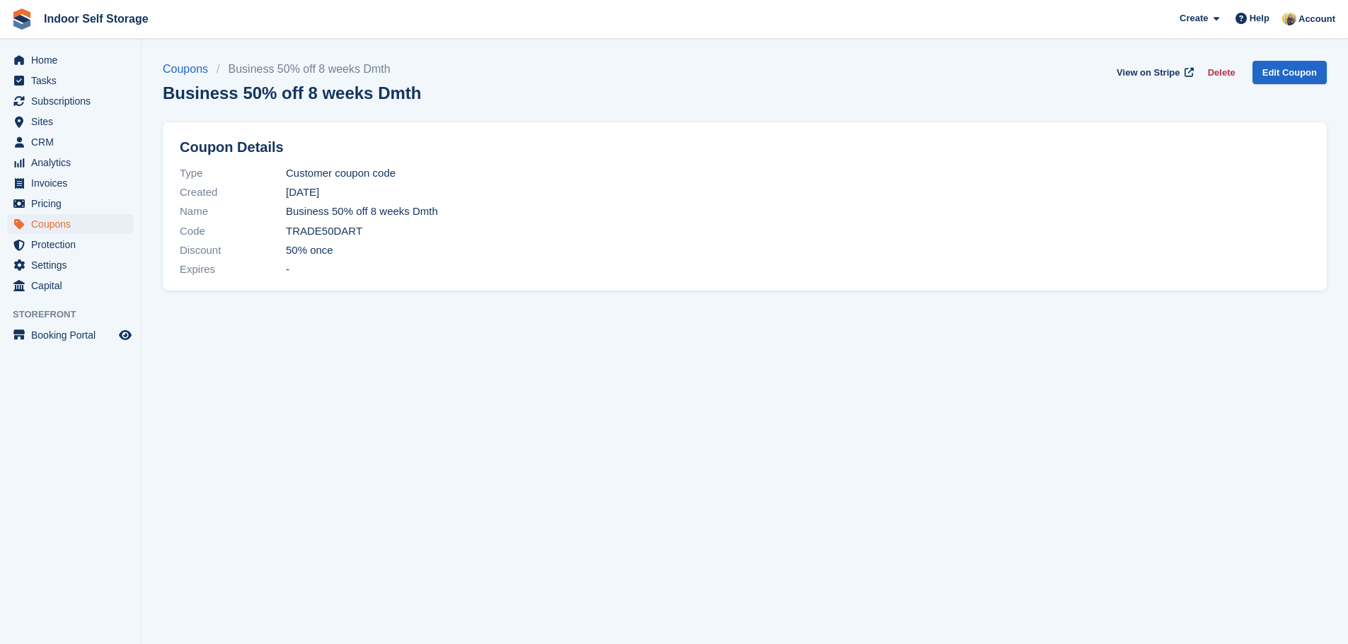
drag, startPoint x: 433, startPoint y: 211, endPoint x: 287, endPoint y: 214, distance: 146.5
click at [287, 214] on span "Business 50% off 8 weeks Dmth" at bounding box center [362, 212] width 152 height 16
copy span "Business 50% off 8 weeks Dmth"
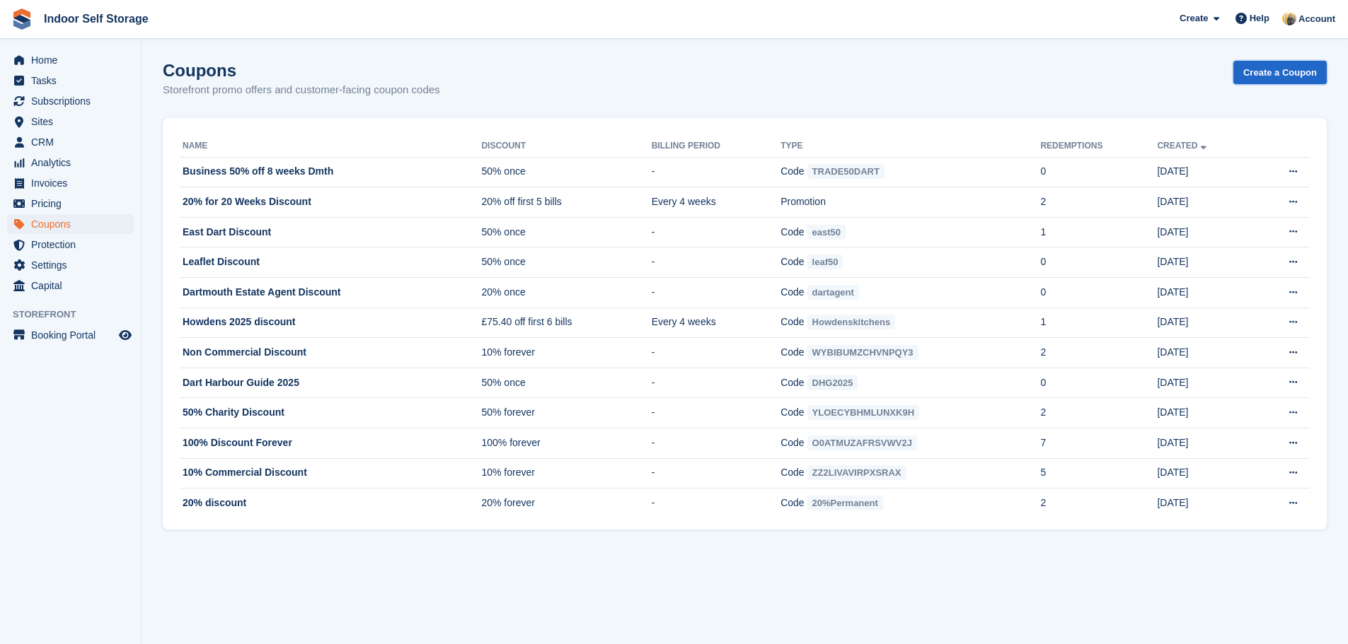
drag, startPoint x: 1272, startPoint y: 76, endPoint x: 1009, endPoint y: 77, distance: 263.2
click at [1270, 76] on link "Create a Coupon" at bounding box center [1279, 72] width 93 height 23
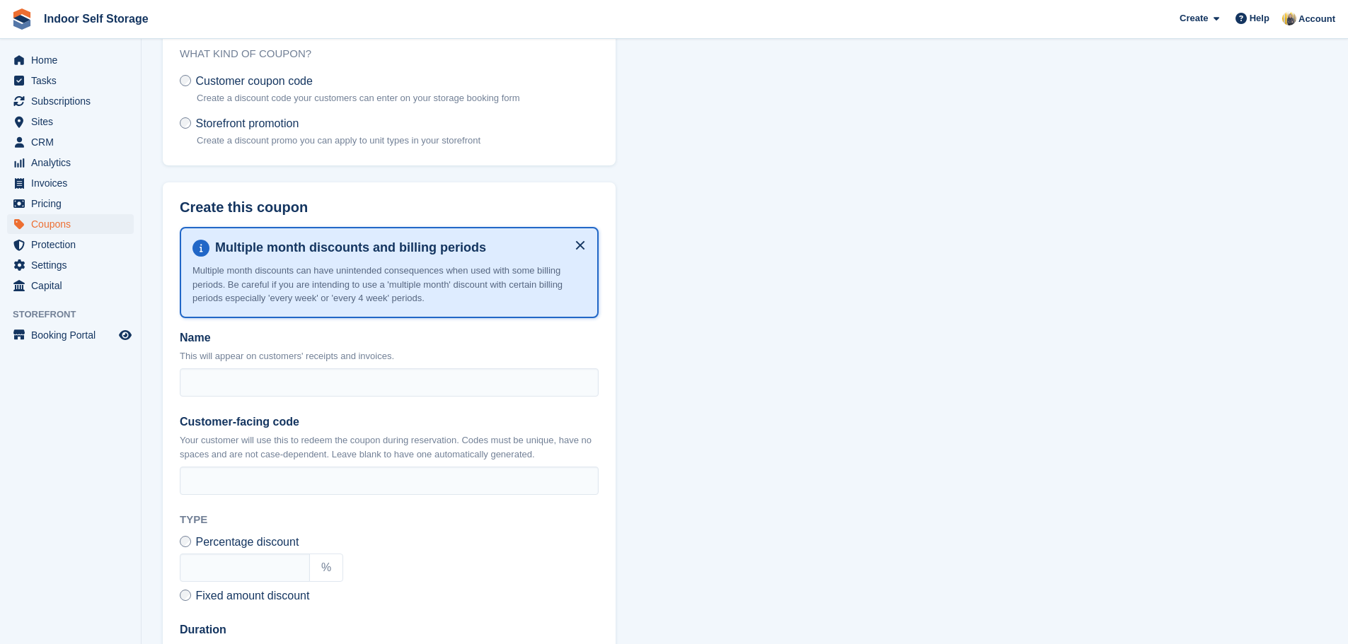
scroll to position [141, 0]
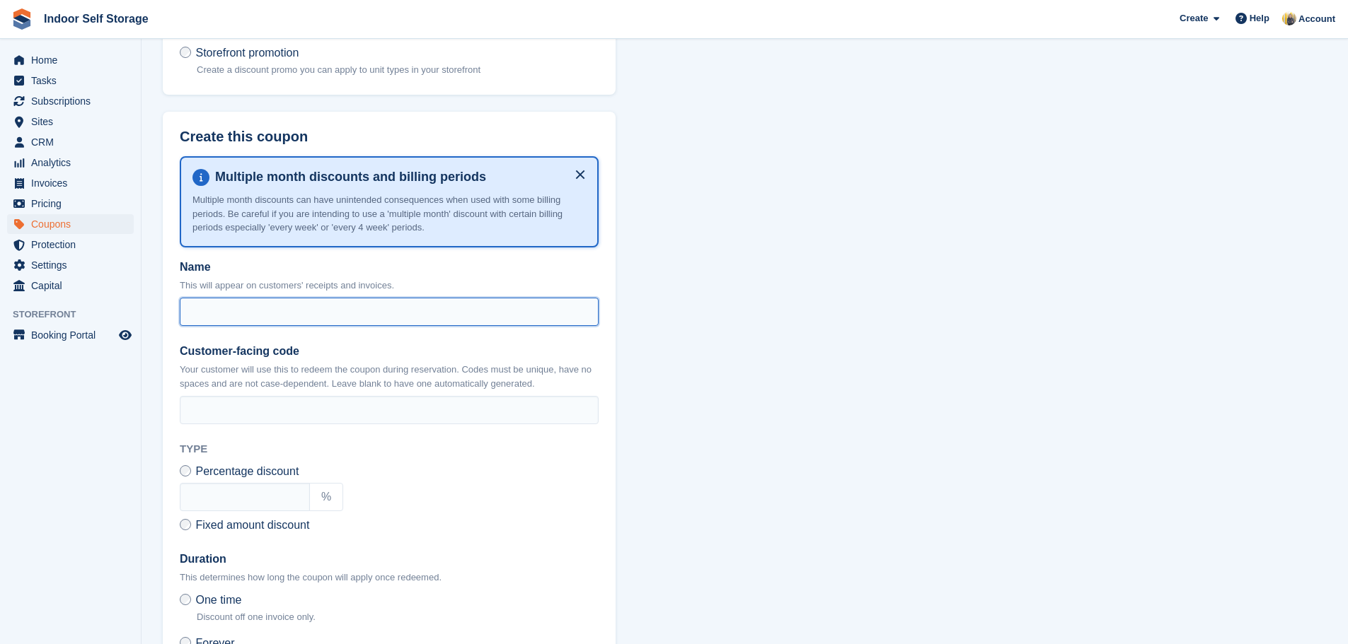
click at [246, 303] on input "Name" at bounding box center [389, 312] width 419 height 28
paste input "**********"
type input "**********"
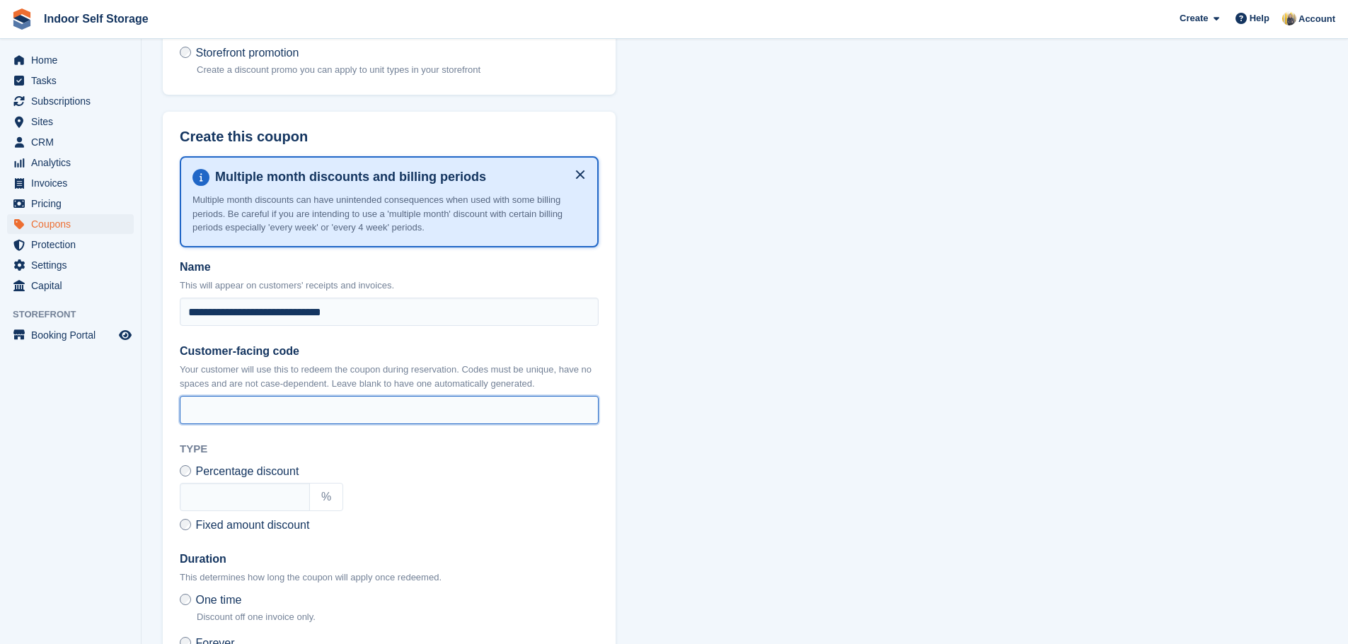
click at [271, 413] on input "Customer-facing code" at bounding box center [389, 410] width 419 height 28
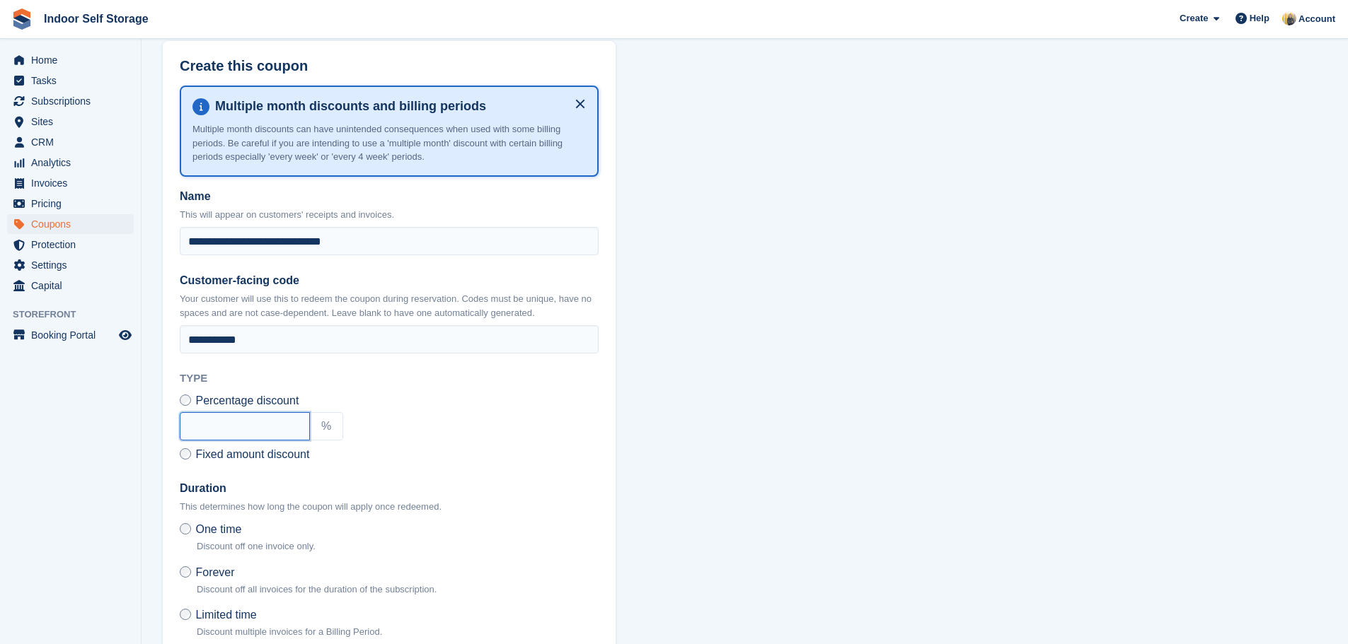
click at [292, 429] on input "text" at bounding box center [245, 426] width 130 height 28
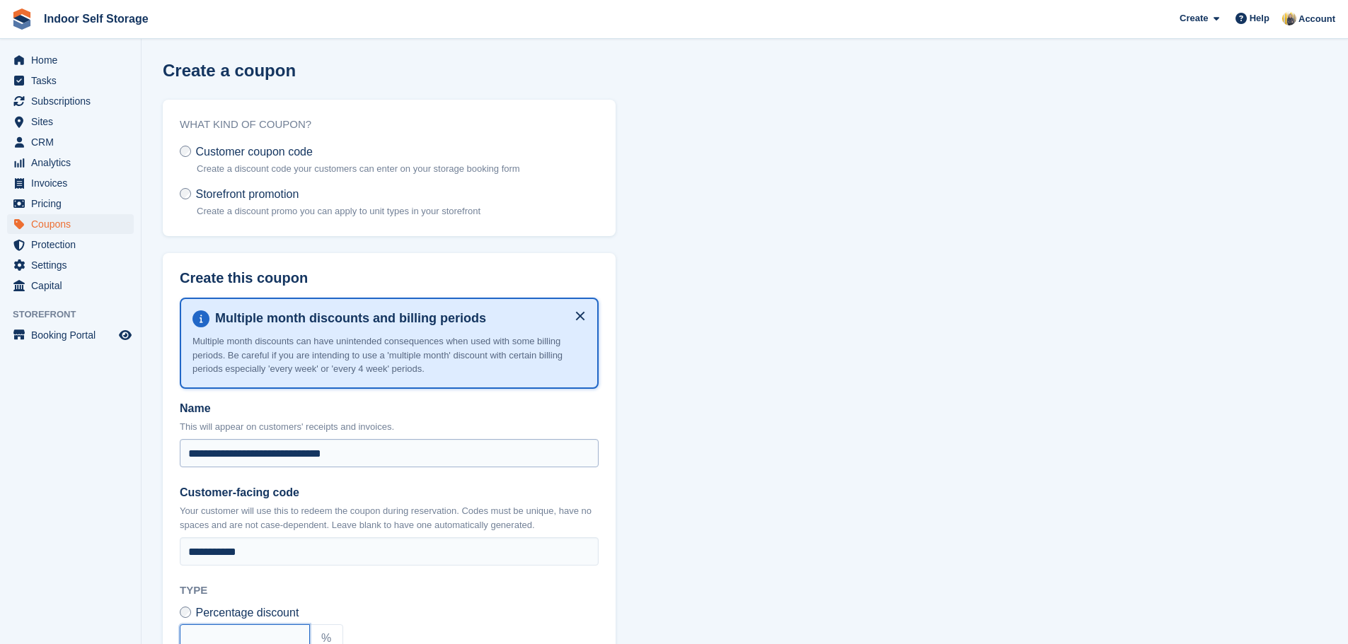
scroll to position [71, 0]
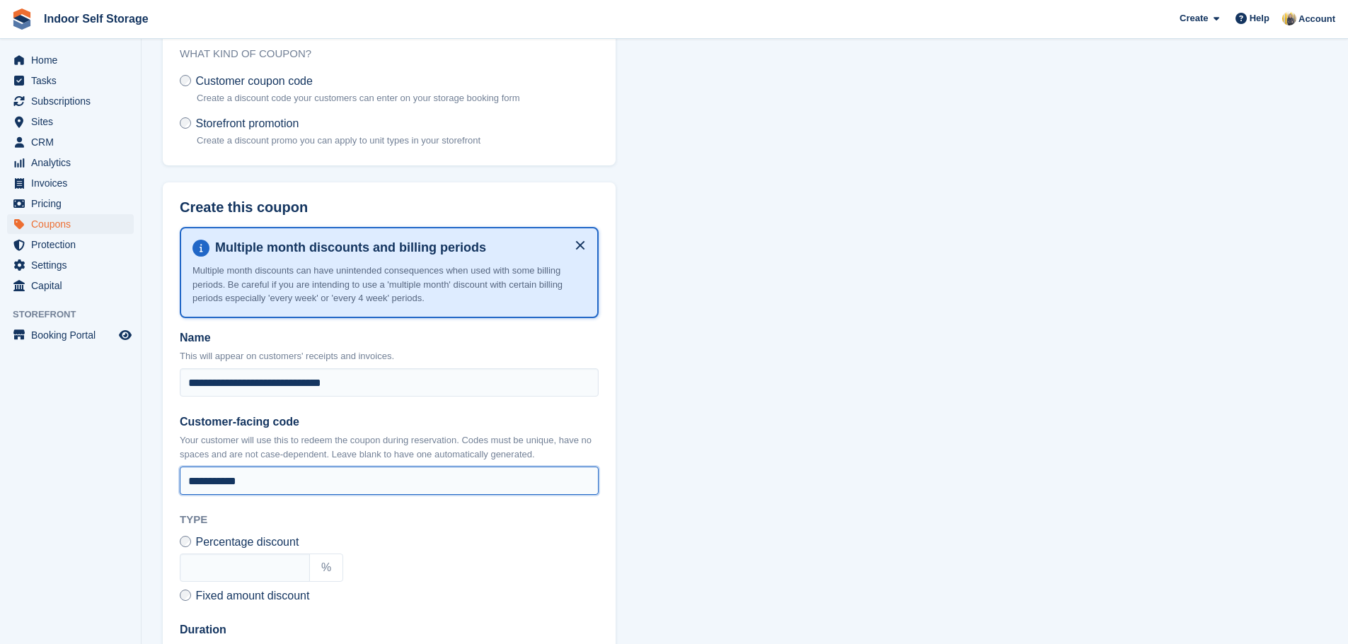
click at [294, 480] on input "**********" at bounding box center [389, 481] width 419 height 28
type input "**********"
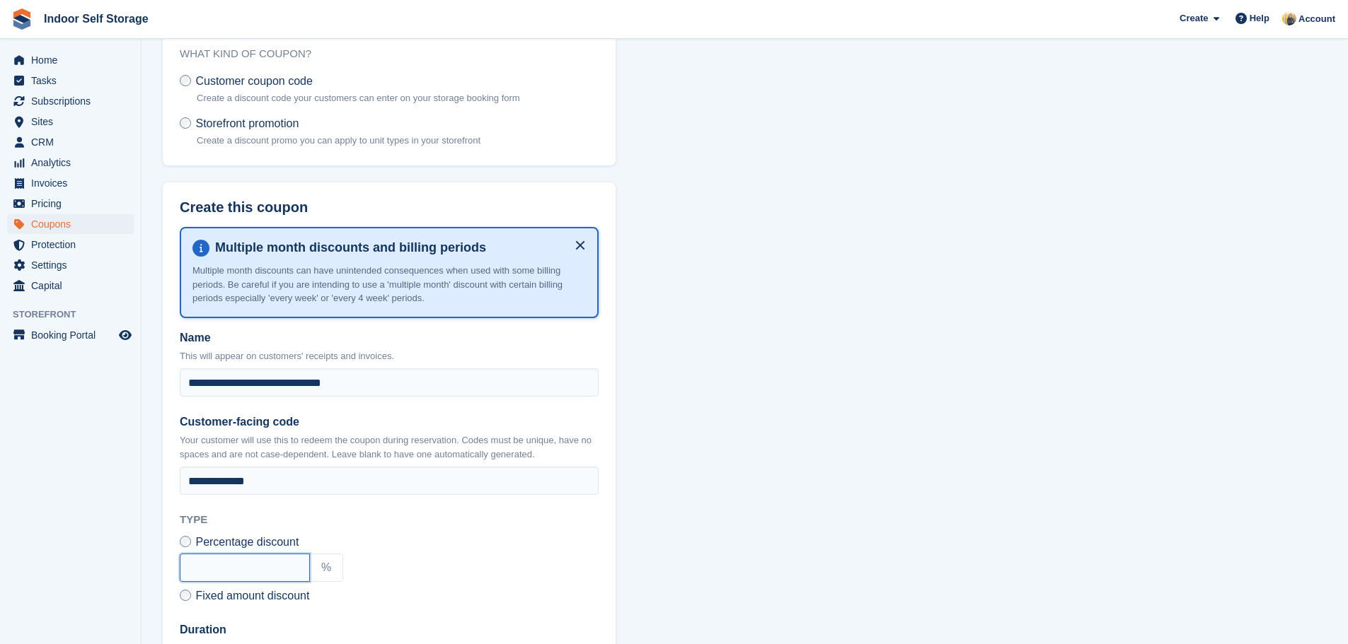
click at [277, 561] on input "text" at bounding box center [245, 568] width 130 height 28
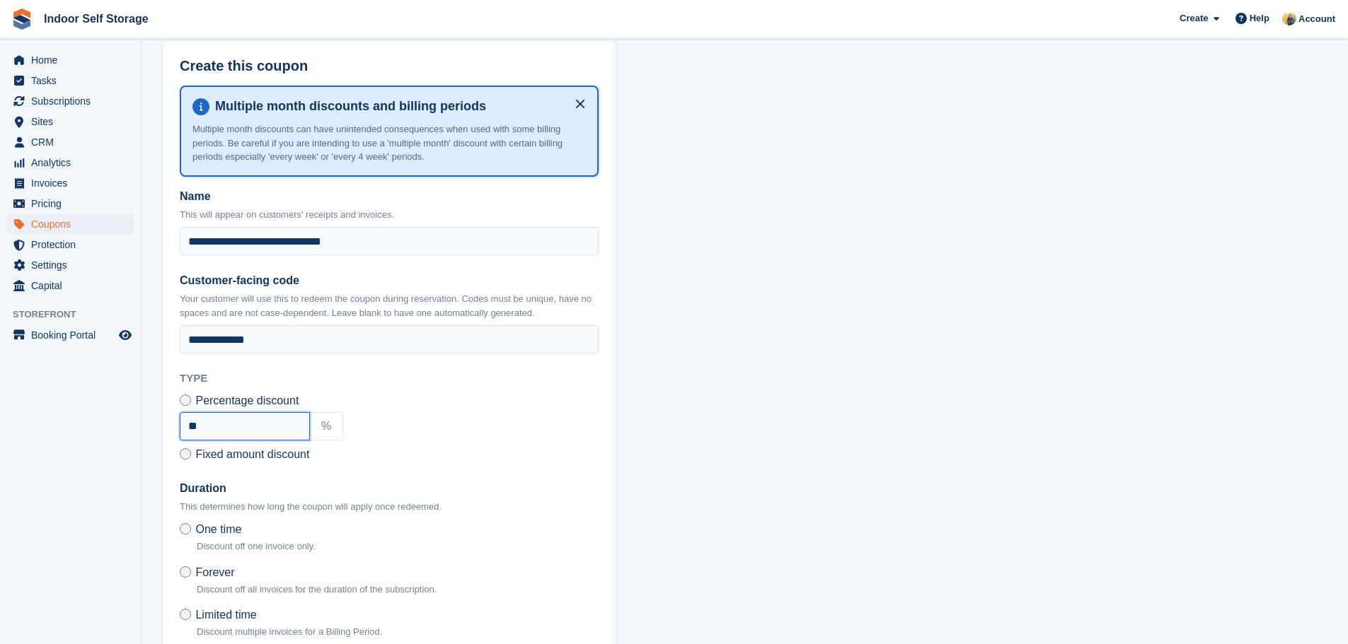
scroll to position [354, 0]
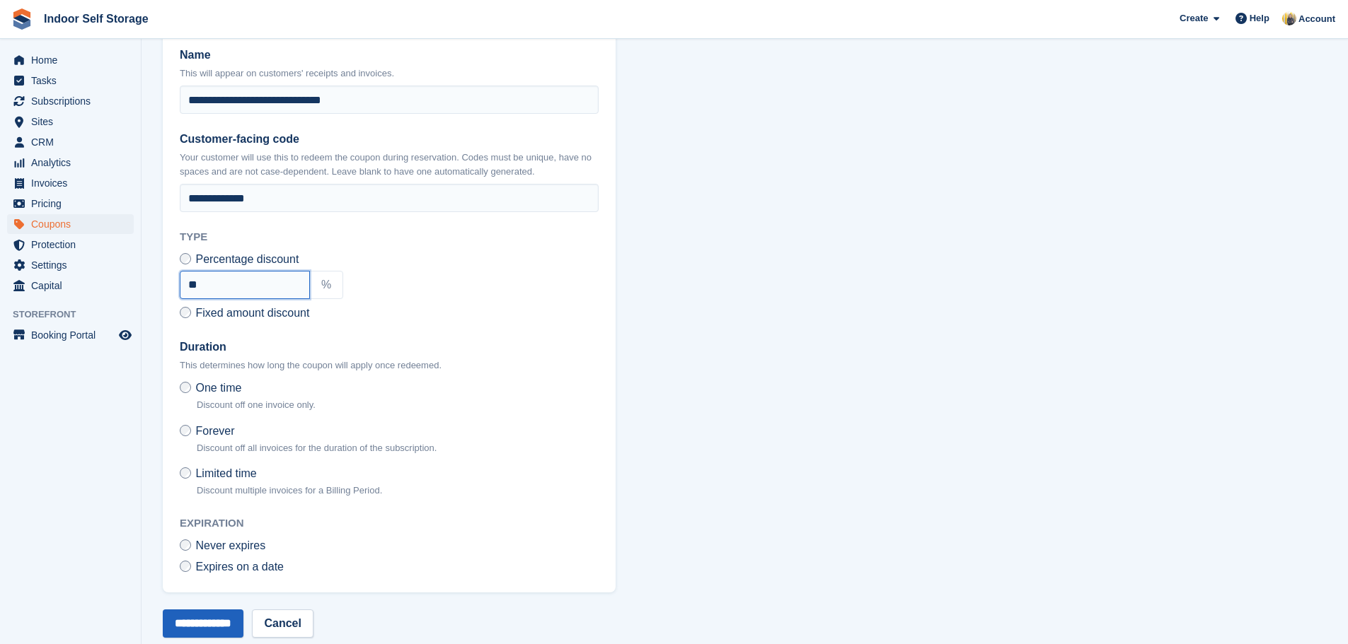
type input "**"
click at [220, 625] on input "**********" at bounding box center [203, 624] width 81 height 28
